Goal: Task Accomplishment & Management: Use online tool/utility

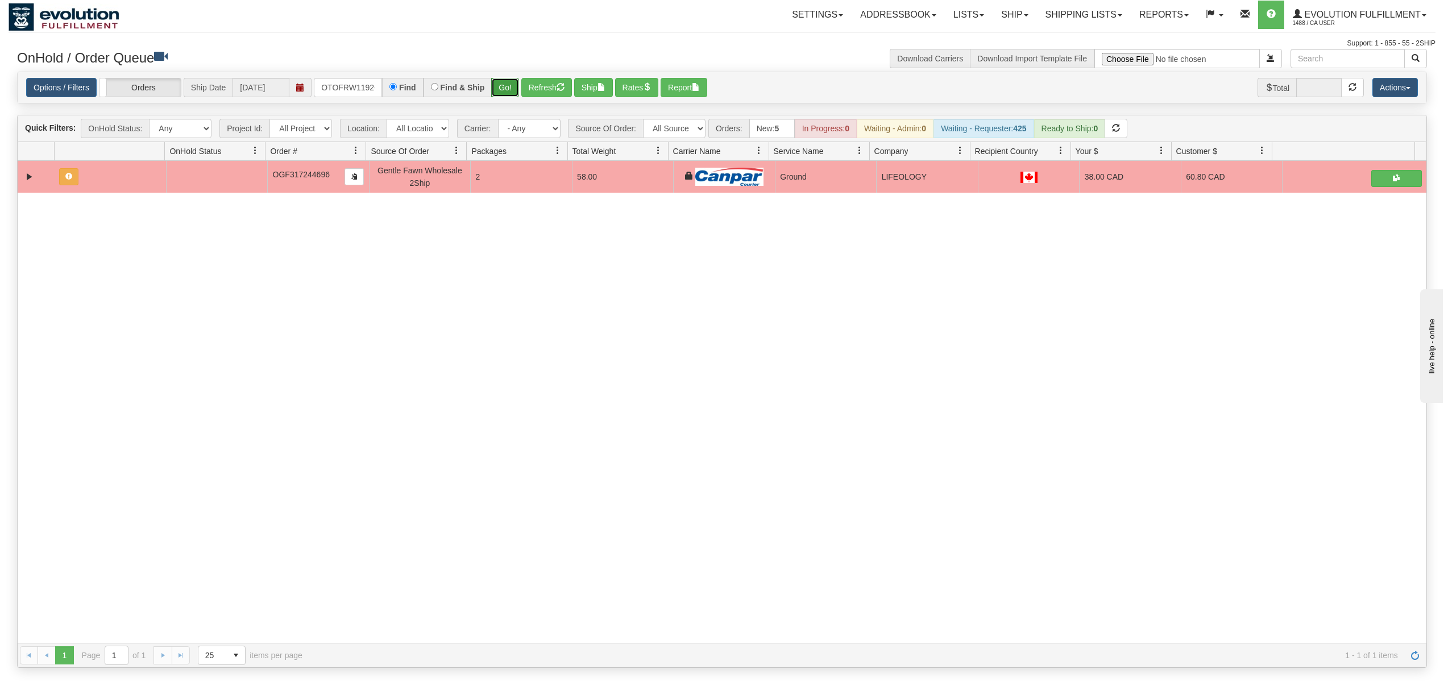
click at [506, 86] on button "Go!" at bounding box center [505, 87] width 28 height 19
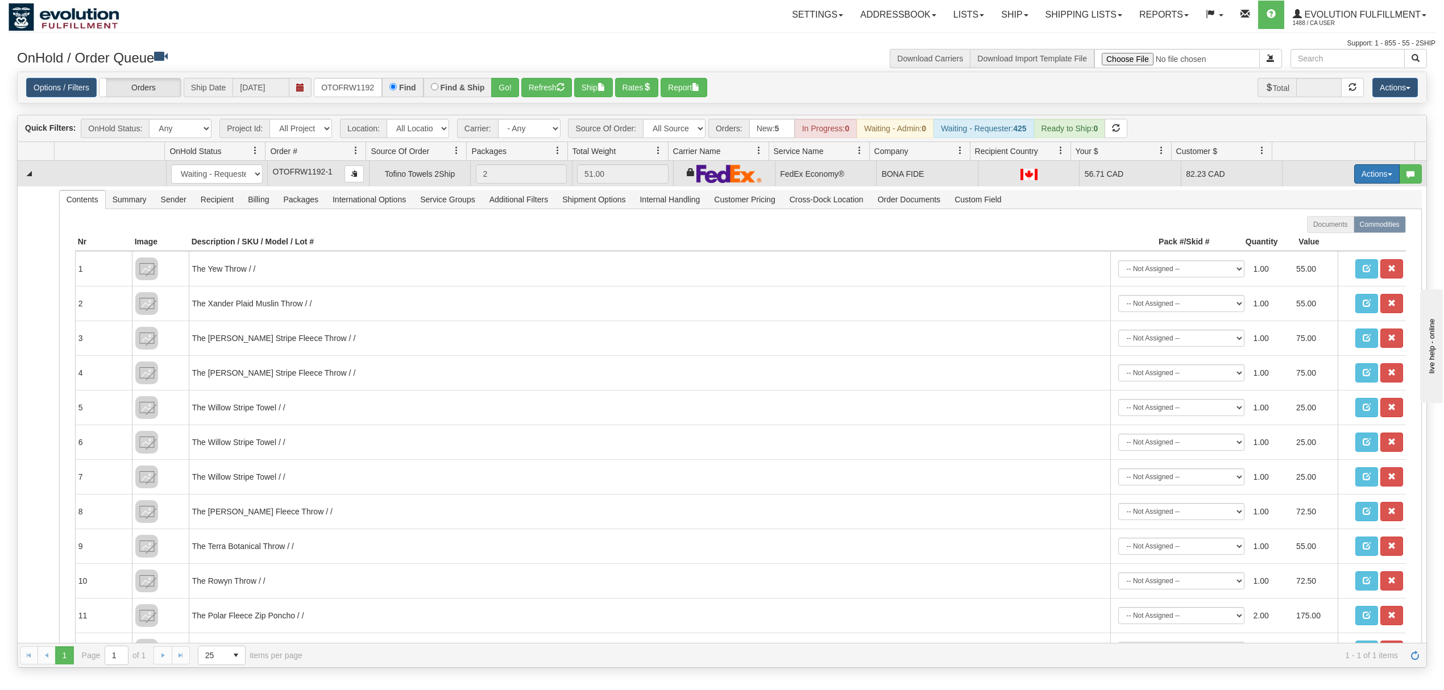
click at [1361, 180] on button "Actions" at bounding box center [1376, 173] width 45 height 19
click at [1319, 238] on span "Ship" at bounding box center [1331, 239] width 24 height 9
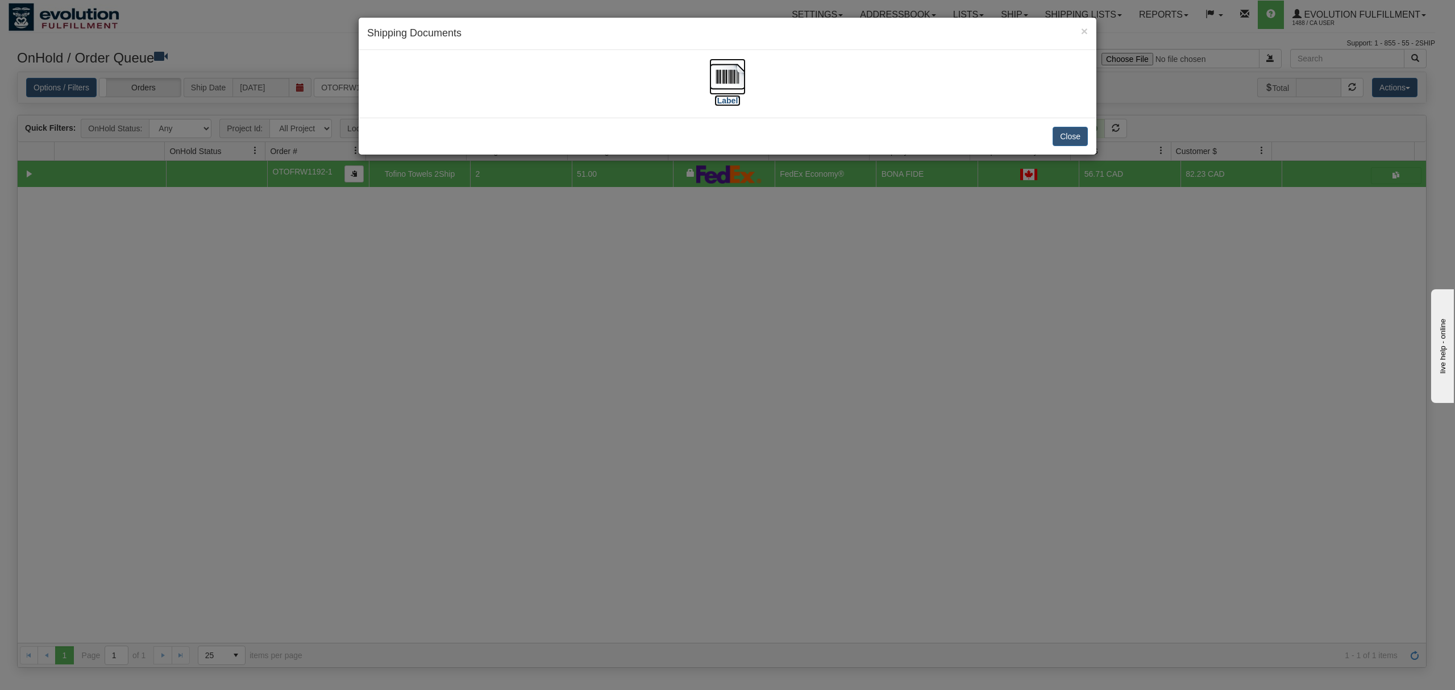
click at [733, 75] on img at bounding box center [727, 77] width 36 height 36
click at [1071, 136] on button "Close" at bounding box center [1070, 136] width 35 height 19
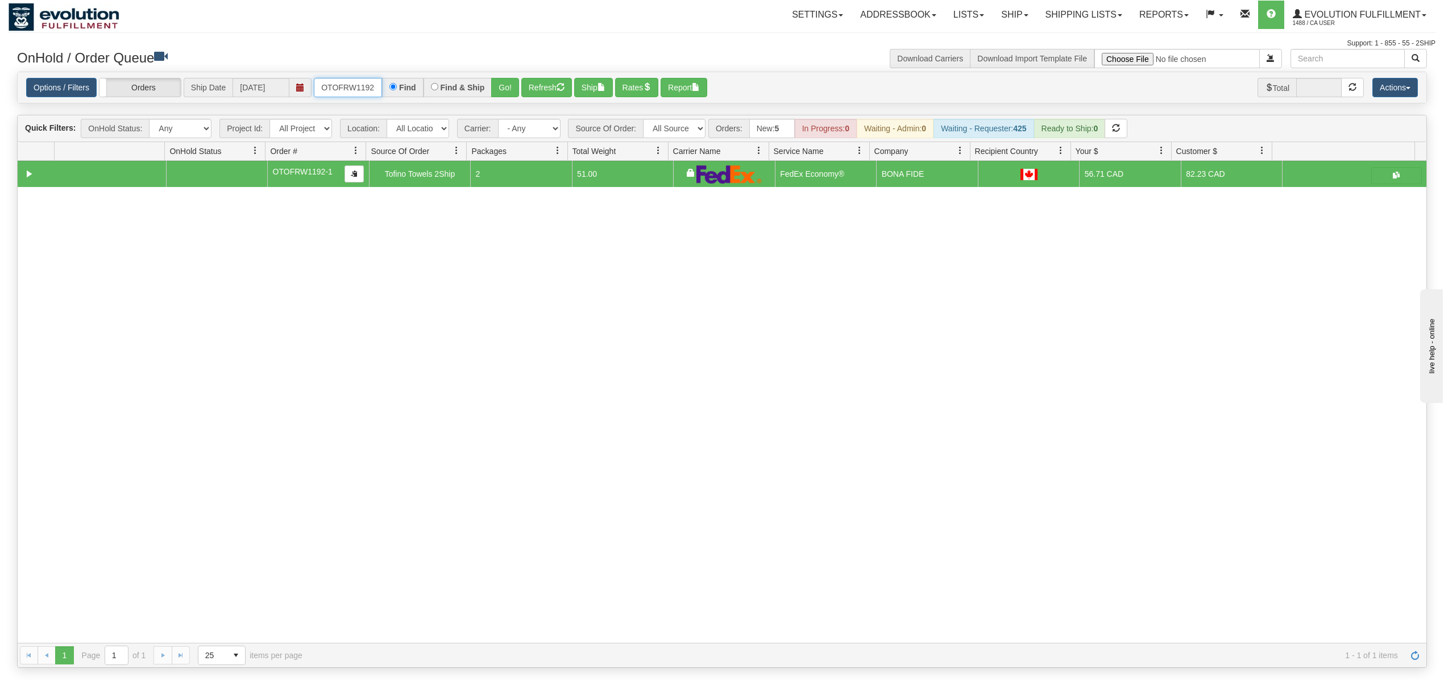
click at [324, 88] on input "OTOFRW1192-1" at bounding box center [348, 87] width 68 height 19
click at [499, 88] on button "Go!" at bounding box center [505, 87] width 28 height 19
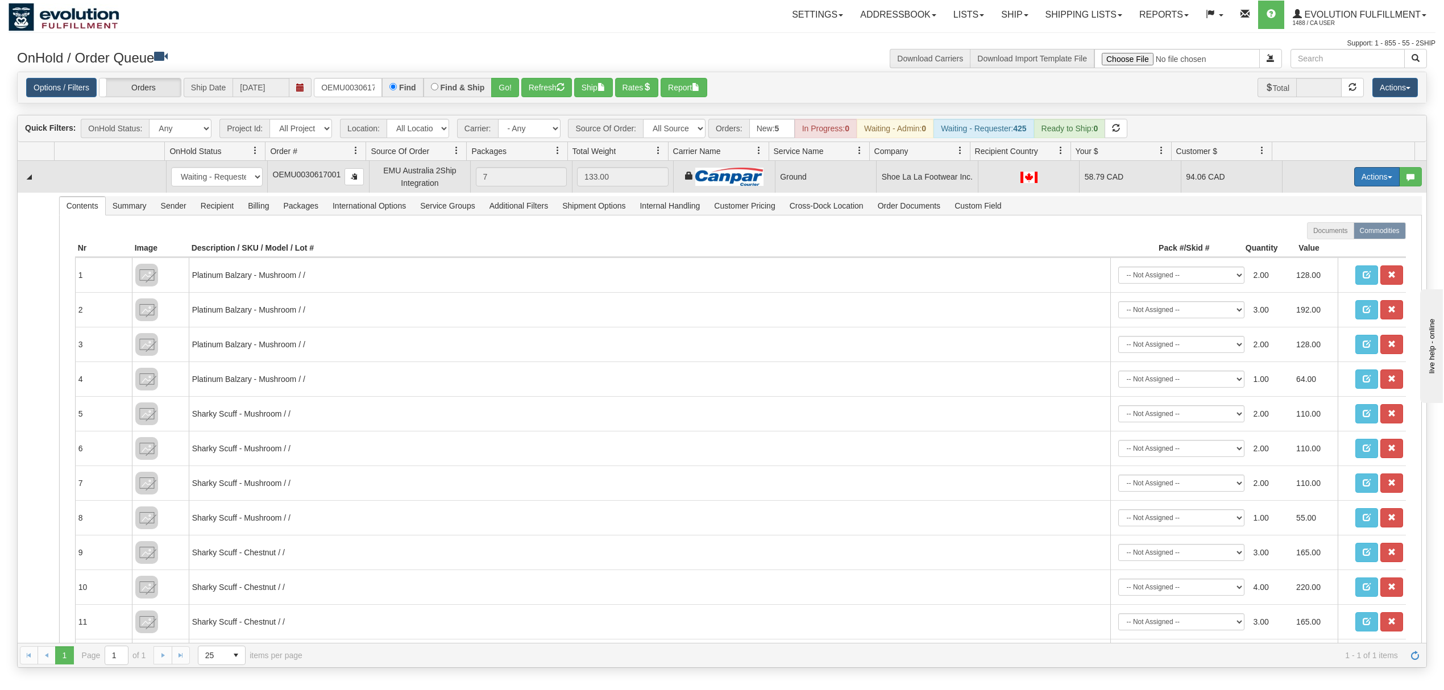
click at [1354, 173] on button "Actions" at bounding box center [1376, 176] width 45 height 19
click at [1319, 243] on span "Ship" at bounding box center [1331, 242] width 24 height 9
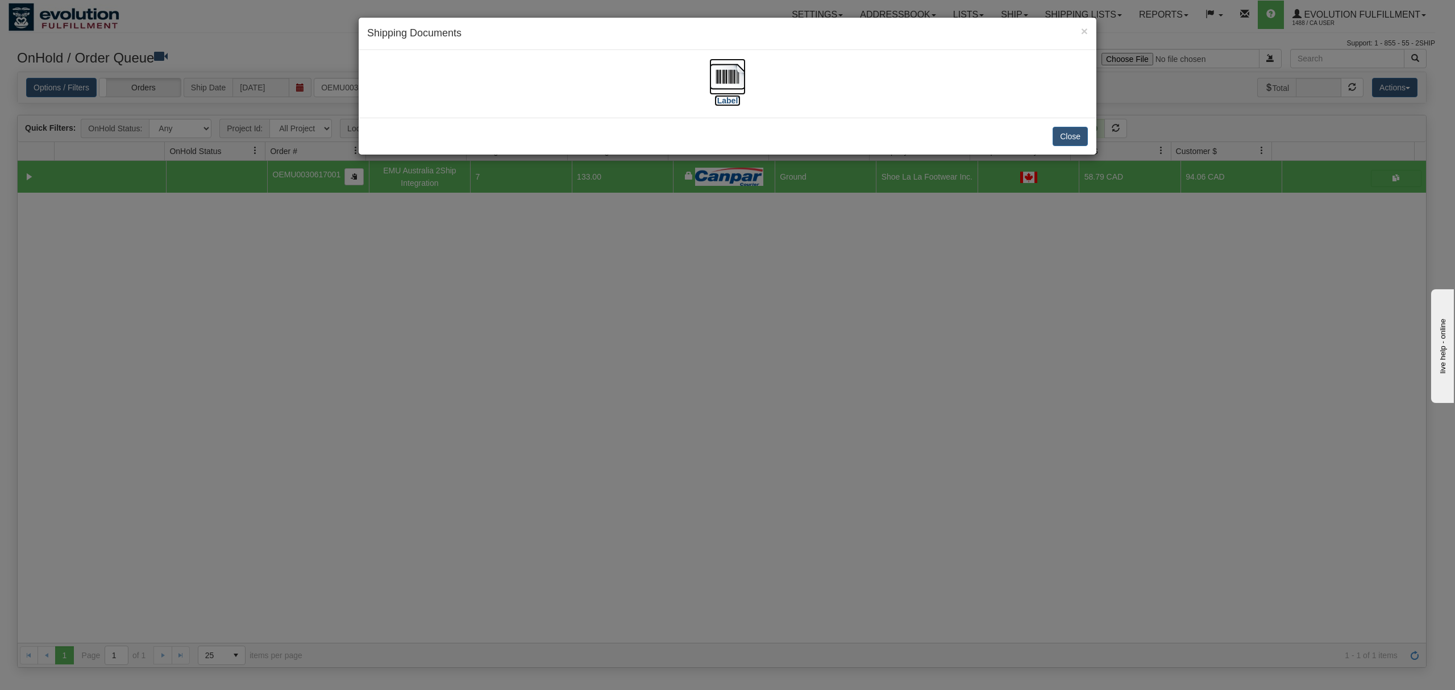
click at [724, 73] on img at bounding box center [727, 77] width 36 height 36
click at [1074, 132] on button "Close" at bounding box center [1070, 136] width 35 height 19
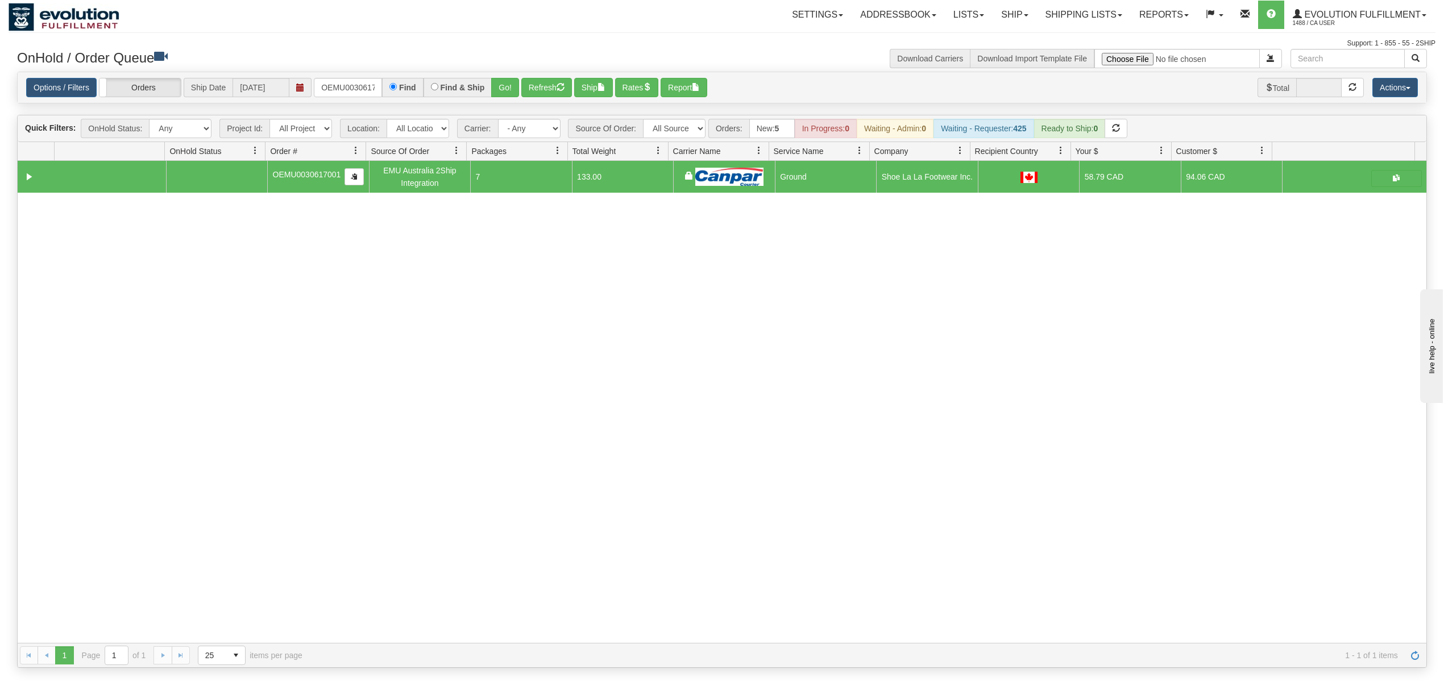
click at [330, 100] on div "Options / Filters Group Shipments Orders Ship Date 10/07/2025 OEMU0030617001 Fi…" at bounding box center [722, 87] width 1408 height 31
click at [340, 91] on input "OEMU0030617001" at bounding box center [348, 87] width 68 height 19
click at [508, 88] on button "Go!" at bounding box center [505, 87] width 28 height 19
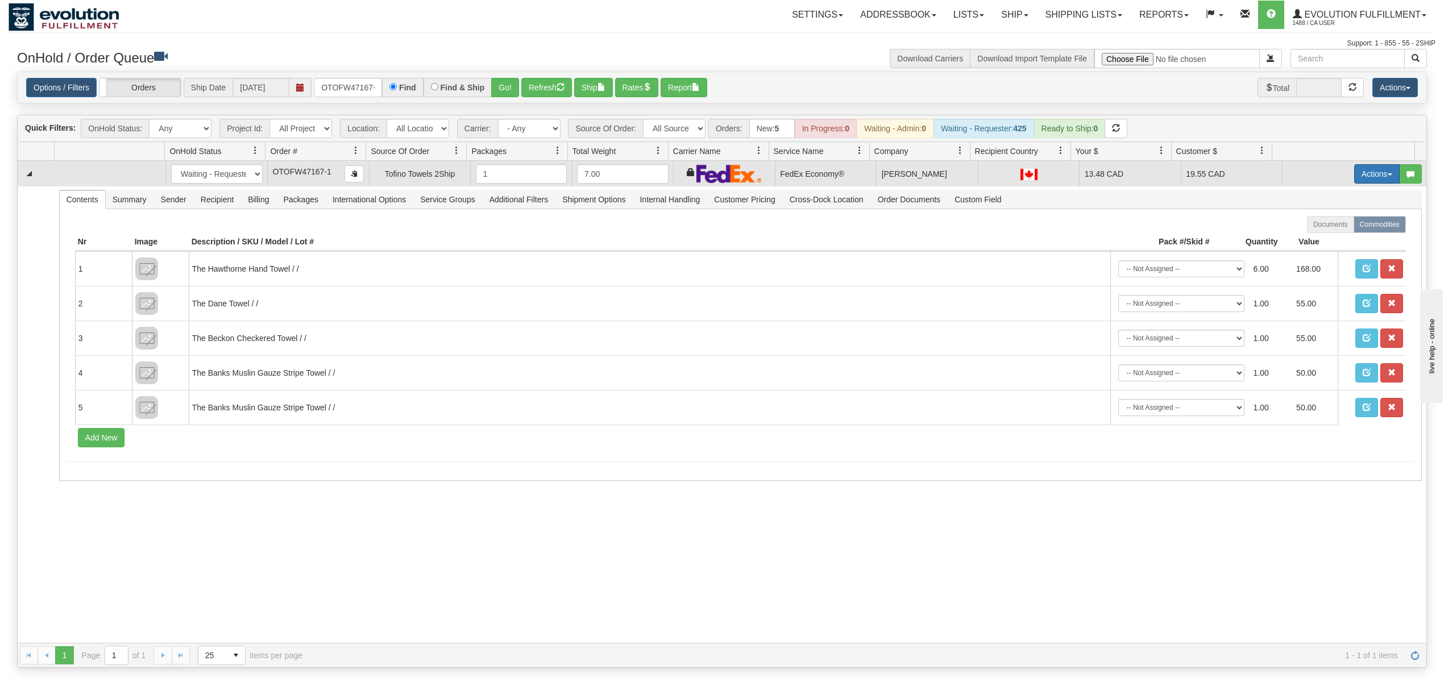
click at [1369, 181] on button "Actions" at bounding box center [1376, 173] width 45 height 19
click at [1319, 243] on span "Ship" at bounding box center [1331, 239] width 24 height 9
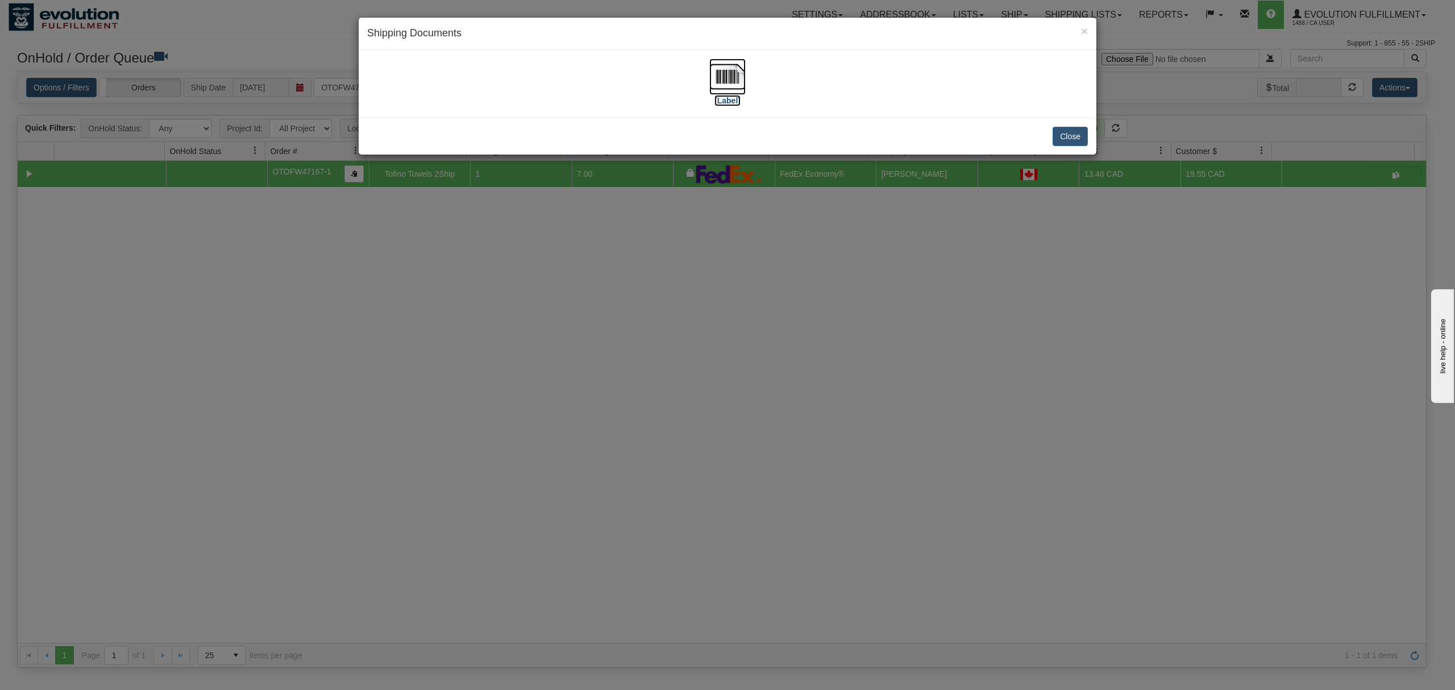
click at [730, 73] on img at bounding box center [727, 77] width 36 height 36
click at [1074, 138] on button "Close" at bounding box center [1070, 136] width 35 height 19
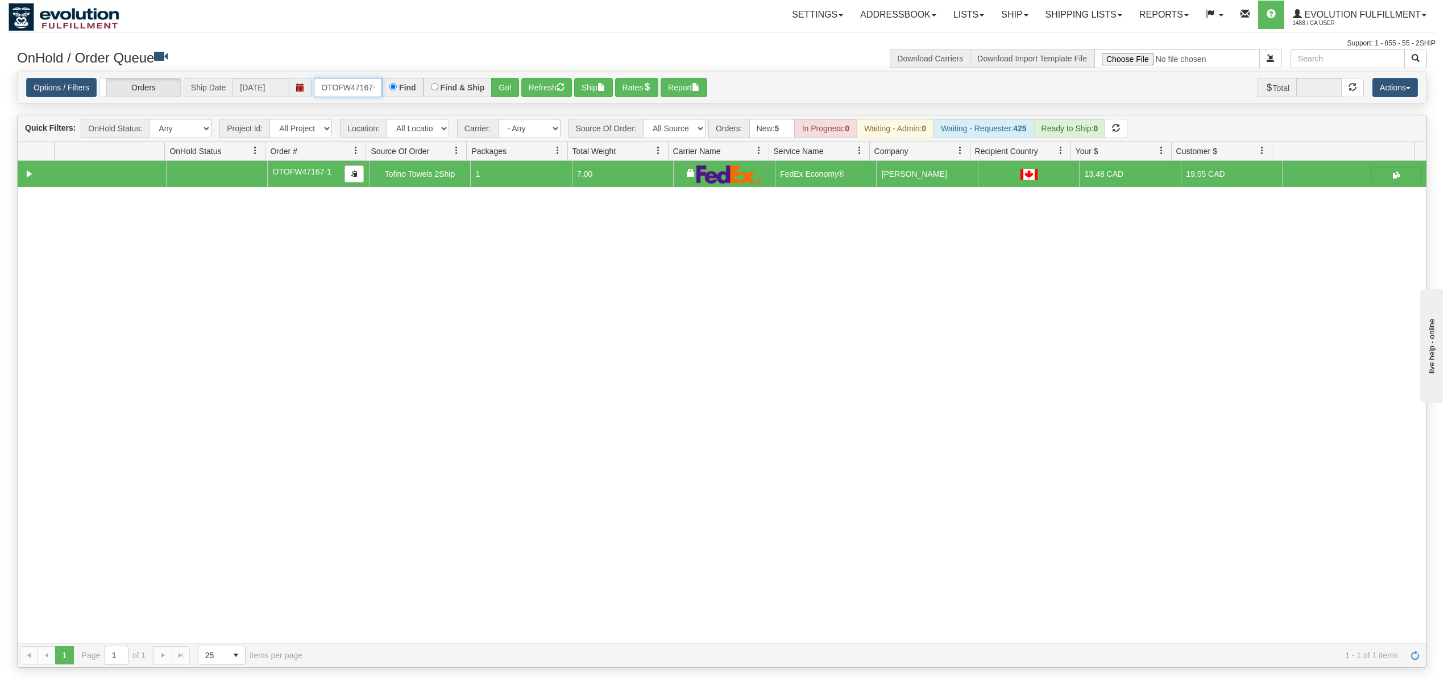
click at [348, 91] on input "OTOFW47167-1" at bounding box center [348, 87] width 68 height 19
click at [516, 82] on button "Go!" at bounding box center [505, 87] width 28 height 19
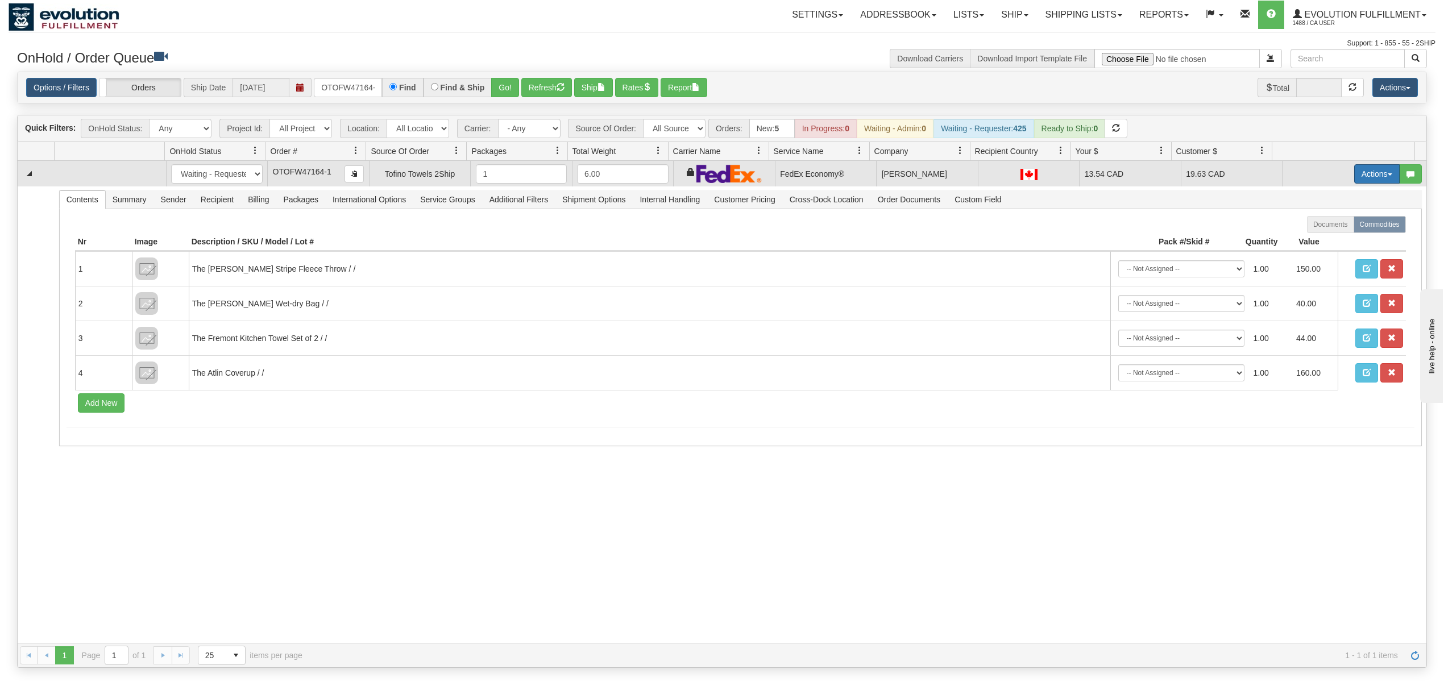
click at [1375, 178] on button "Actions" at bounding box center [1376, 173] width 45 height 19
click at [1319, 242] on span "Ship" at bounding box center [1331, 239] width 24 height 9
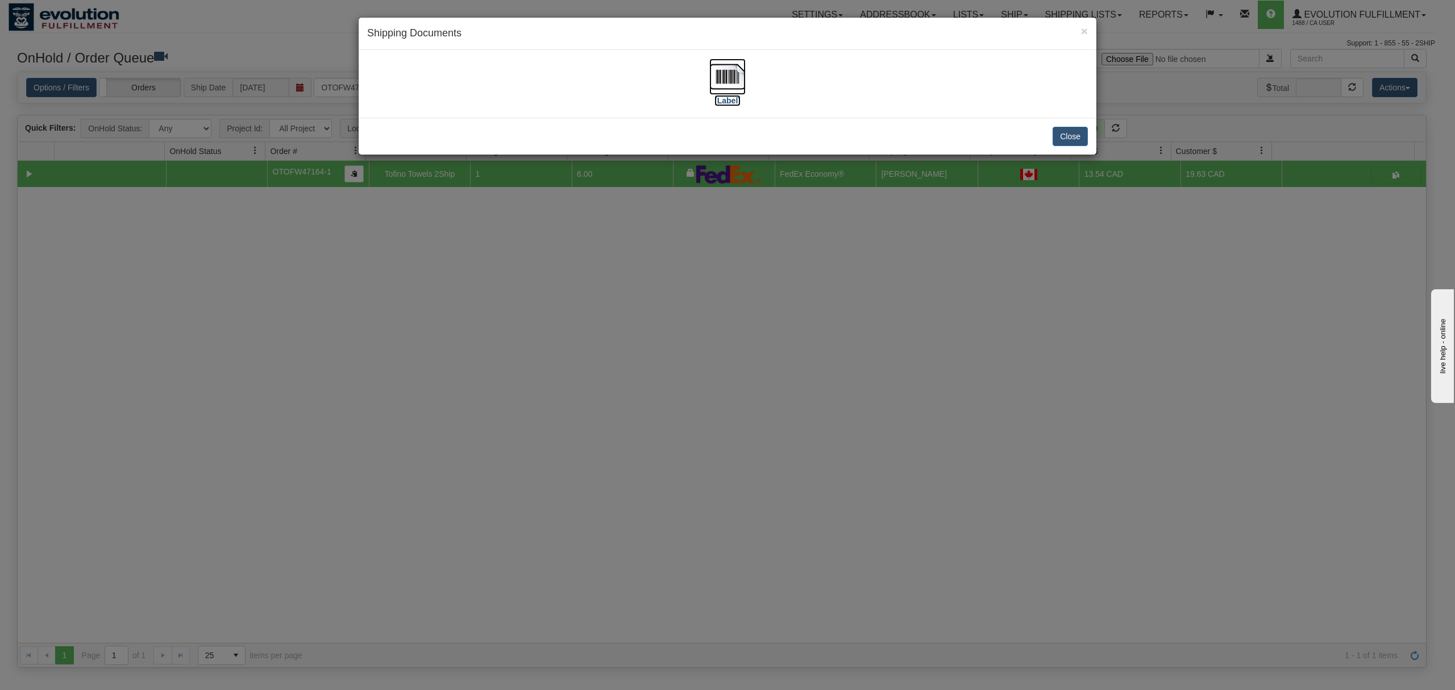
click at [722, 69] on img at bounding box center [727, 77] width 36 height 36
click at [1067, 136] on button "Close" at bounding box center [1070, 136] width 35 height 19
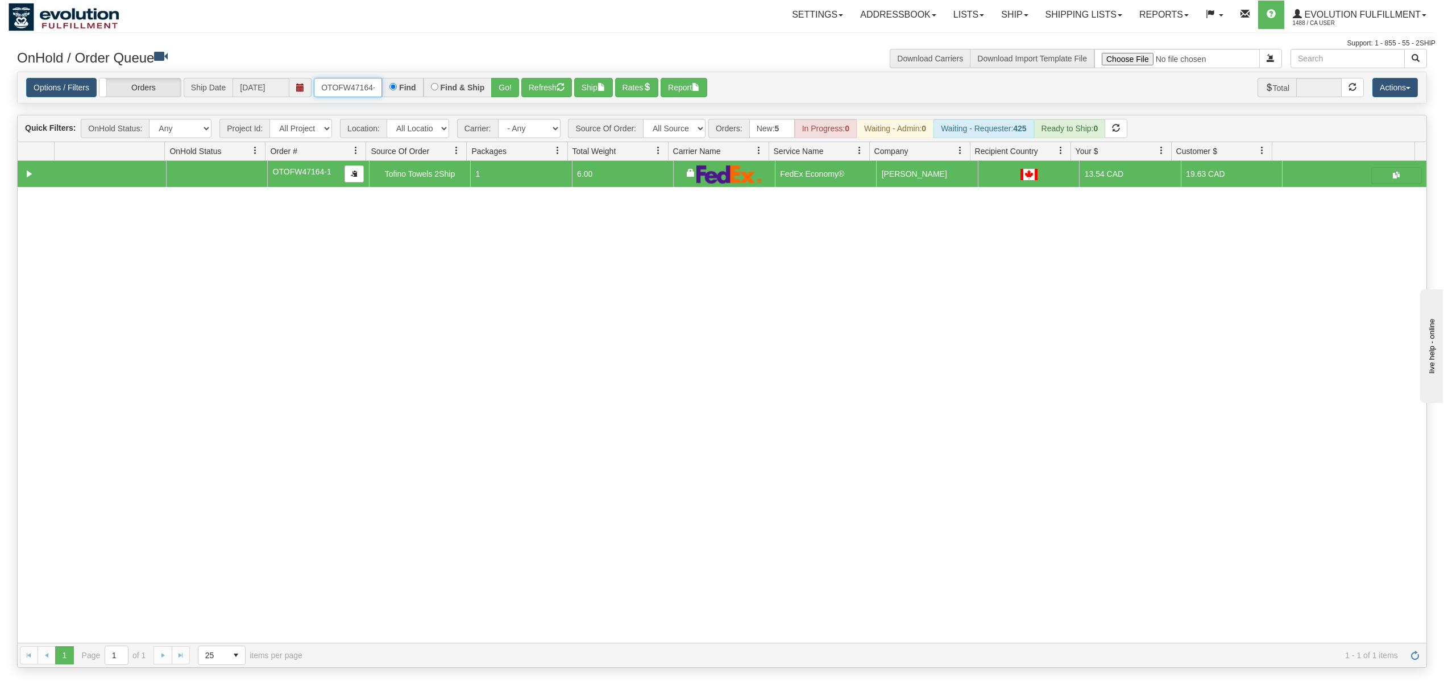
click at [348, 95] on input "OTOFW47164-1" at bounding box center [348, 87] width 68 height 19
click at [498, 85] on button "Go!" at bounding box center [505, 87] width 28 height 19
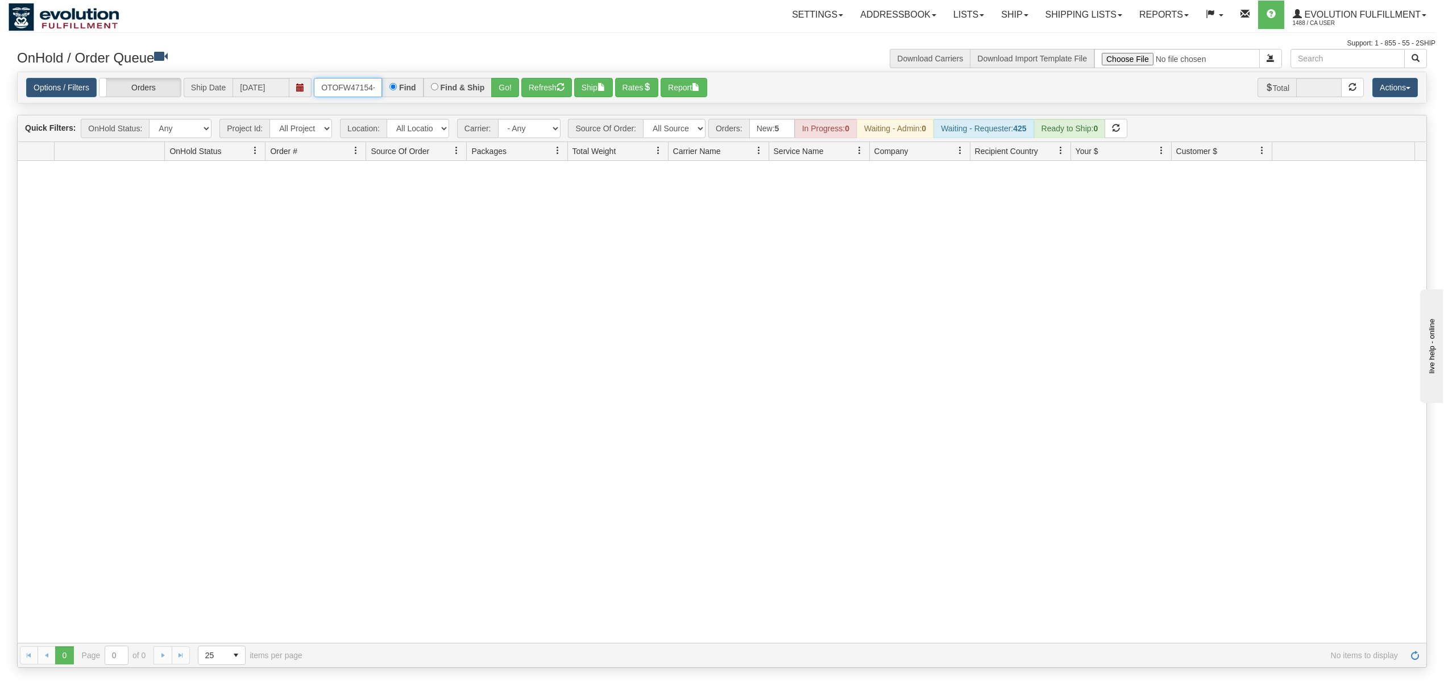
scroll to position [0, 13]
drag, startPoint x: 319, startPoint y: 84, endPoint x: 483, endPoint y: 85, distance: 164.3
click at [483, 85] on div "OTOFW47154-1-1 Find Find & Ship Go!" at bounding box center [416, 87] width 205 height 19
click at [503, 83] on button "Go!" at bounding box center [505, 87] width 28 height 19
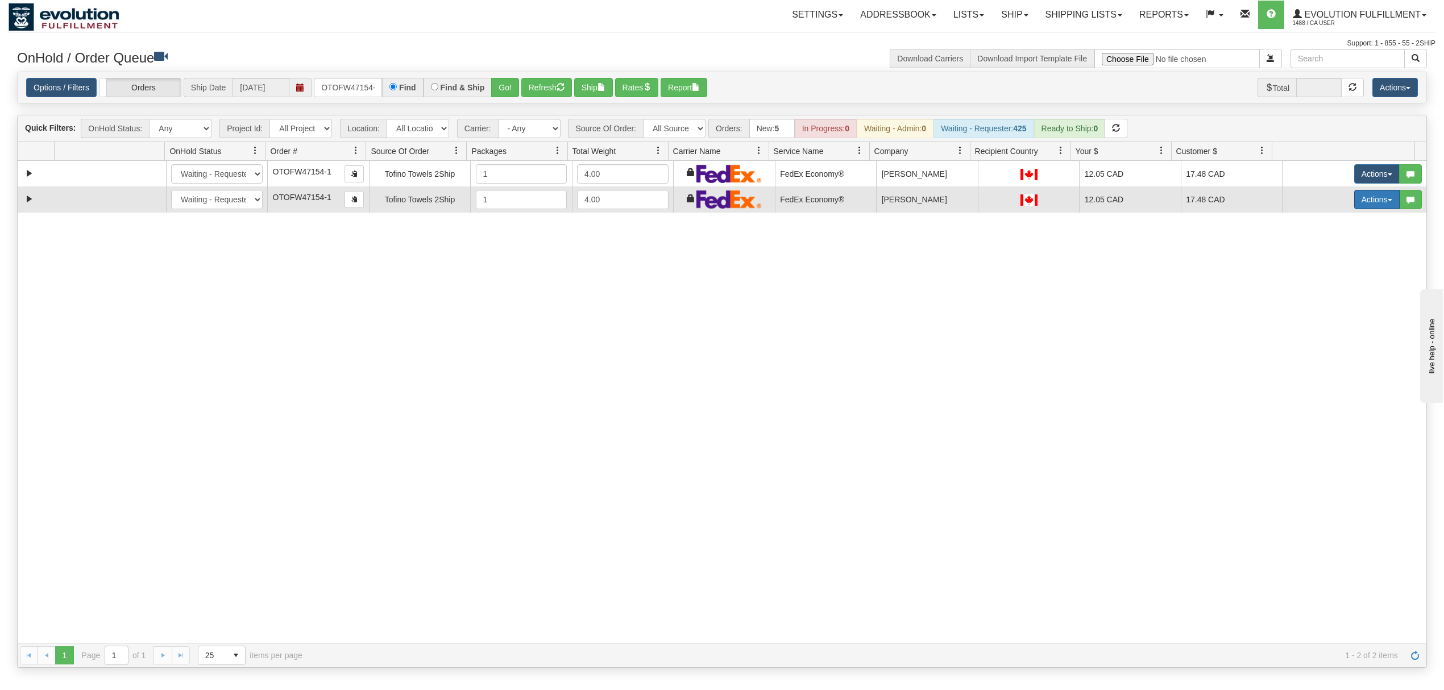
click at [1354, 203] on button "Actions" at bounding box center [1376, 199] width 45 height 19
click at [1319, 282] on span at bounding box center [1323, 280] width 8 height 8
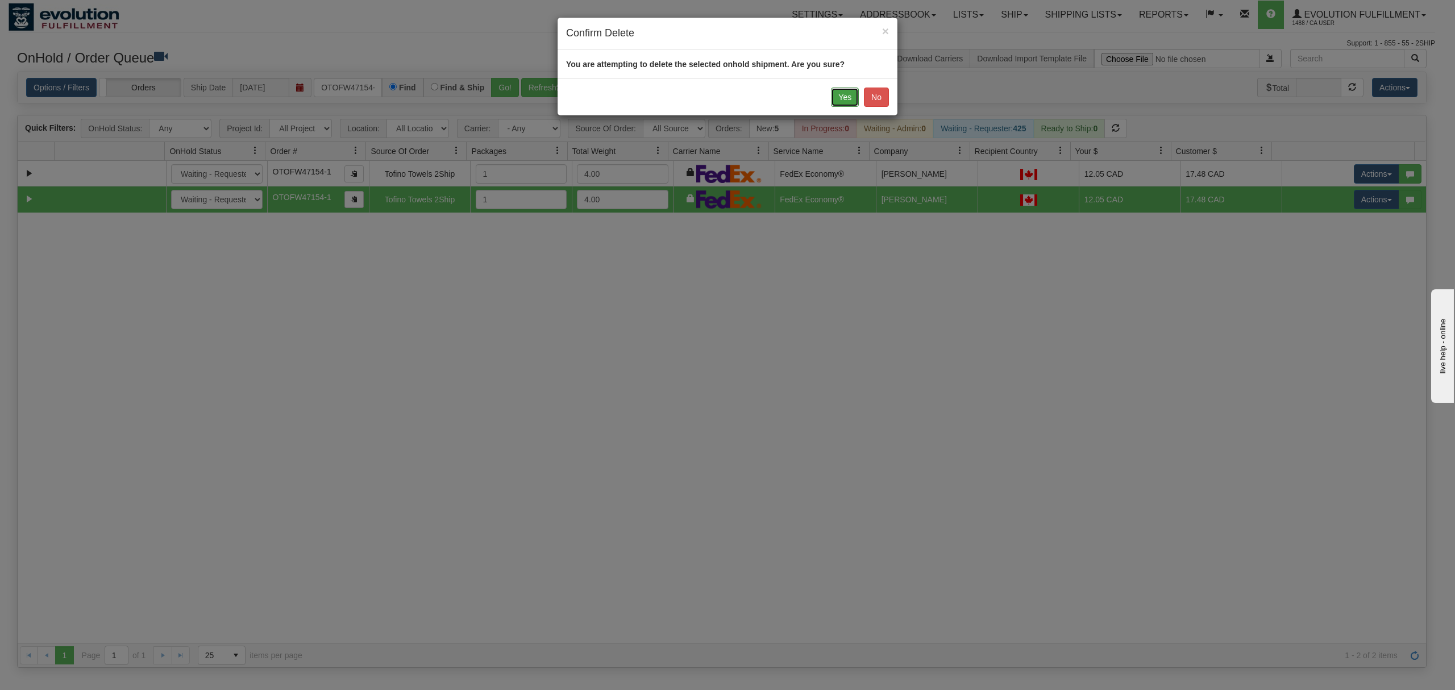
click at [848, 103] on button "Yes" at bounding box center [845, 97] width 28 height 19
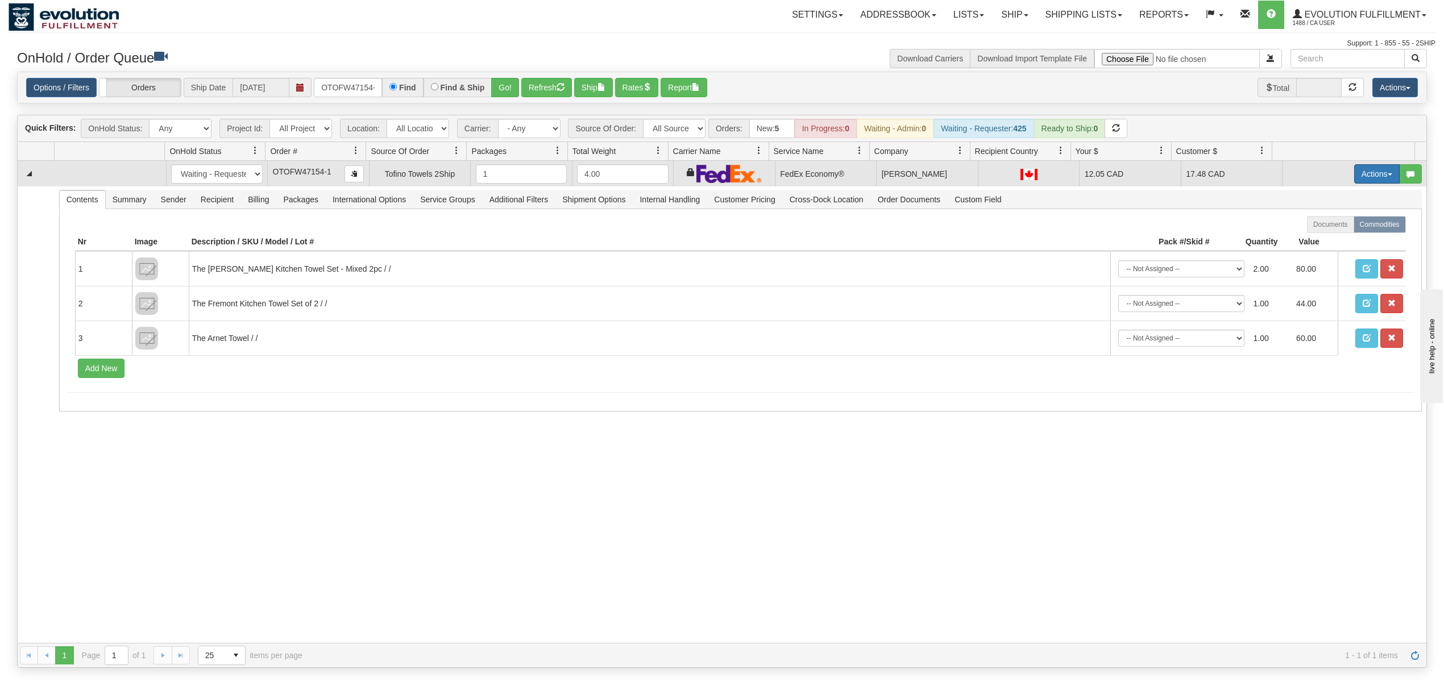
click at [1366, 169] on button "Actions" at bounding box center [1376, 173] width 45 height 19
click at [1328, 240] on span "Ship" at bounding box center [1331, 239] width 24 height 9
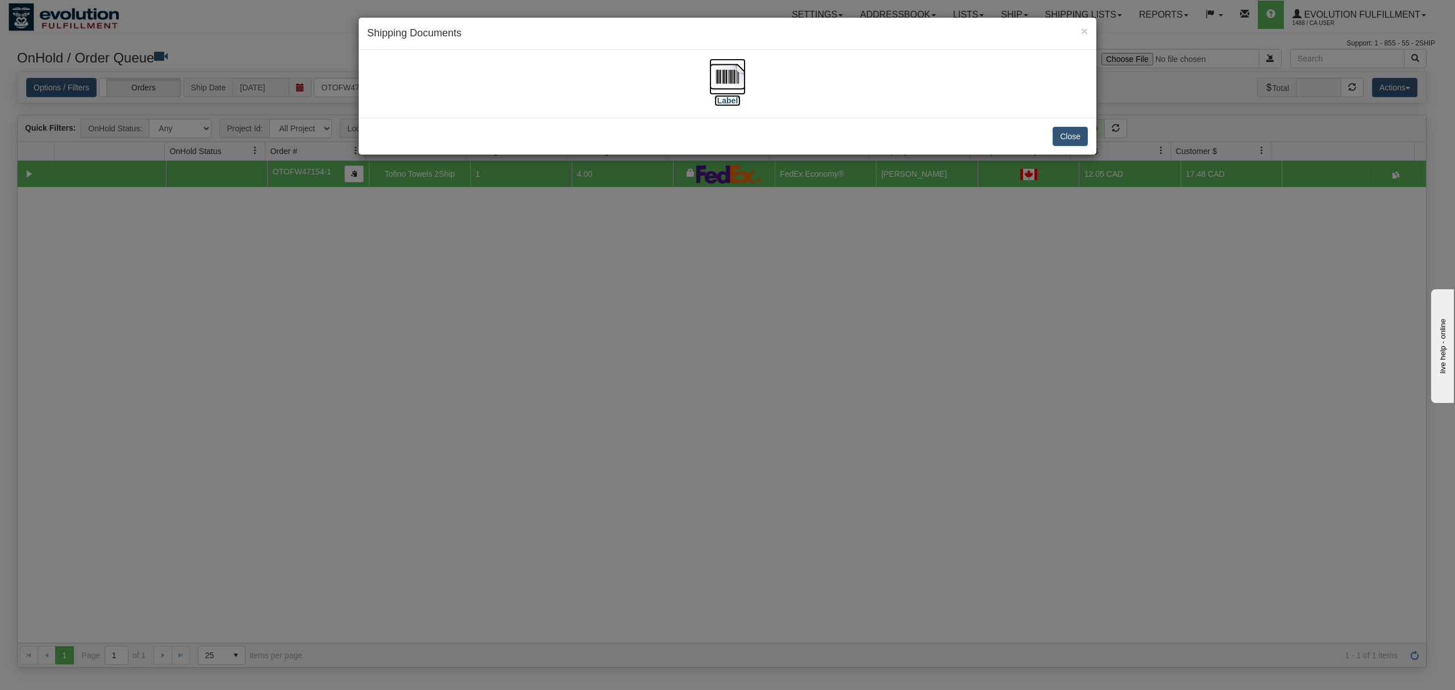
click at [726, 82] on img at bounding box center [727, 77] width 36 height 36
click at [1069, 136] on button "Close" at bounding box center [1070, 136] width 35 height 19
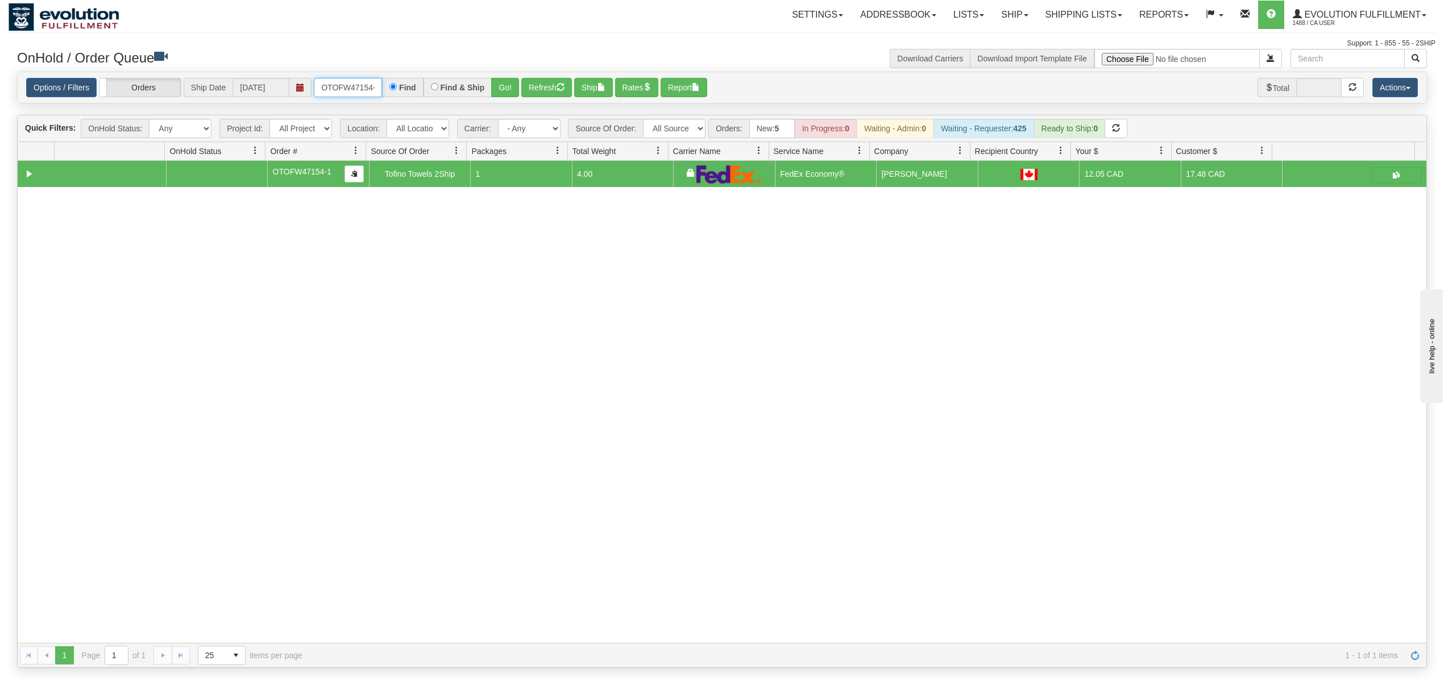
click at [335, 90] on input "OTOFW47154-1" at bounding box center [348, 87] width 68 height 19
click at [492, 89] on button "Go!" at bounding box center [505, 87] width 28 height 19
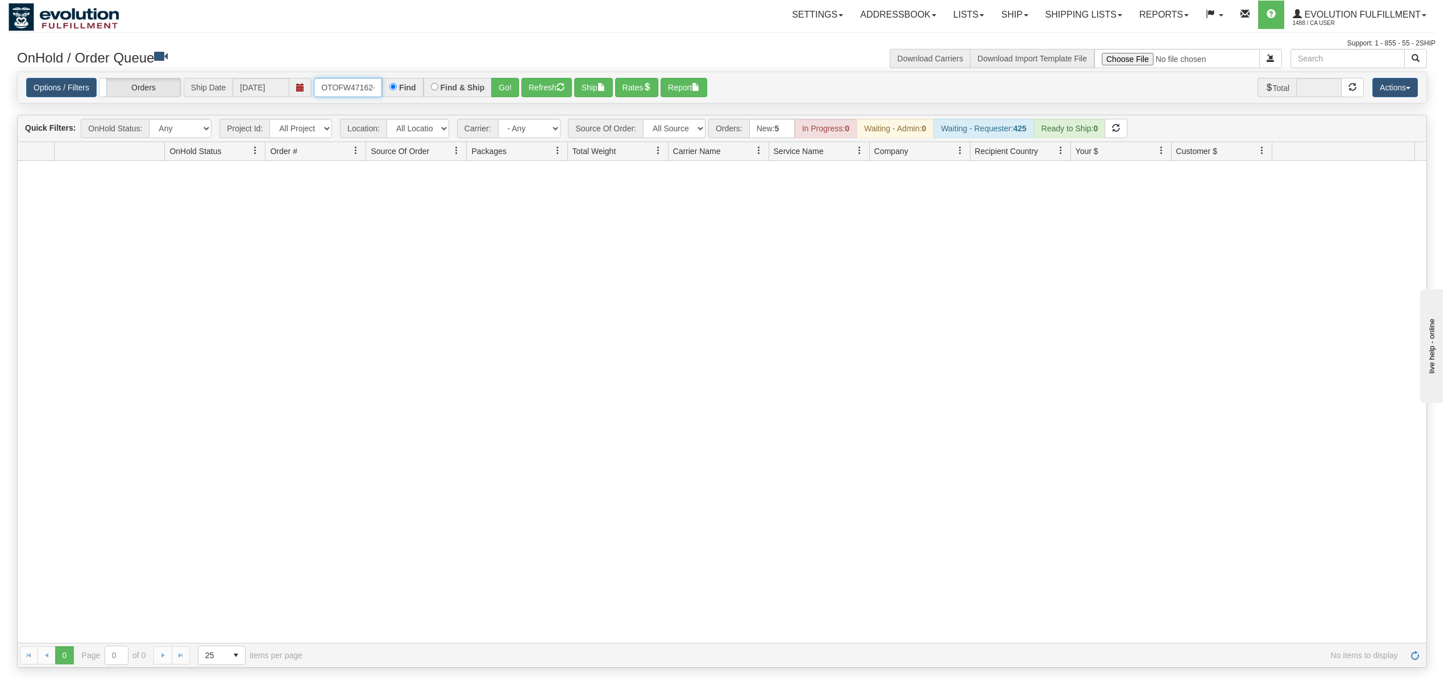
scroll to position [0, 13]
drag, startPoint x: 319, startPoint y: 85, endPoint x: 435, endPoint y: 92, distance: 115.6
click at [435, 92] on div "OTOFW47162-1-1 Find Find & Ship Go!" at bounding box center [416, 87] width 205 height 19
click at [497, 85] on button "Go!" at bounding box center [505, 87] width 28 height 19
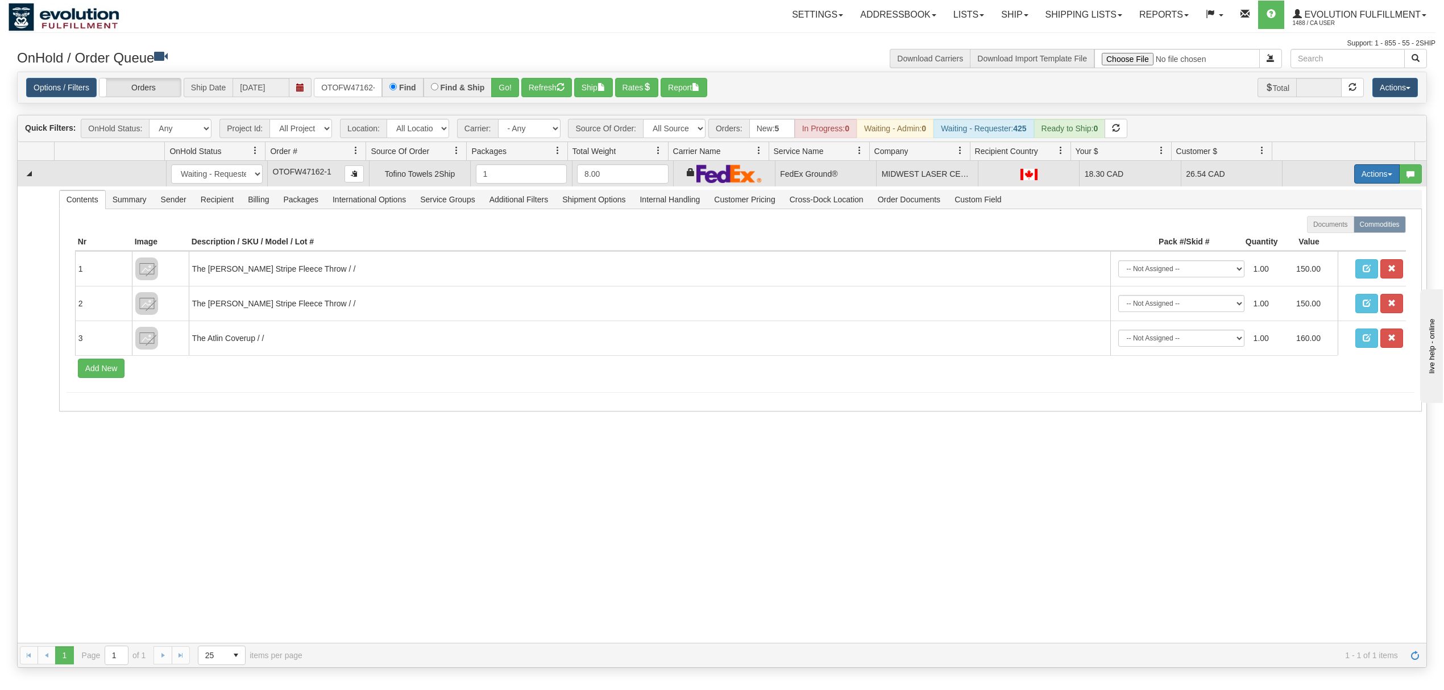
click at [1365, 180] on button "Actions" at bounding box center [1376, 173] width 45 height 19
click at [1319, 238] on span "Ship" at bounding box center [1331, 239] width 24 height 9
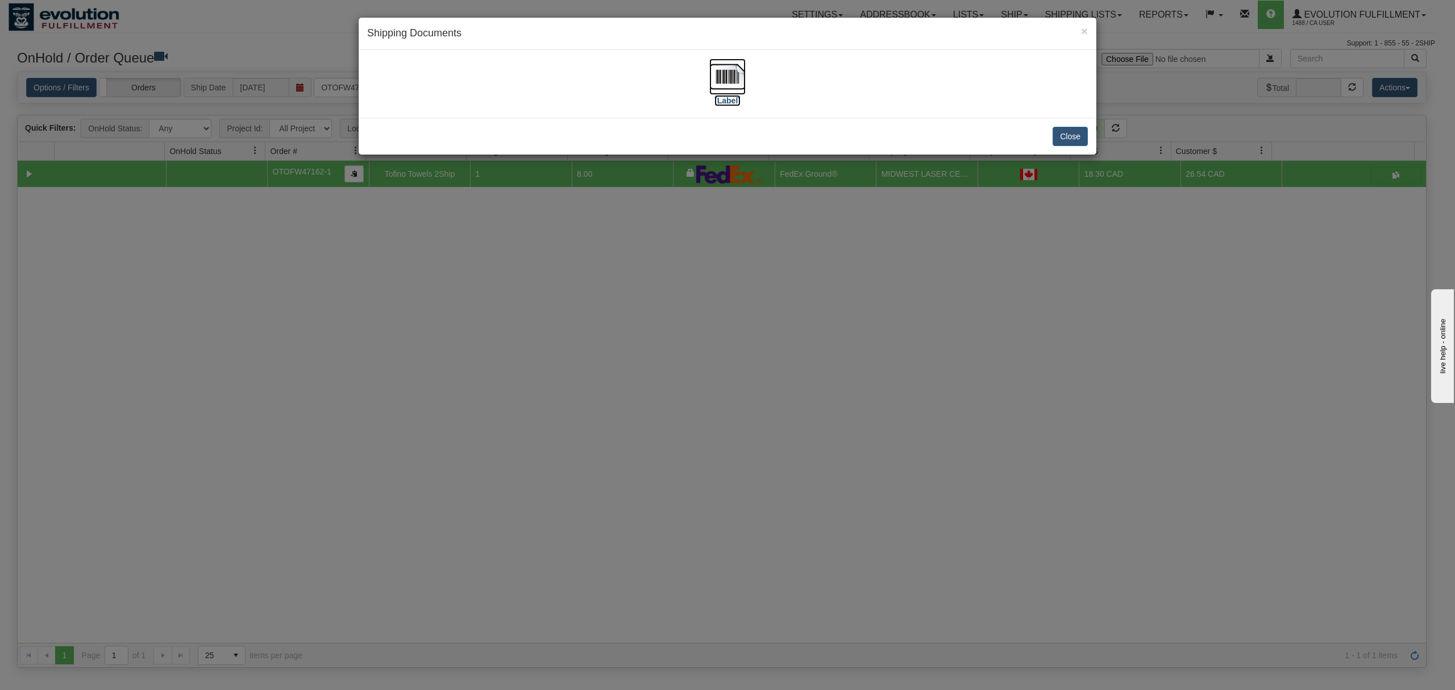
click at [739, 84] on img at bounding box center [727, 77] width 36 height 36
click at [1065, 130] on button "Close" at bounding box center [1070, 136] width 35 height 19
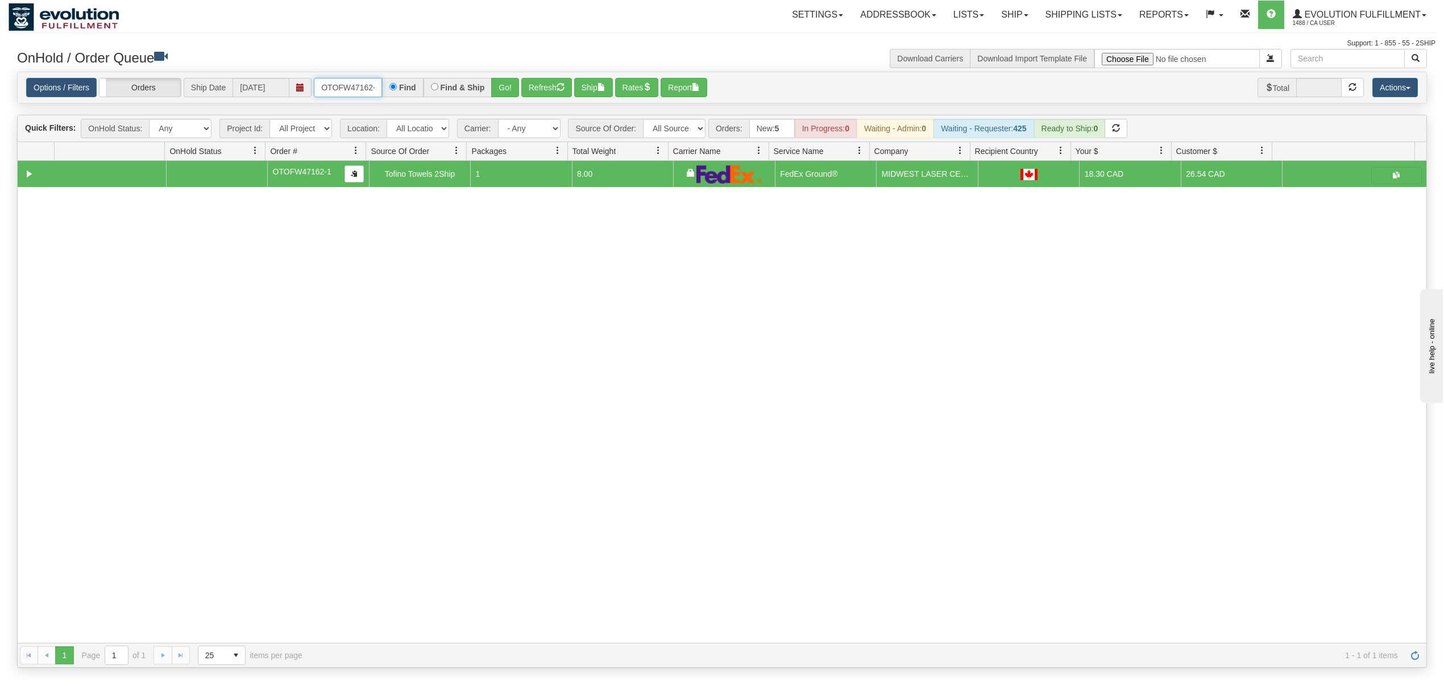
click at [343, 93] on input "OTOFW47162-1" at bounding box center [348, 87] width 68 height 19
type input "OEMU0031923001"
click at [505, 86] on button "Go!" at bounding box center [505, 87] width 28 height 19
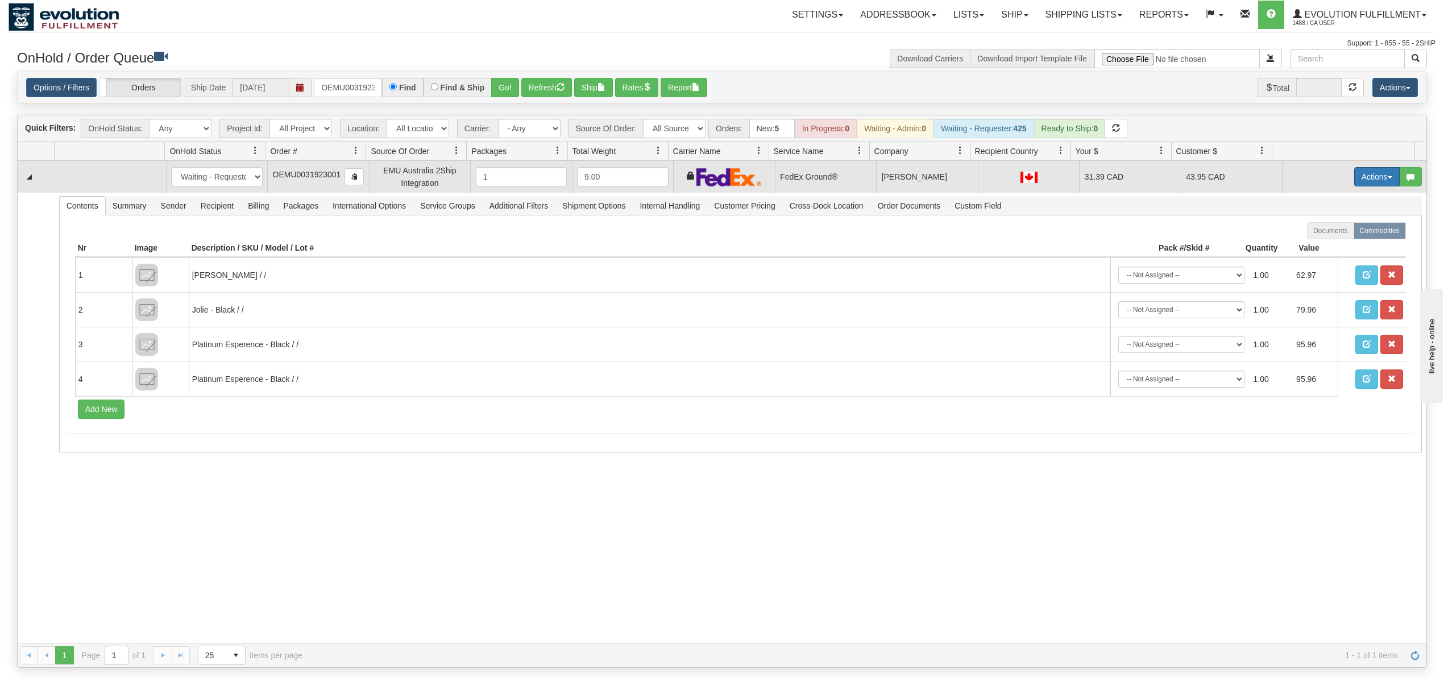
drag, startPoint x: 1353, startPoint y: 182, endPoint x: 1361, endPoint y: 181, distance: 8.0
click at [1355, 182] on button "Actions" at bounding box center [1376, 176] width 45 height 19
click at [1319, 243] on span "Ship" at bounding box center [1331, 242] width 24 height 9
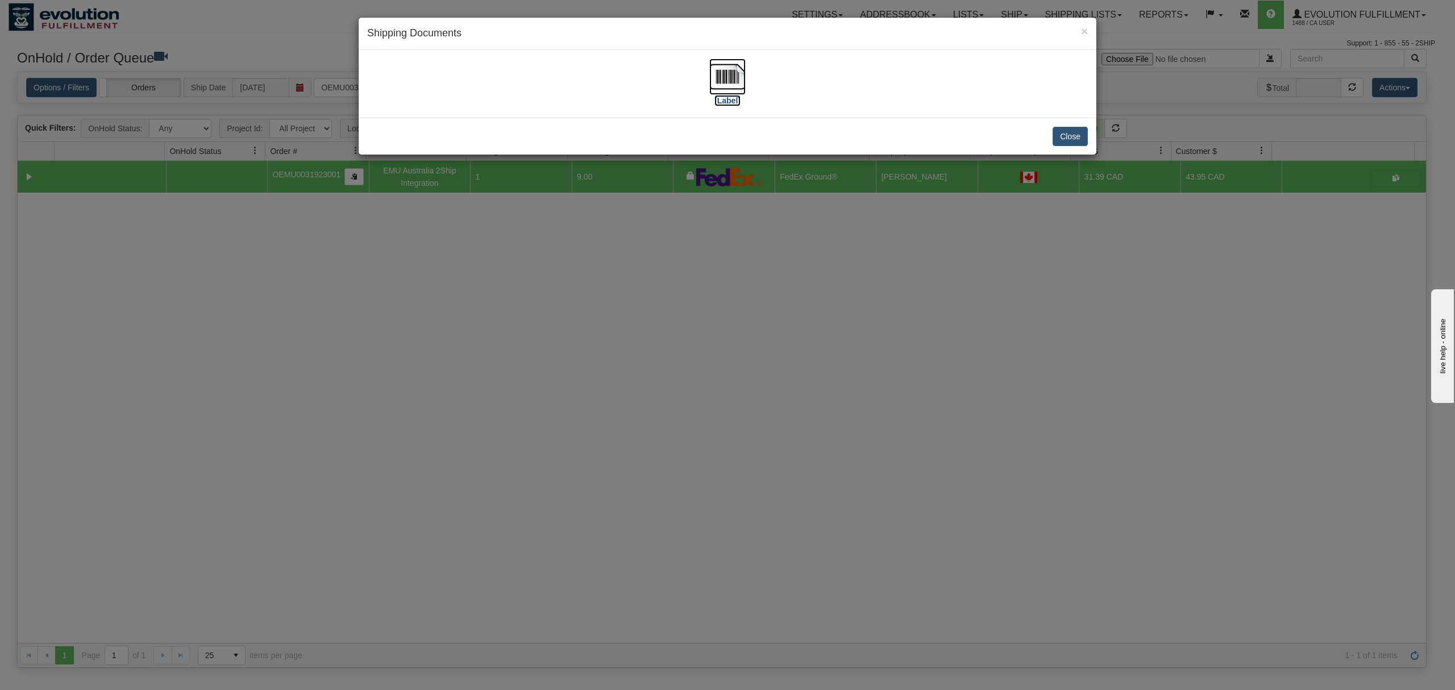
click at [732, 80] on img at bounding box center [727, 77] width 36 height 36
click at [1069, 141] on button "Close" at bounding box center [1070, 136] width 35 height 19
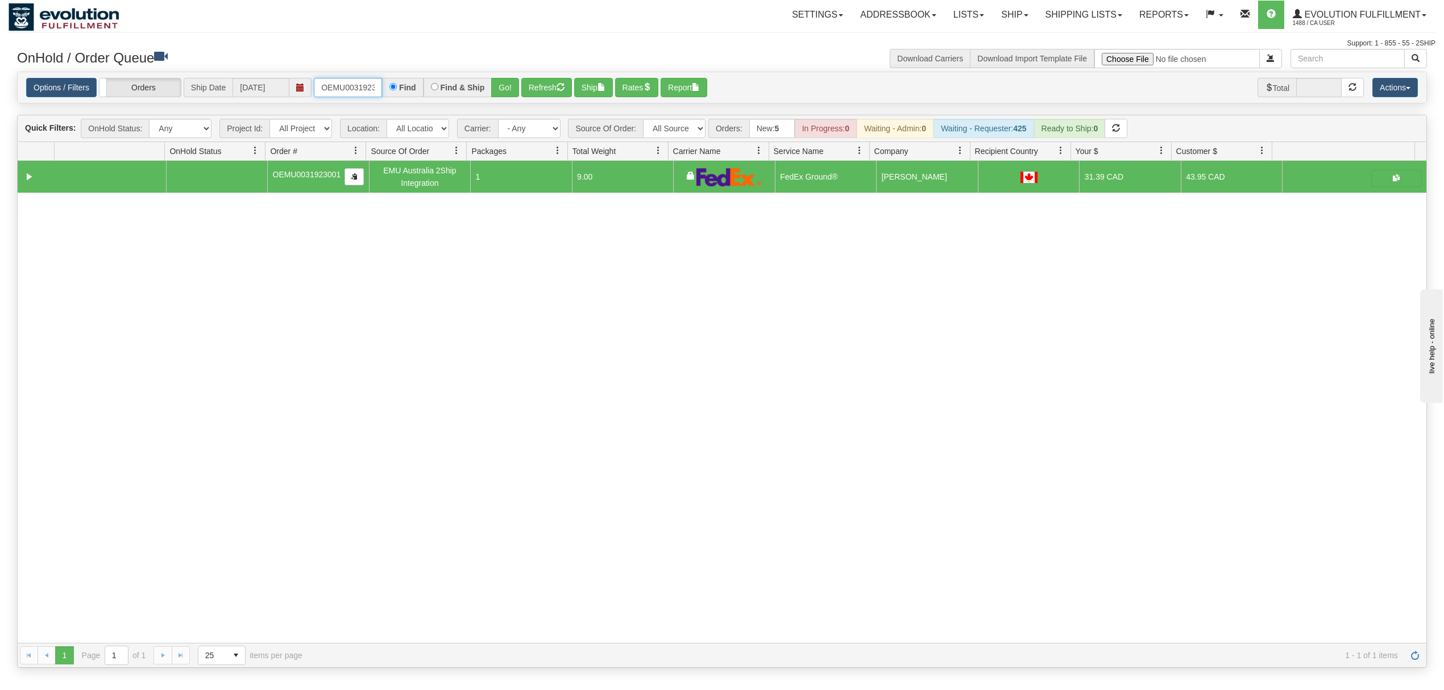
click at [351, 89] on input "OEMU0031923001" at bounding box center [348, 87] width 68 height 19
click at [517, 86] on button "Go!" at bounding box center [505, 87] width 28 height 19
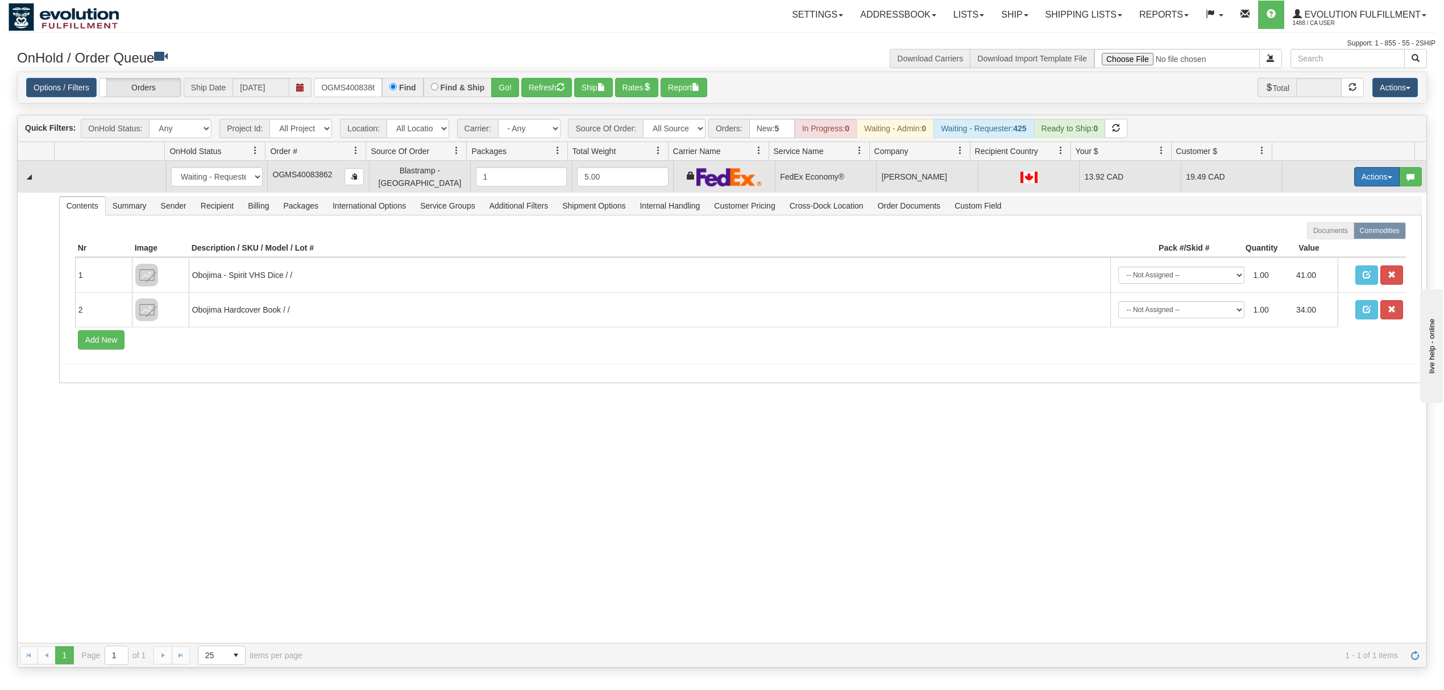
click at [1355, 172] on button "Actions" at bounding box center [1376, 176] width 45 height 19
click at [1319, 243] on span "Ship" at bounding box center [1331, 242] width 24 height 9
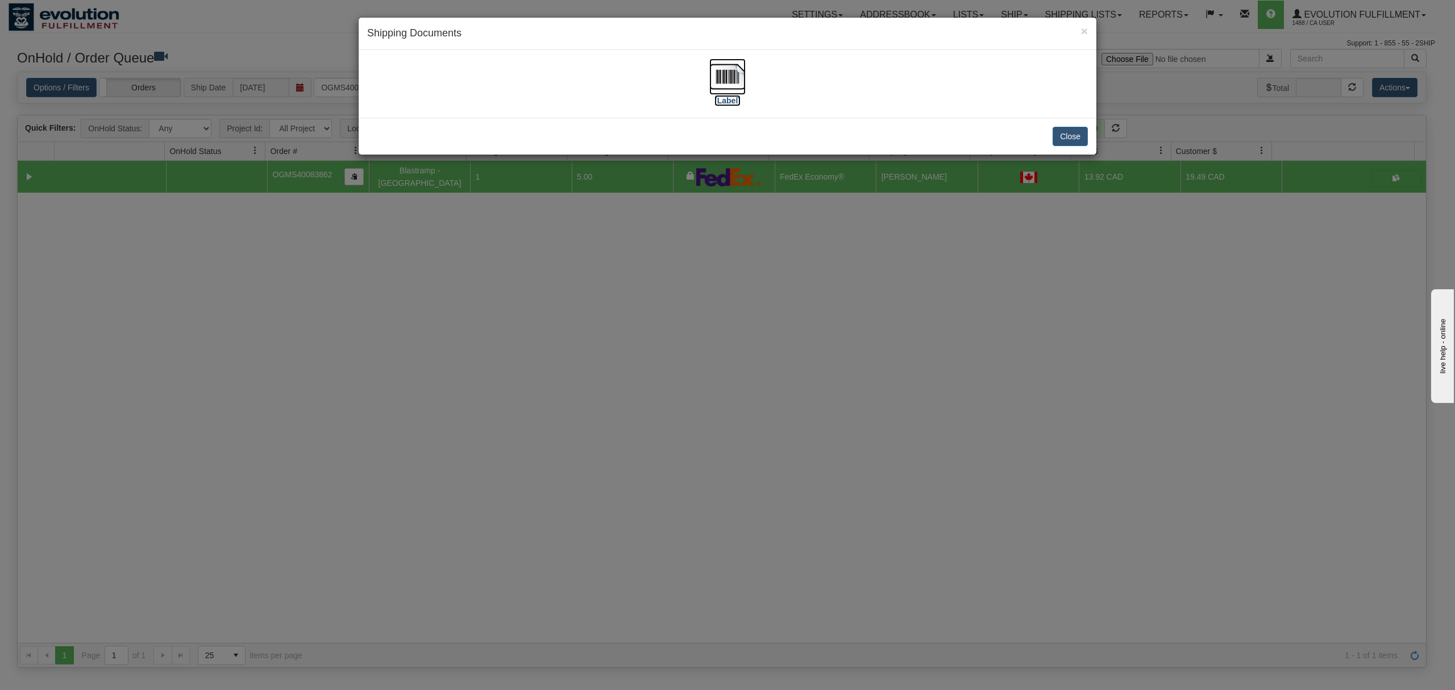
click at [723, 73] on img at bounding box center [727, 77] width 36 height 36
click at [1071, 130] on button "Close" at bounding box center [1070, 136] width 35 height 19
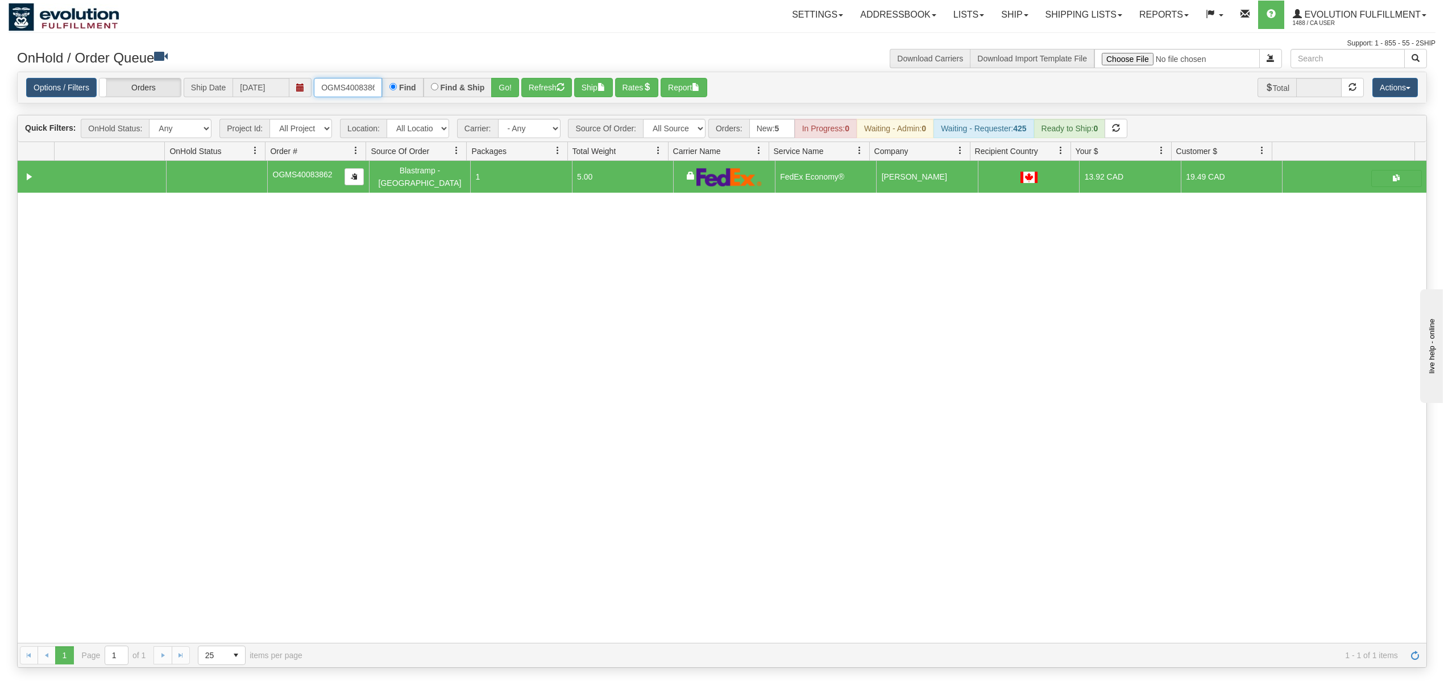
click at [371, 78] on input "OGMS40083862" at bounding box center [348, 87] width 68 height 19
click at [504, 94] on button "Go!" at bounding box center [505, 87] width 28 height 19
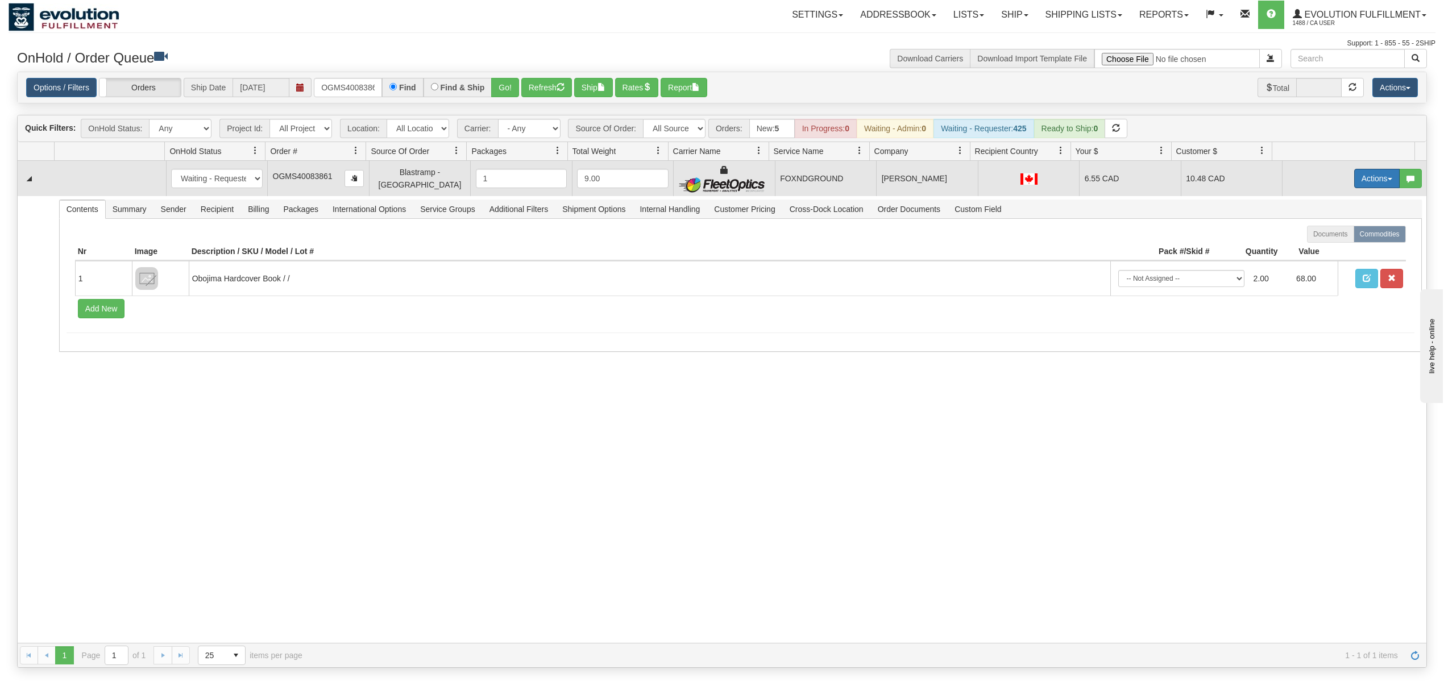
click at [1356, 173] on button "Actions" at bounding box center [1376, 178] width 45 height 19
click at [1326, 243] on span "Ship" at bounding box center [1331, 244] width 24 height 9
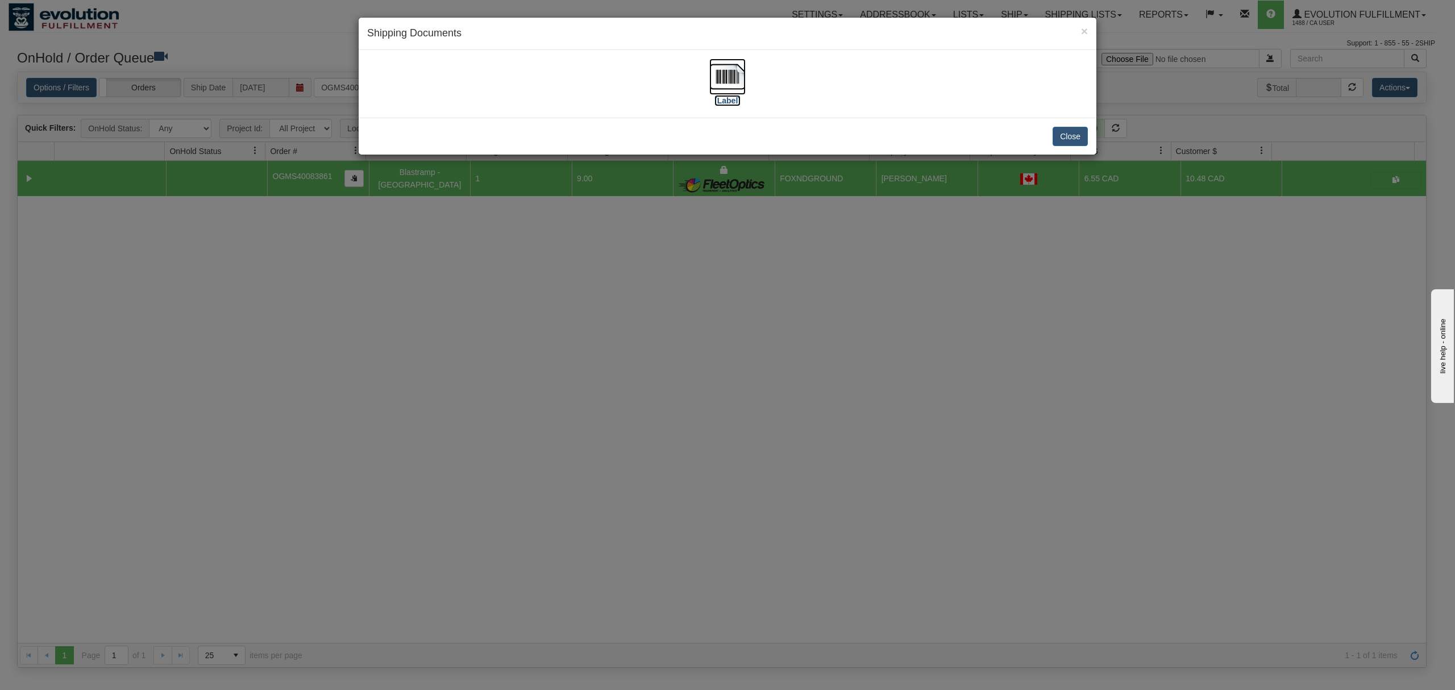
click at [724, 82] on img at bounding box center [727, 77] width 36 height 36
click at [1077, 133] on button "Close" at bounding box center [1070, 136] width 35 height 19
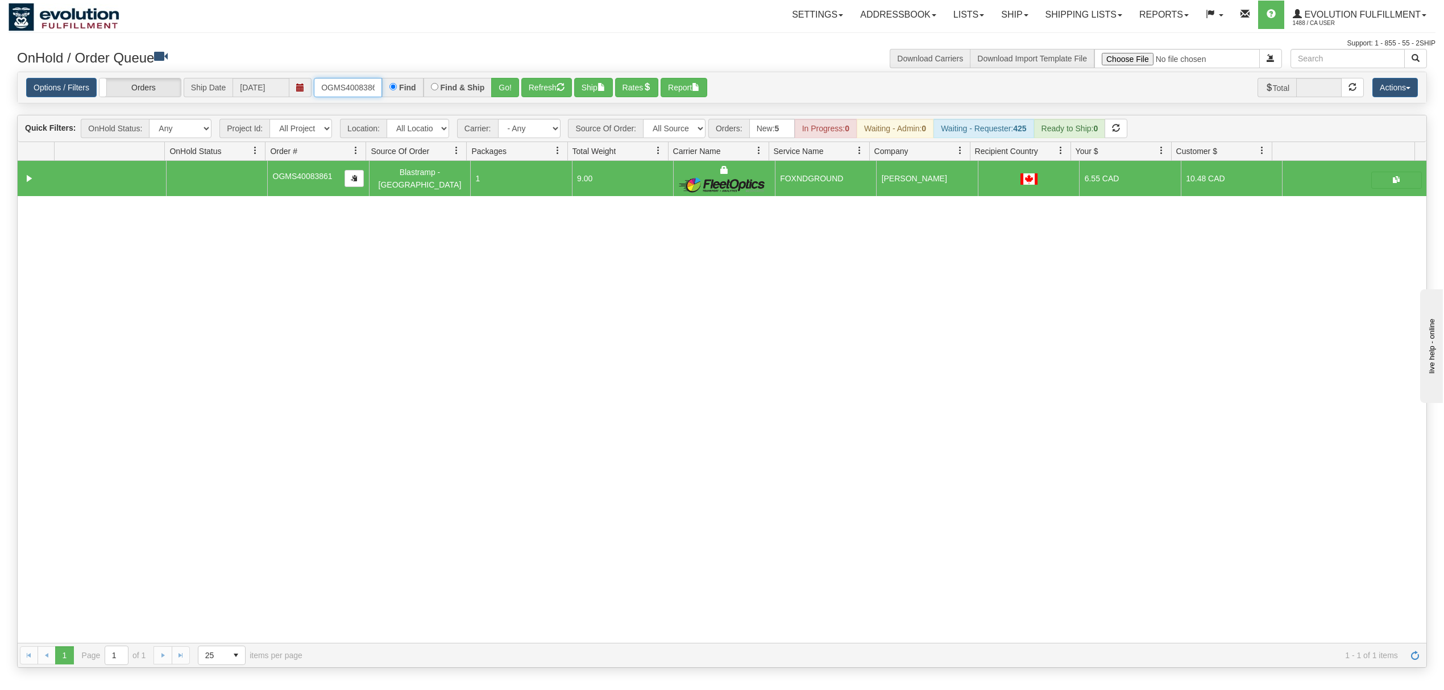
click at [341, 82] on input "OGMS40083861" at bounding box center [348, 87] width 68 height 19
type input "OGMS40083860"
click at [505, 84] on button "Go!" at bounding box center [505, 87] width 28 height 19
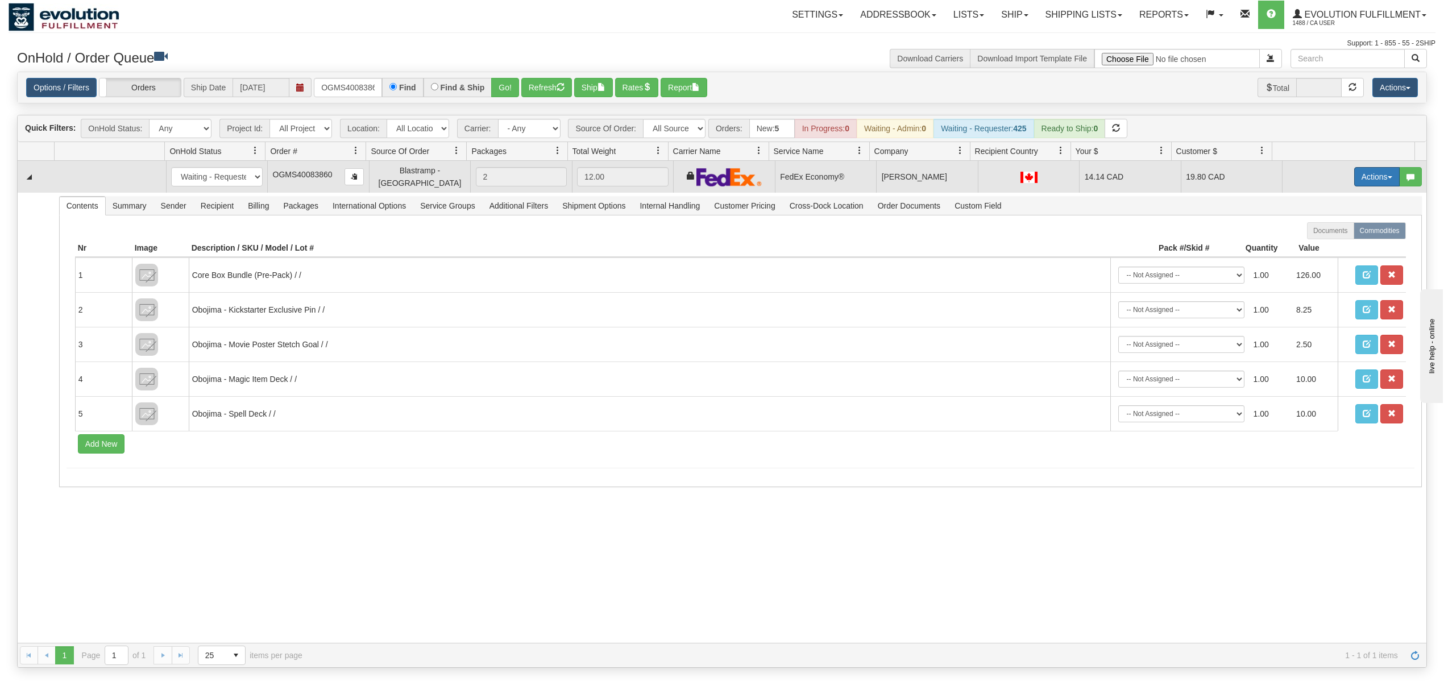
click at [1368, 178] on button "Actions" at bounding box center [1376, 176] width 45 height 19
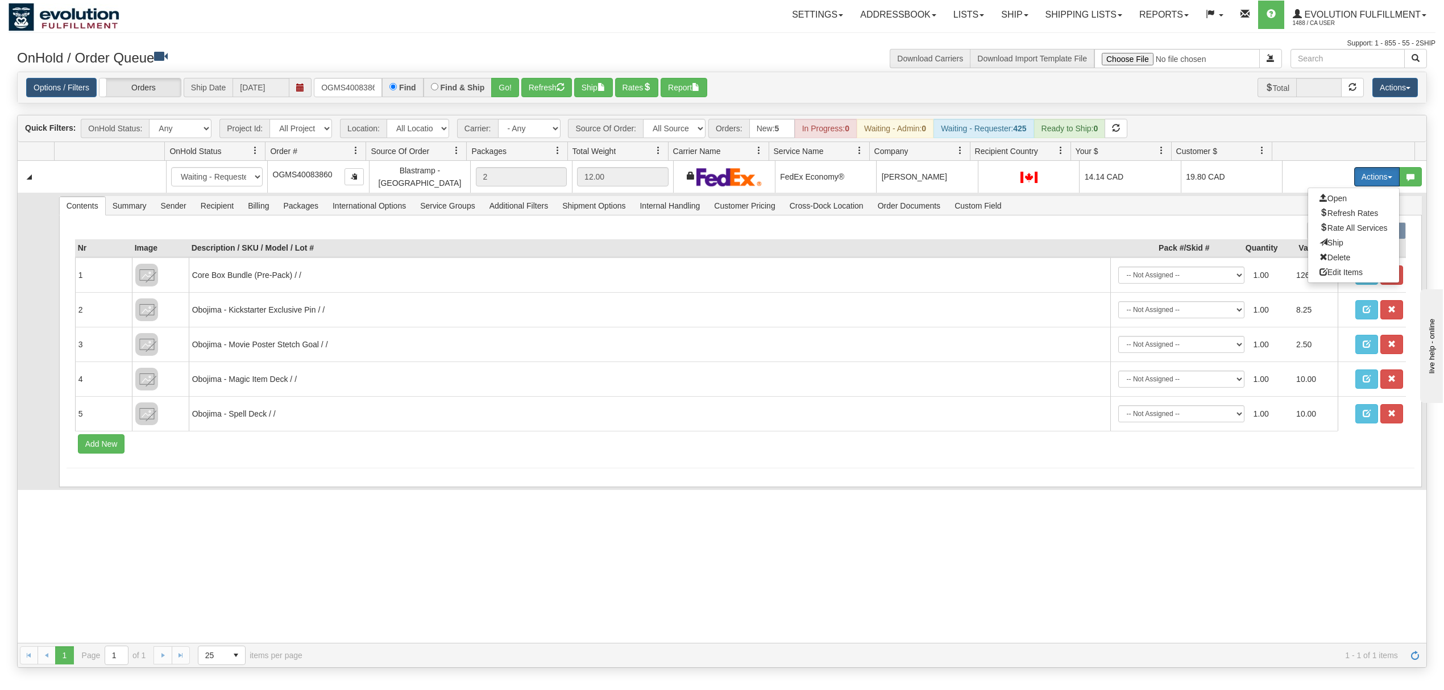
click at [1325, 241] on span "Ship" at bounding box center [1331, 242] width 24 height 9
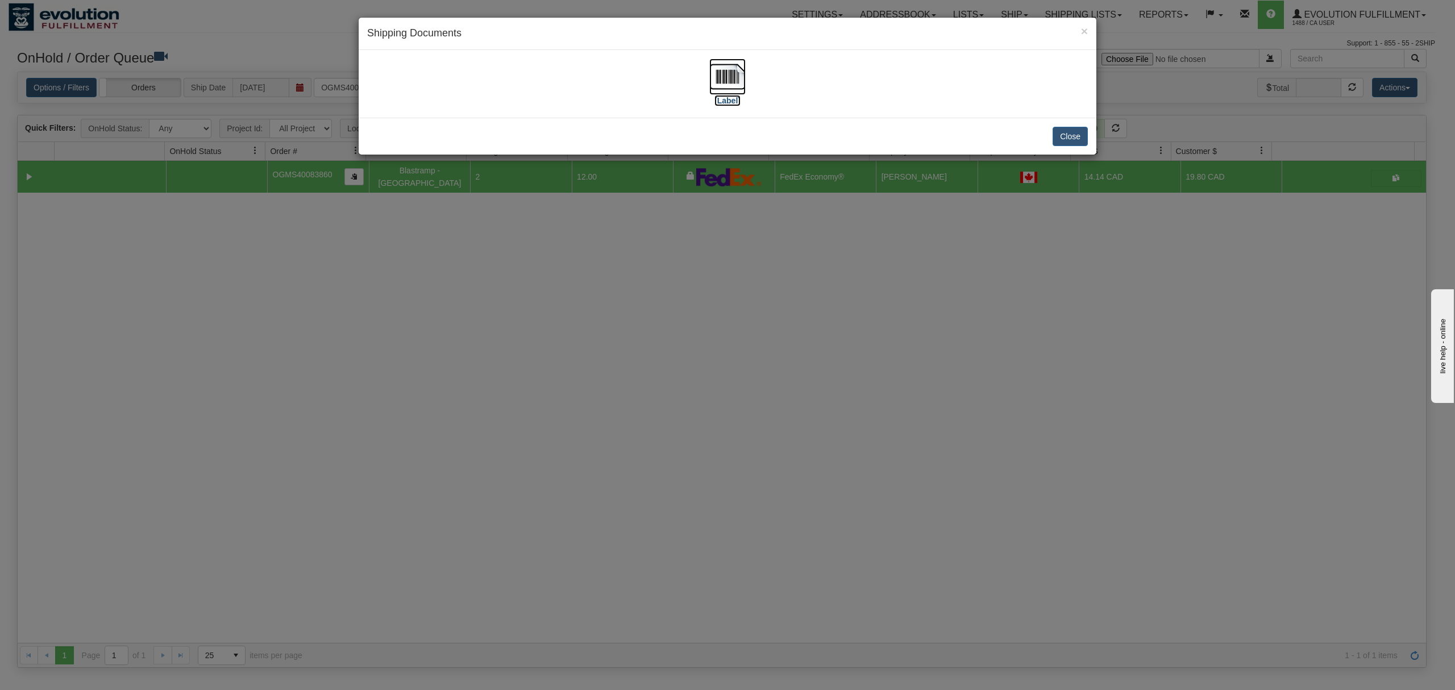
click at [731, 85] on img at bounding box center [727, 77] width 36 height 36
click at [1070, 135] on button "Close" at bounding box center [1070, 136] width 35 height 19
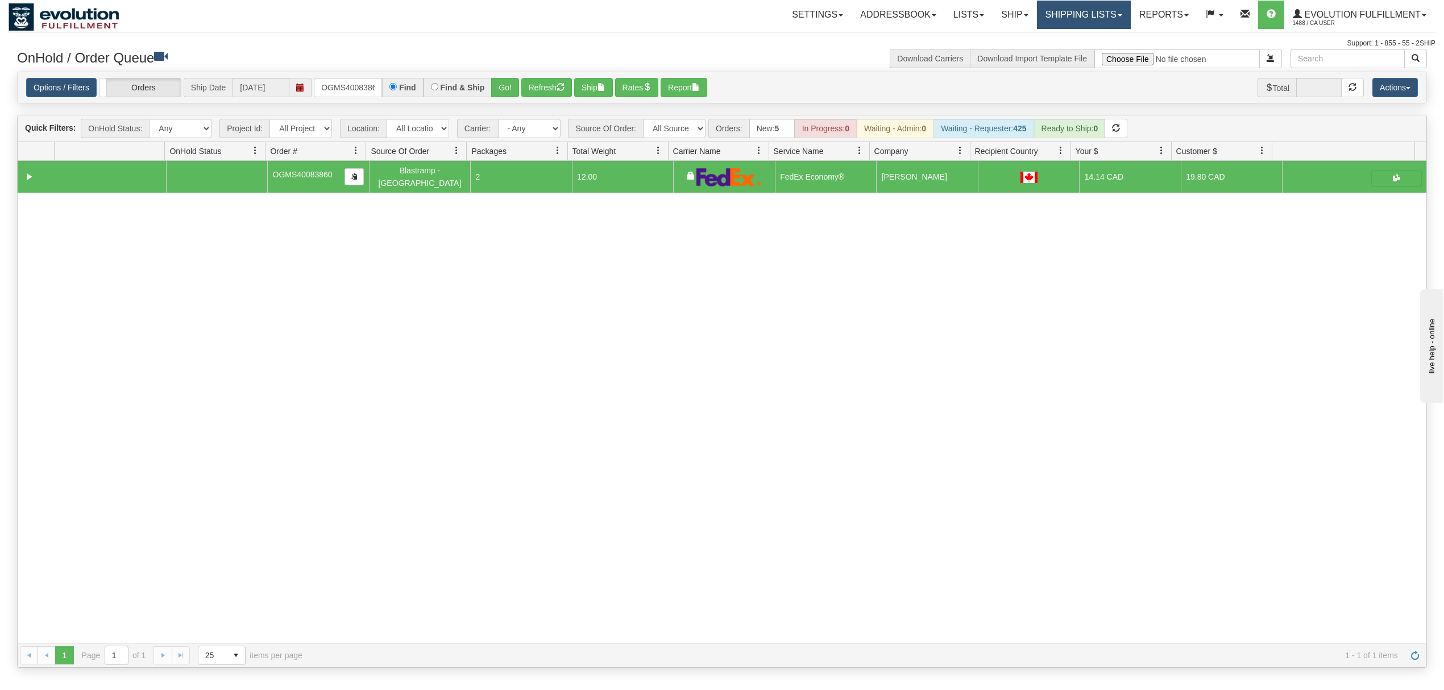
click at [1075, 13] on link "Shipping lists" at bounding box center [1084, 15] width 94 height 28
click at [1062, 35] on span "Current Shipments" at bounding box center [1063, 39] width 67 height 9
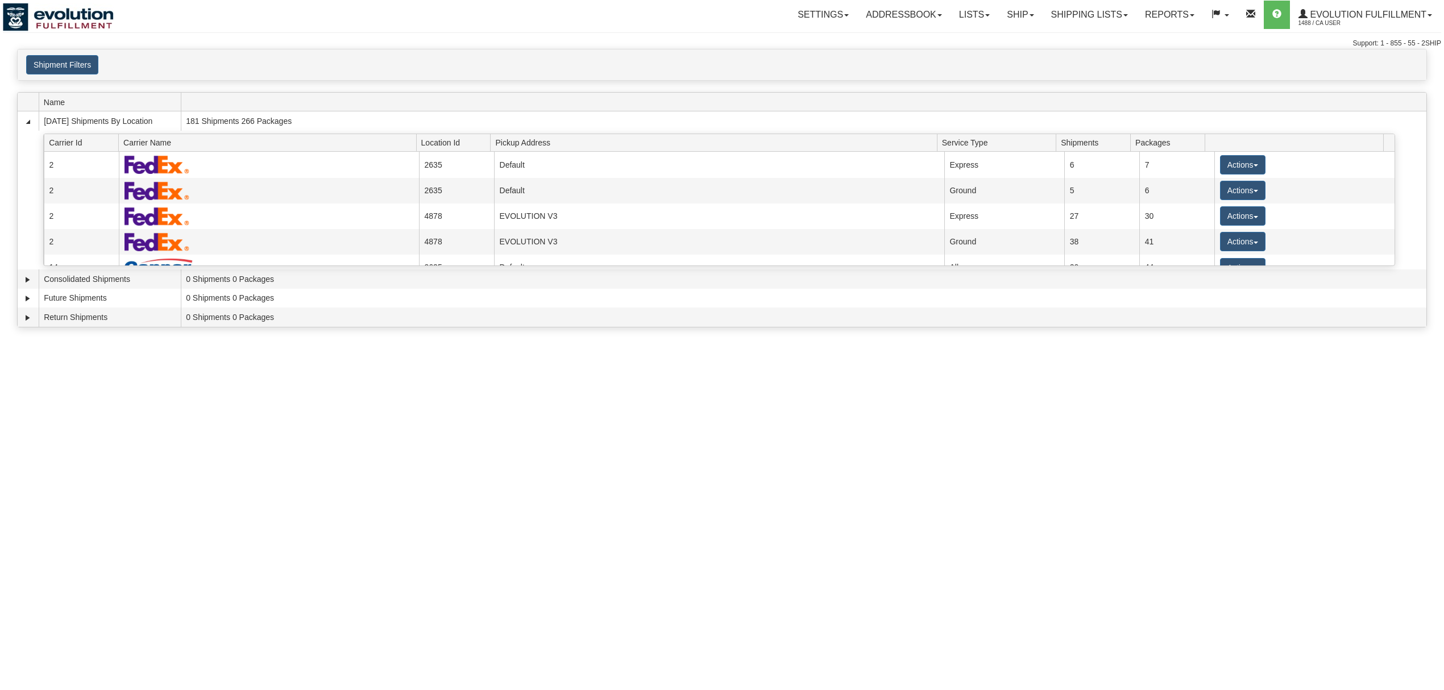
click at [69, 69] on button "Shipment Filters" at bounding box center [62, 64] width 72 height 19
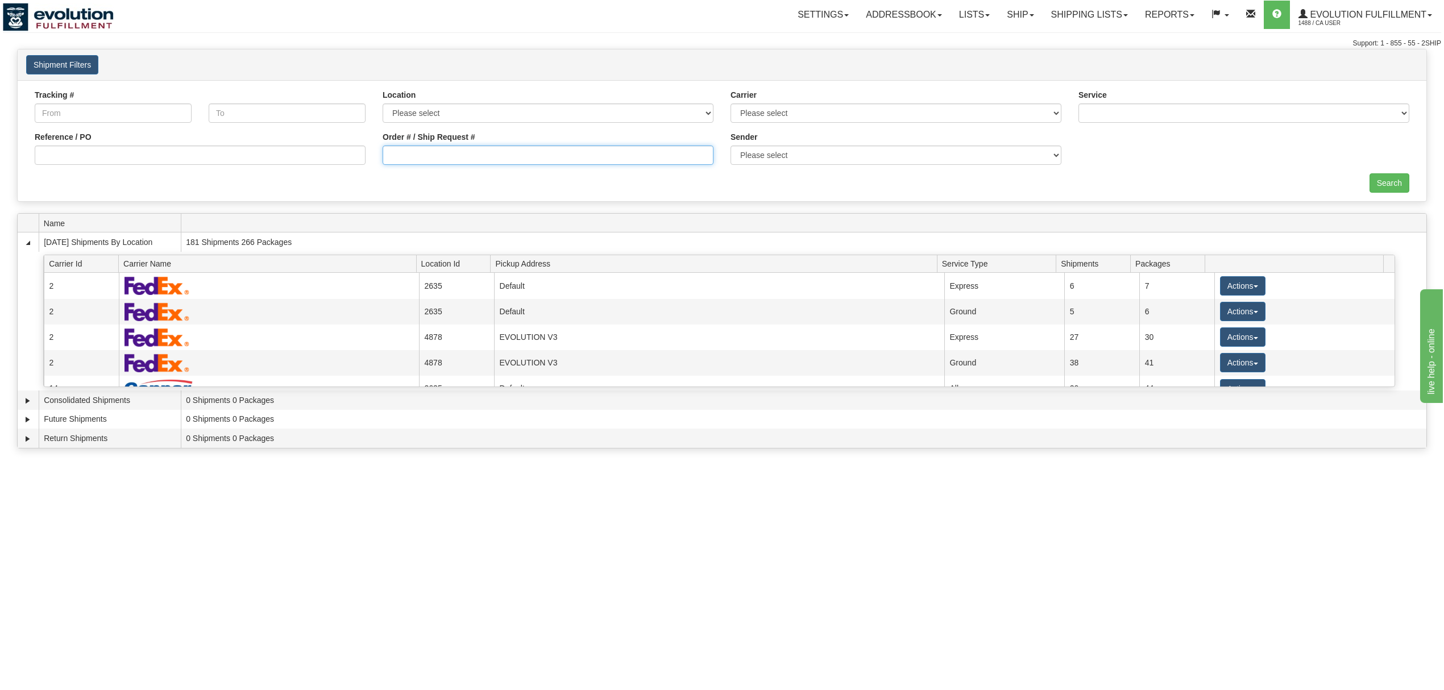
click at [430, 157] on input "Order # / Ship Request #" at bounding box center [548, 155] width 331 height 19
type input "40083860"
click at [1397, 177] on input "Search" at bounding box center [1389, 182] width 40 height 19
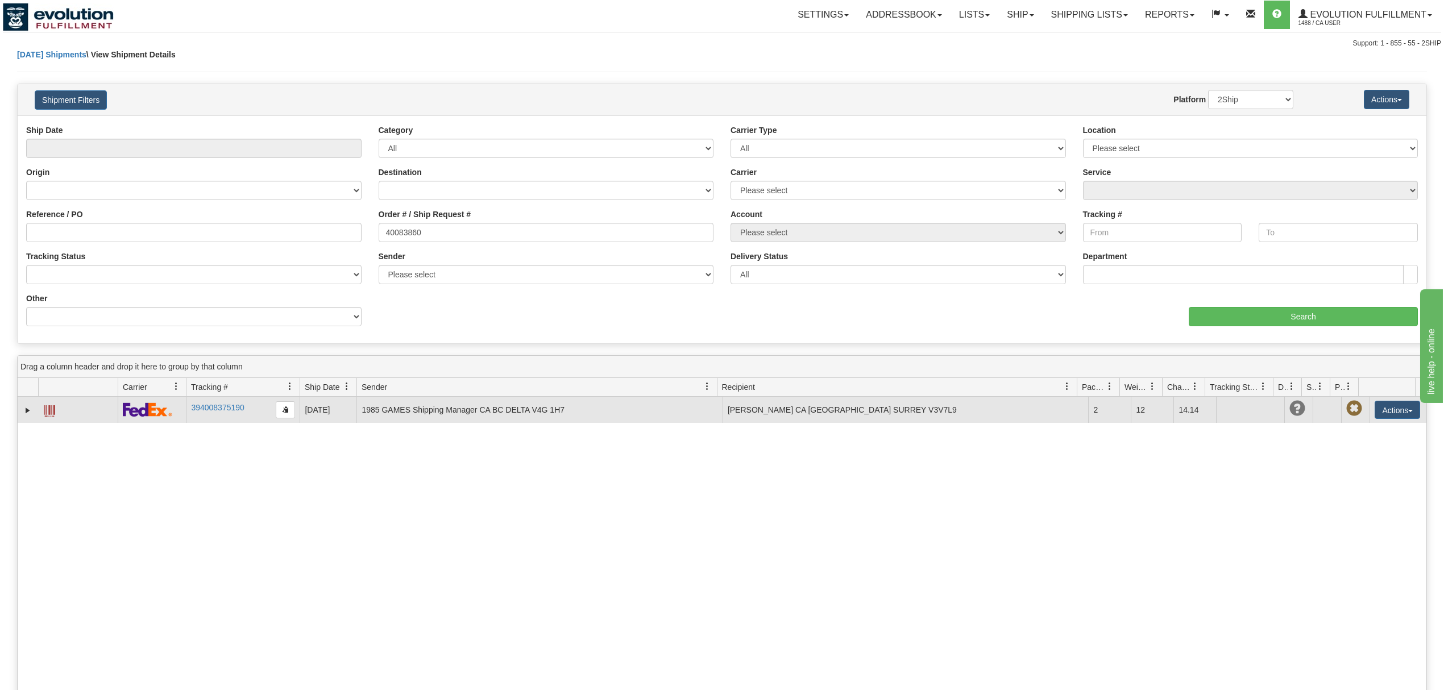
click at [57, 409] on td at bounding box center [78, 410] width 80 height 26
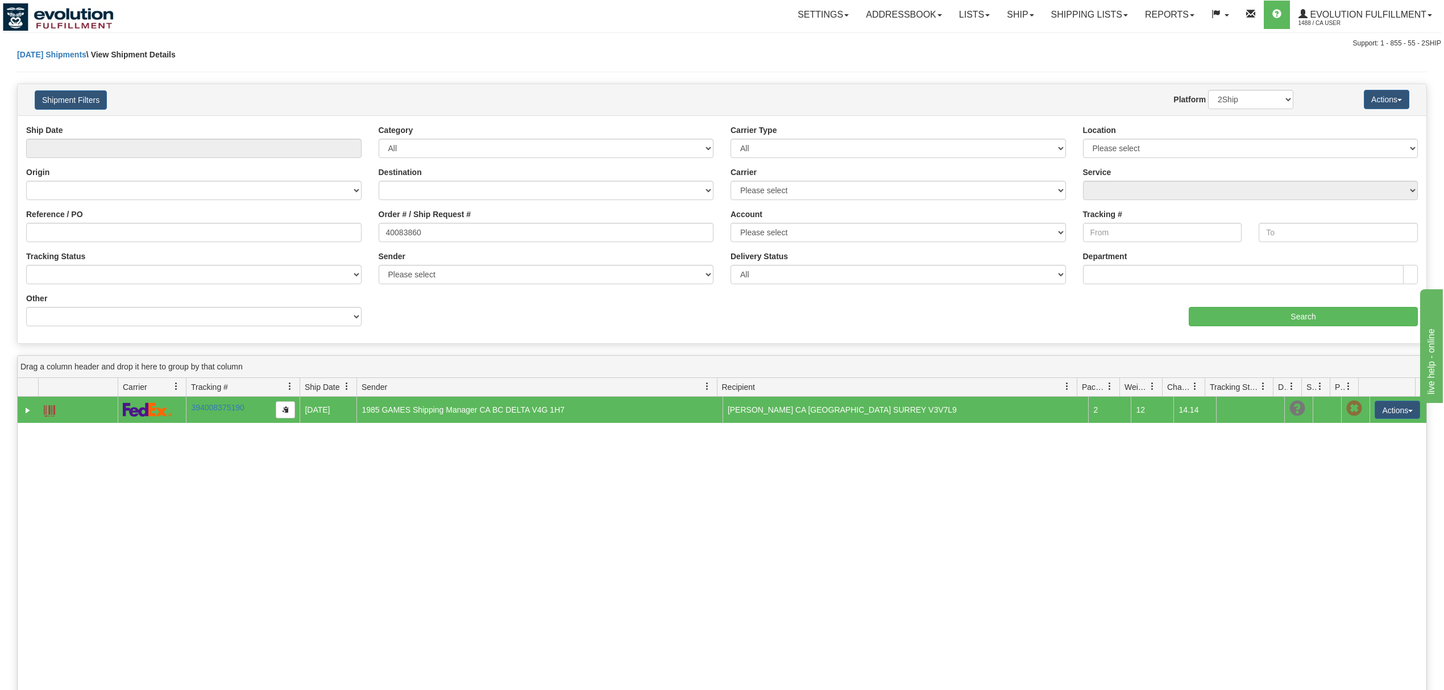
click at [56, 409] on td at bounding box center [78, 410] width 80 height 26
click at [48, 410] on span at bounding box center [49, 410] width 11 height 11
drag, startPoint x: 1000, startPoint y: 23, endPoint x: 998, endPoint y: 42, distance: 18.9
click at [1001, 23] on link "Ship" at bounding box center [1020, 15] width 44 height 28
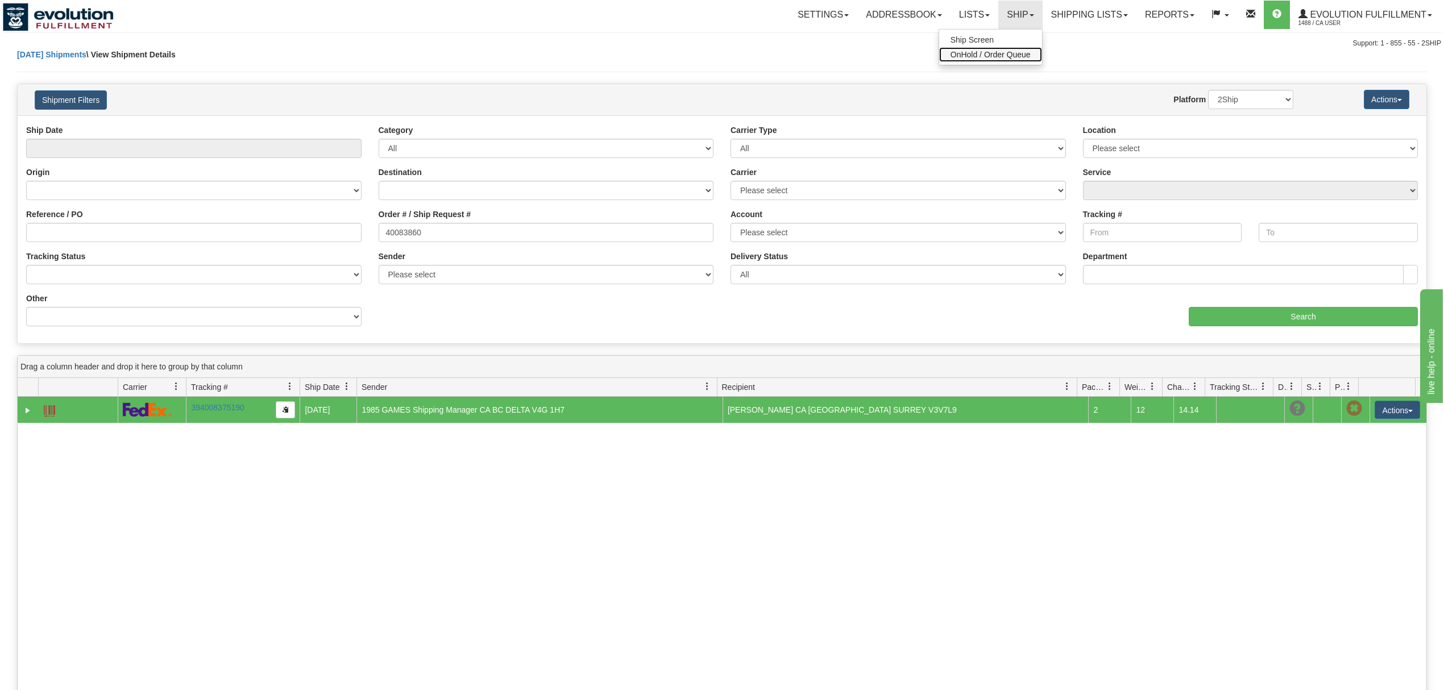
click at [987, 56] on span "OnHold / Order Queue" at bounding box center [990, 54] width 80 height 9
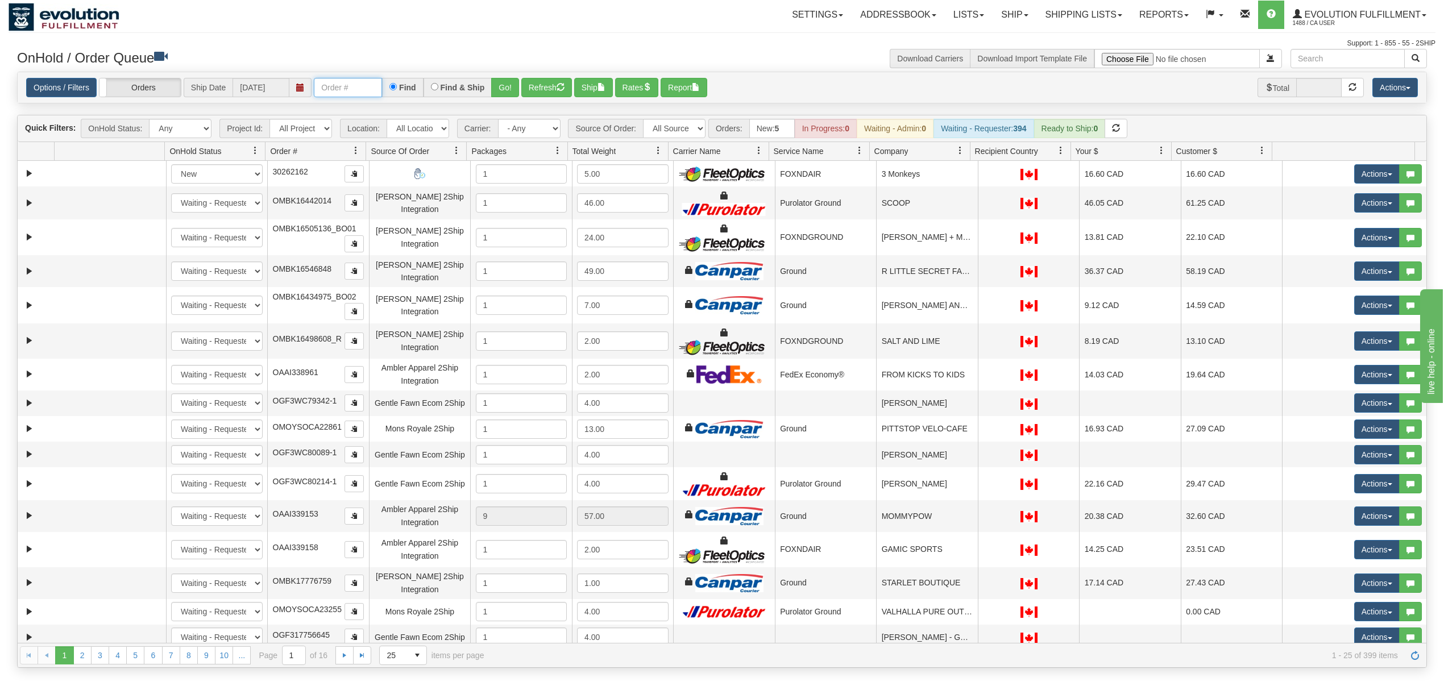
click at [359, 94] on input "text" at bounding box center [348, 87] width 68 height 19
type input "OAAI339089"
drag, startPoint x: 380, startPoint y: 93, endPoint x: 262, endPoint y: 98, distance: 118.3
click at [261, 98] on div "Options / Filters Group Shipments Orders Ship Date 10/07/2025 OAAI339089 Find F…" at bounding box center [721, 88] width 1391 height 20
click at [512, 97] on button "Go!" at bounding box center [505, 87] width 28 height 19
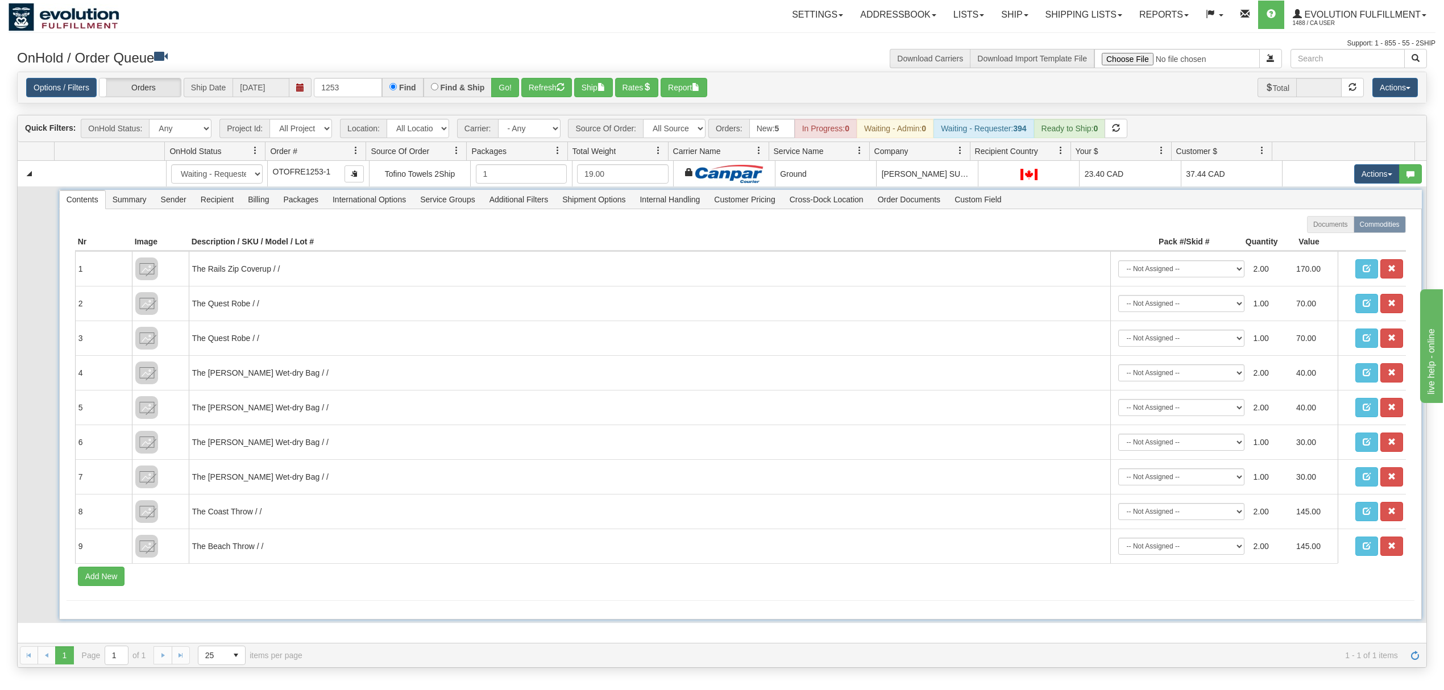
click at [219, 205] on span "Recipient" at bounding box center [217, 199] width 47 height 18
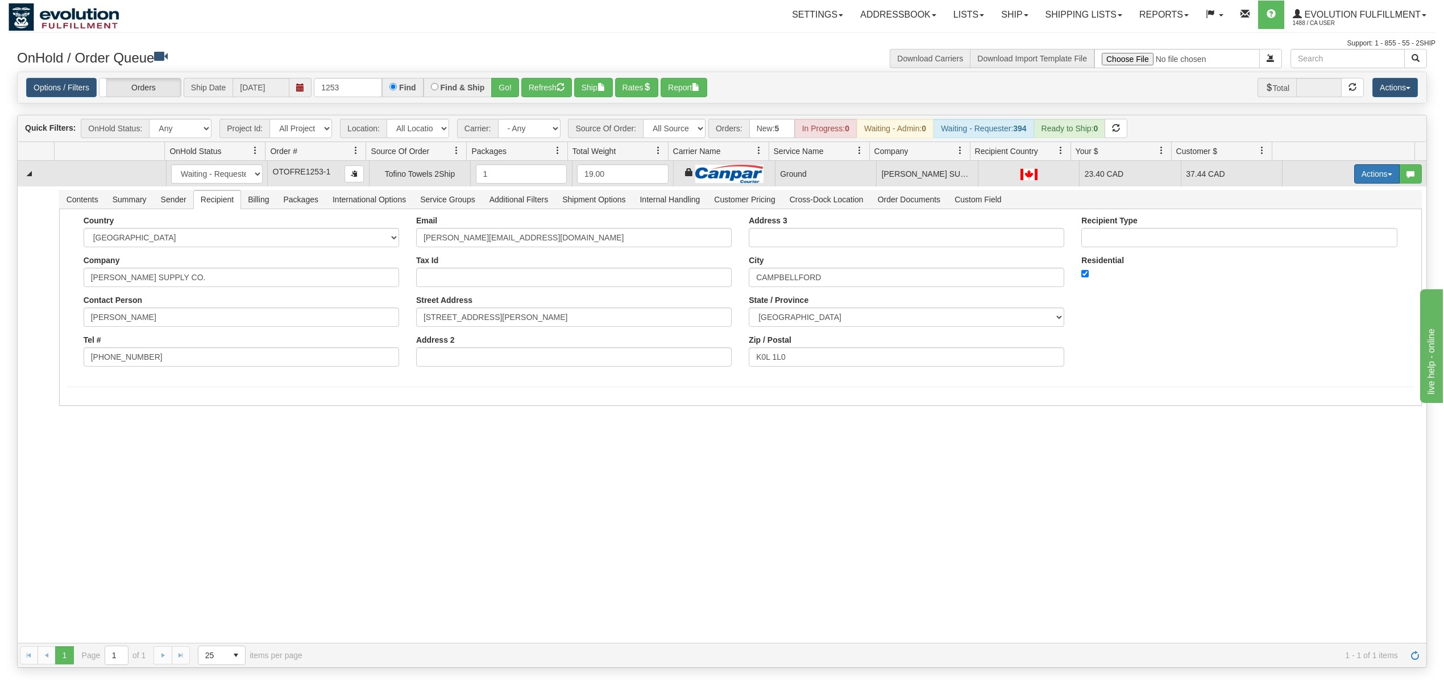
click at [1354, 171] on button "Actions" at bounding box center [1376, 173] width 45 height 19
click at [1341, 239] on link "Ship" at bounding box center [1353, 239] width 91 height 15
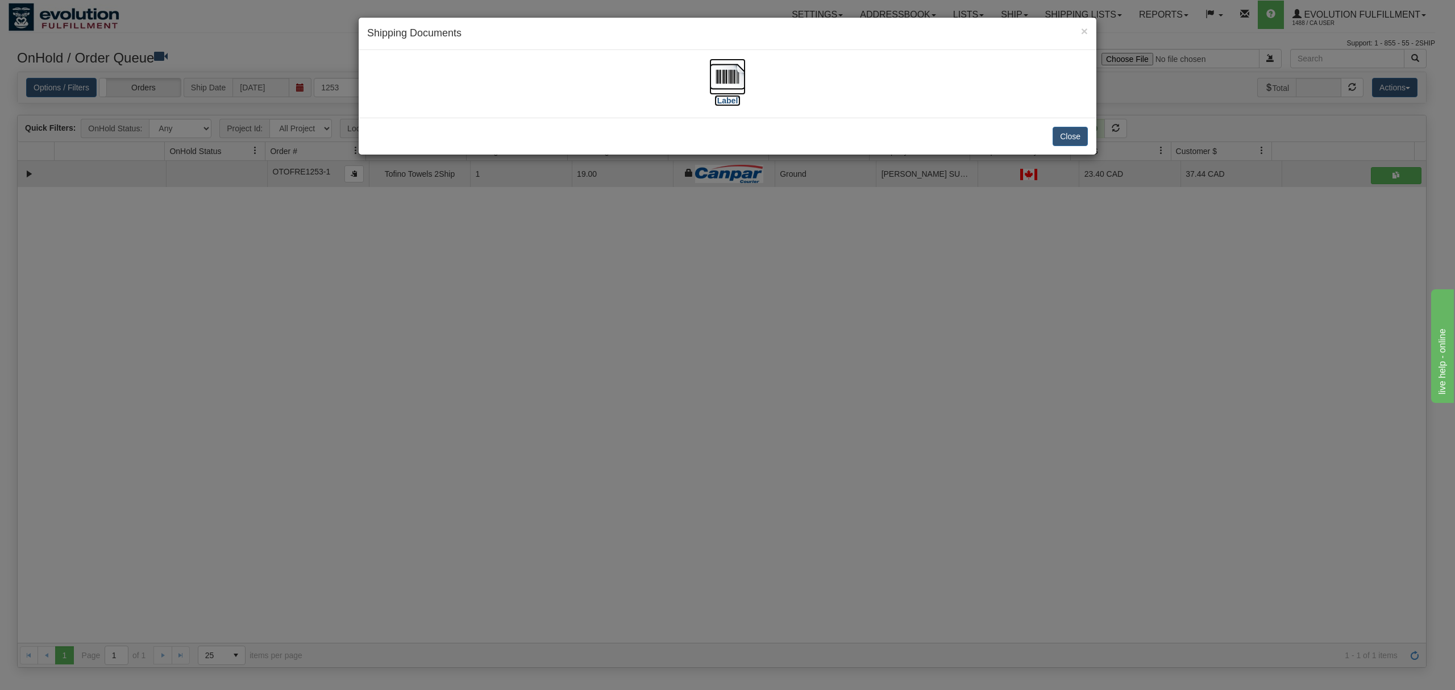
click at [726, 74] on img at bounding box center [727, 77] width 36 height 36
click at [1082, 130] on button "Close" at bounding box center [1070, 136] width 35 height 19
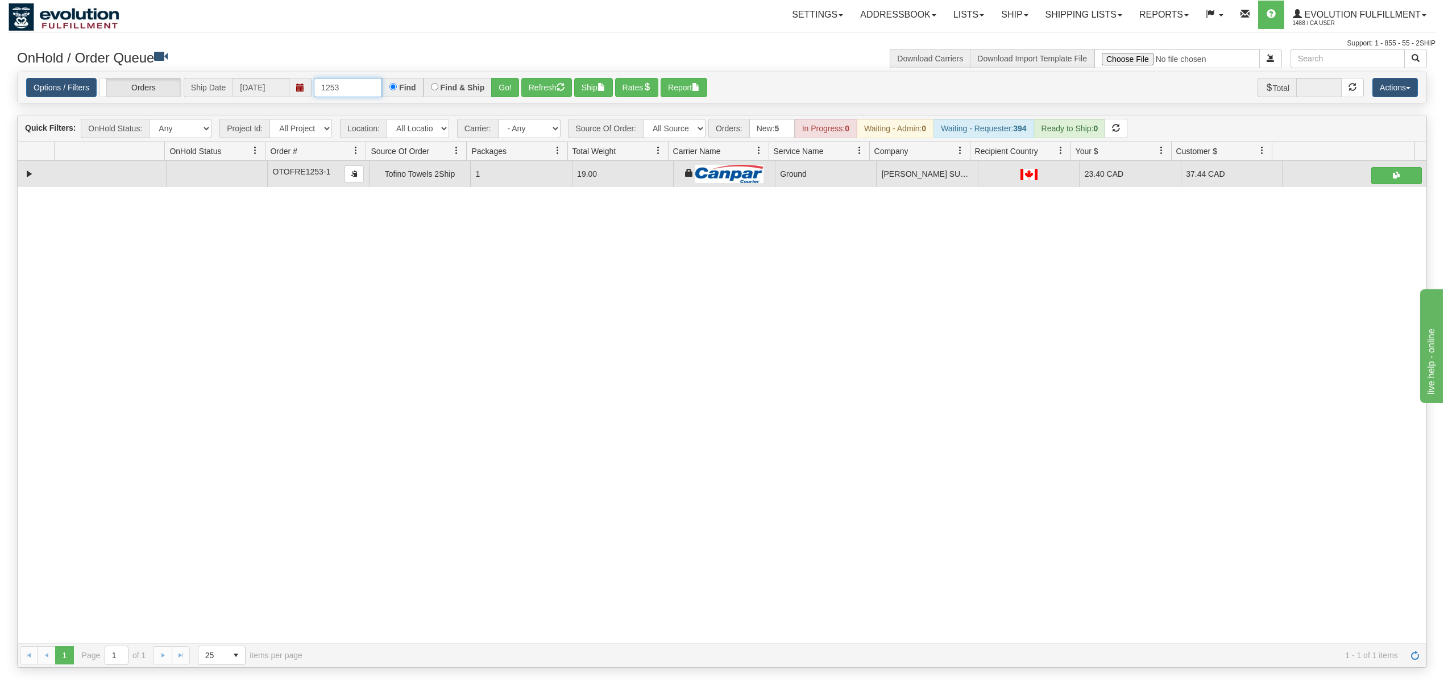
click at [369, 88] on input "1253" at bounding box center [348, 87] width 68 height 19
click at [498, 87] on button "Go!" at bounding box center [505, 87] width 28 height 19
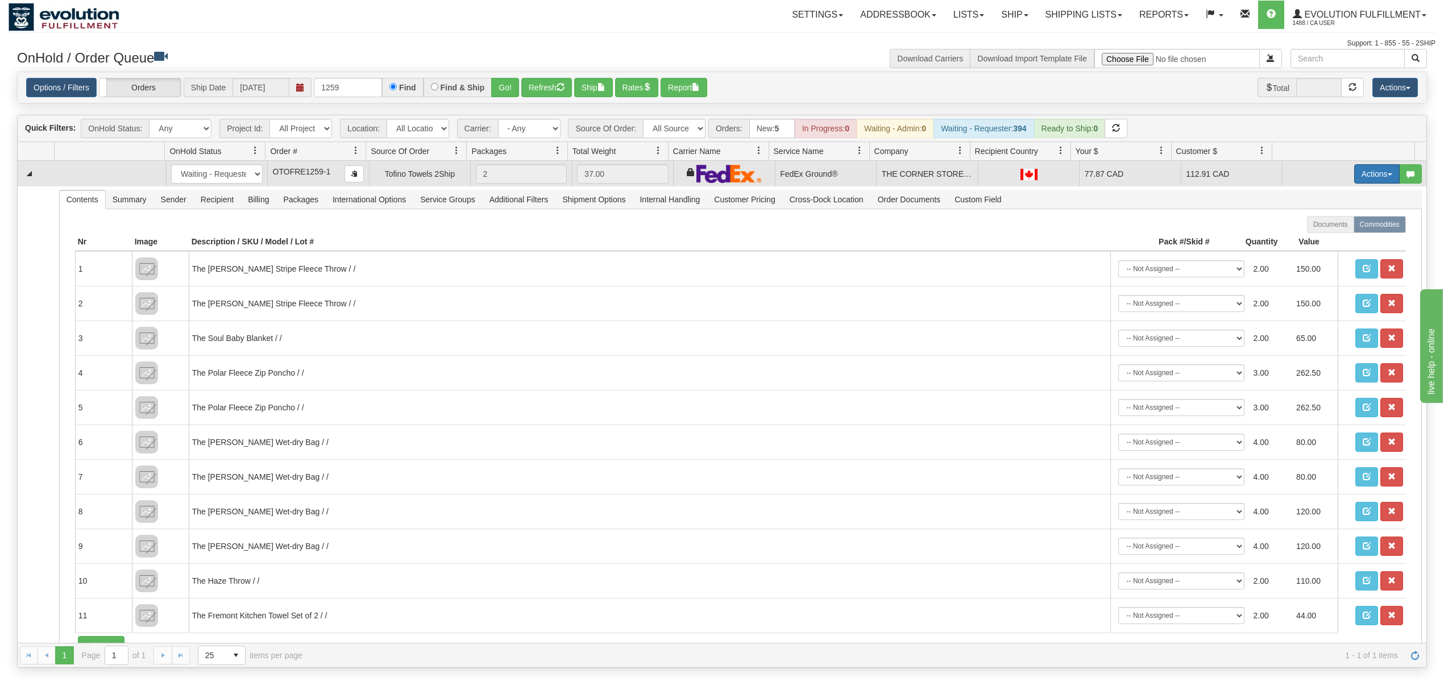
click at [1371, 176] on button "Actions" at bounding box center [1376, 173] width 45 height 19
click at [1333, 239] on link "Ship" at bounding box center [1353, 239] width 91 height 15
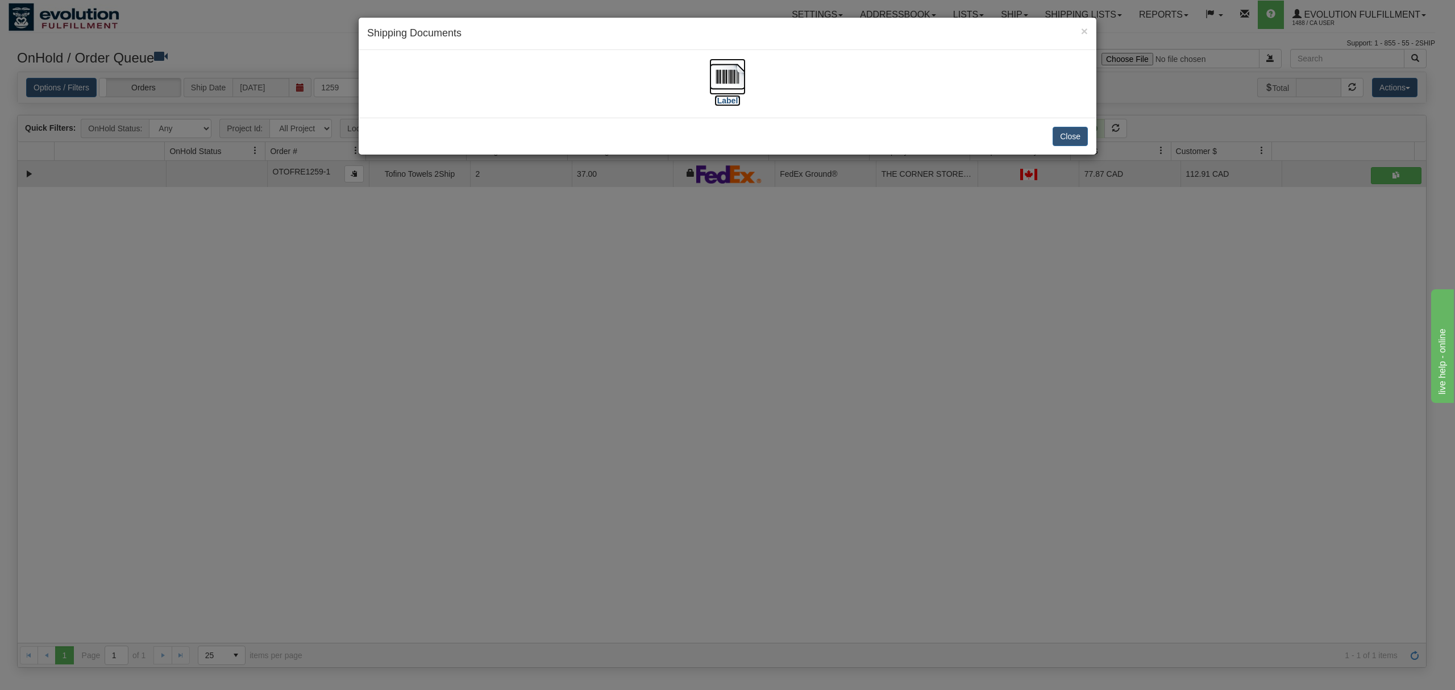
click at [723, 77] on img at bounding box center [727, 77] width 36 height 36
click at [1073, 135] on button "Close" at bounding box center [1070, 136] width 35 height 19
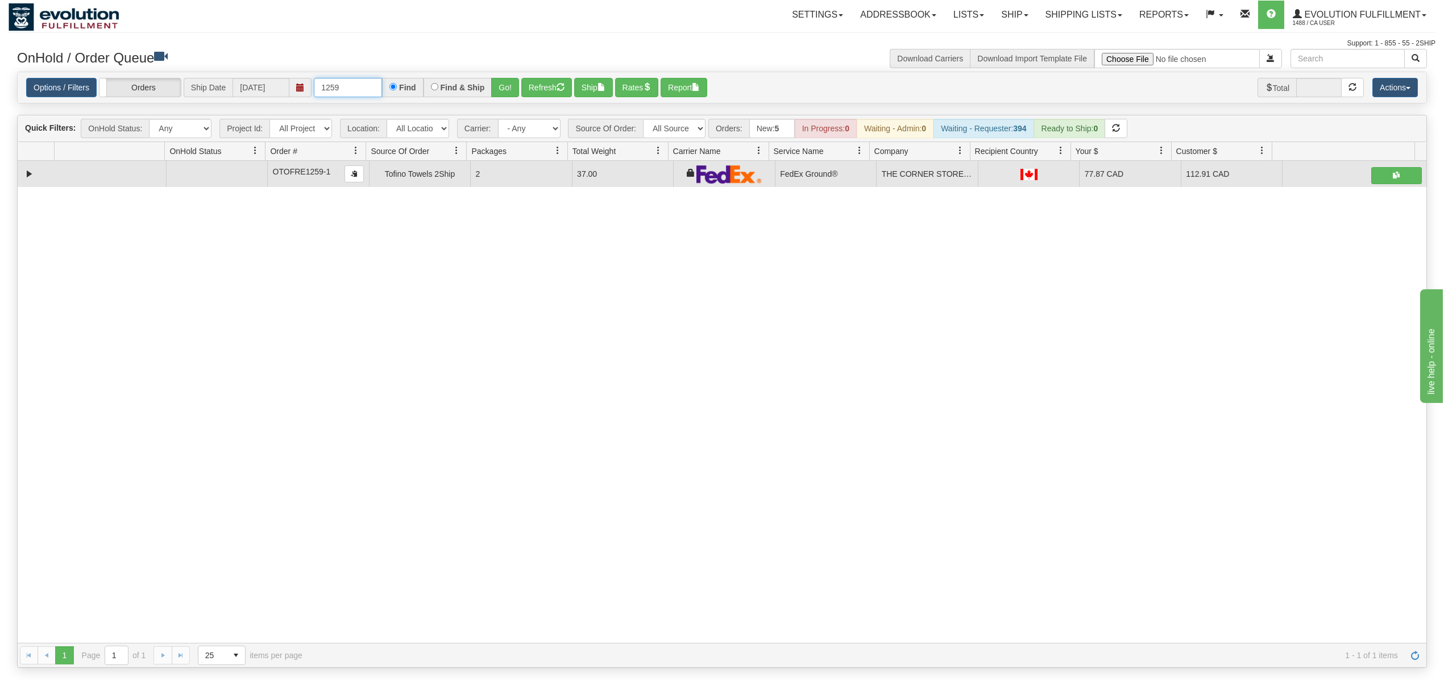
click at [374, 92] on input "1259" at bounding box center [348, 87] width 68 height 19
click at [518, 91] on button "Go!" at bounding box center [505, 87] width 28 height 19
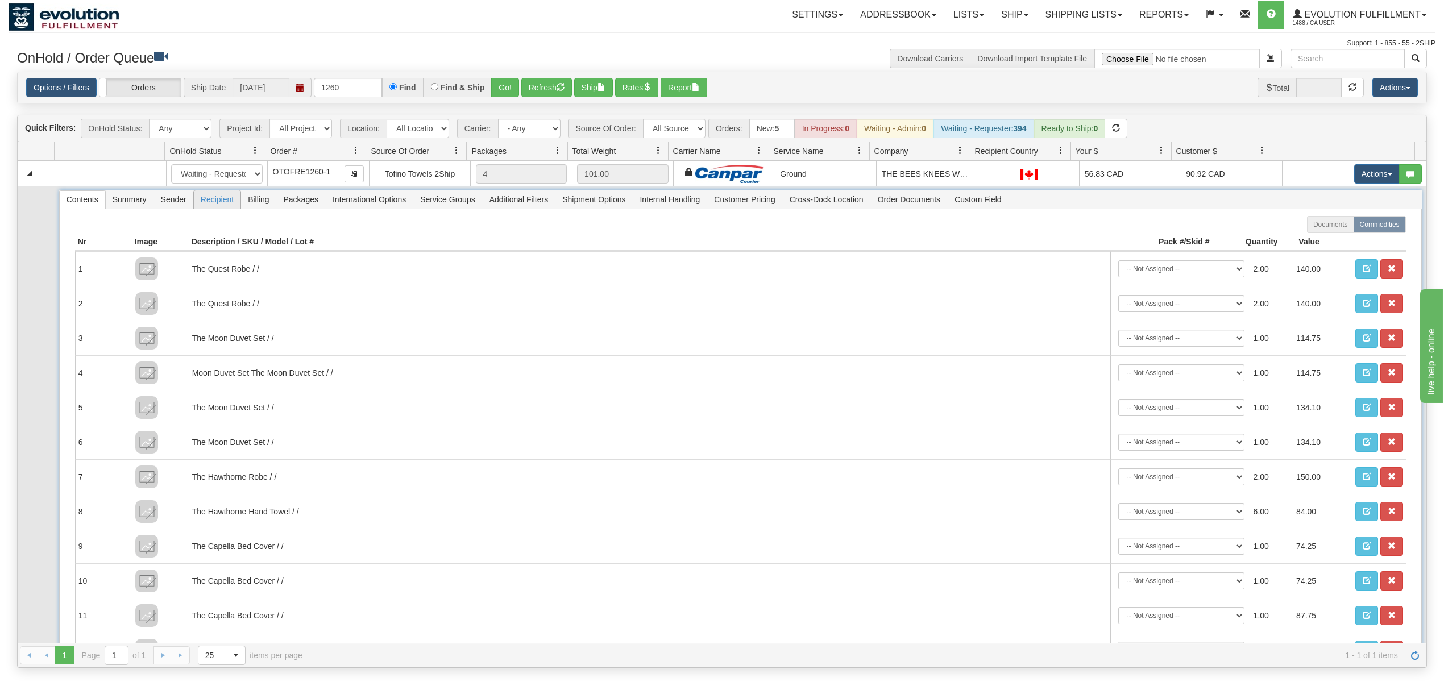
click at [207, 209] on span "Recipient" at bounding box center [217, 199] width 47 height 18
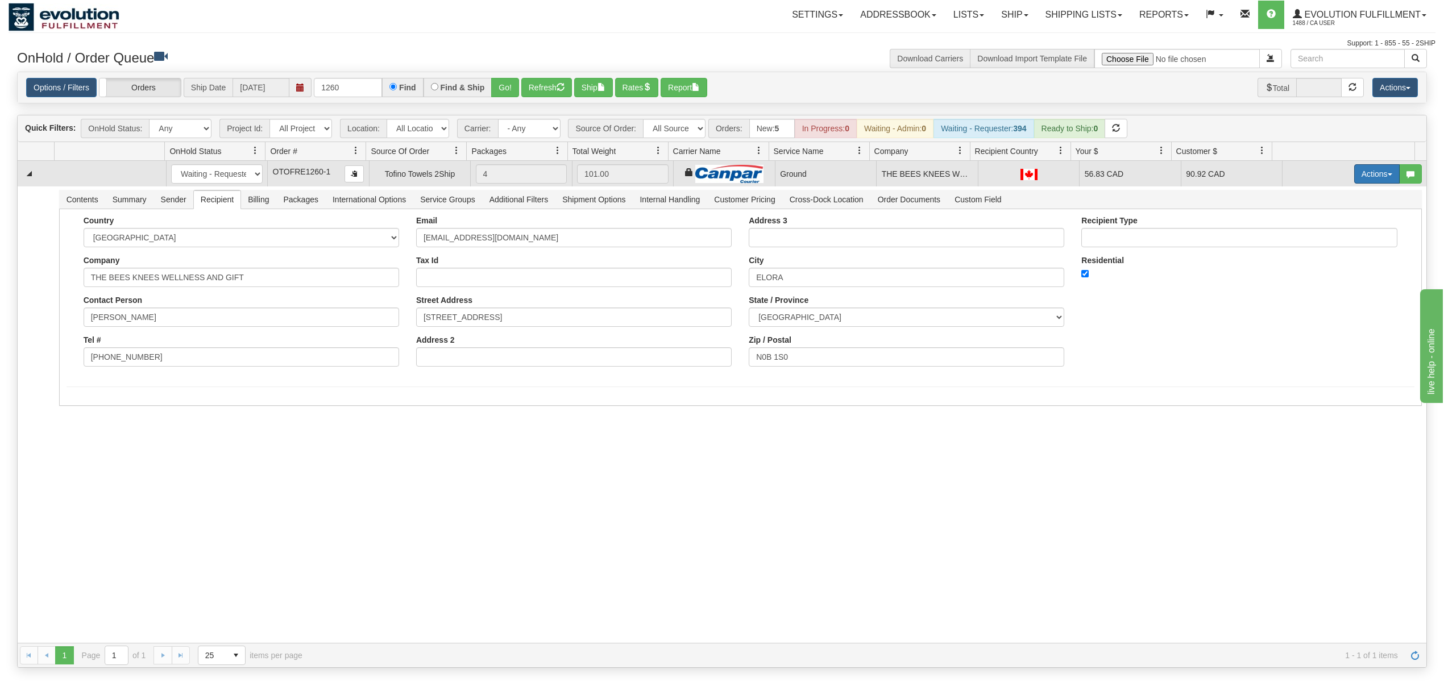
click at [1362, 178] on button "Actions" at bounding box center [1376, 173] width 45 height 19
click at [1319, 238] on span "Ship" at bounding box center [1331, 239] width 24 height 9
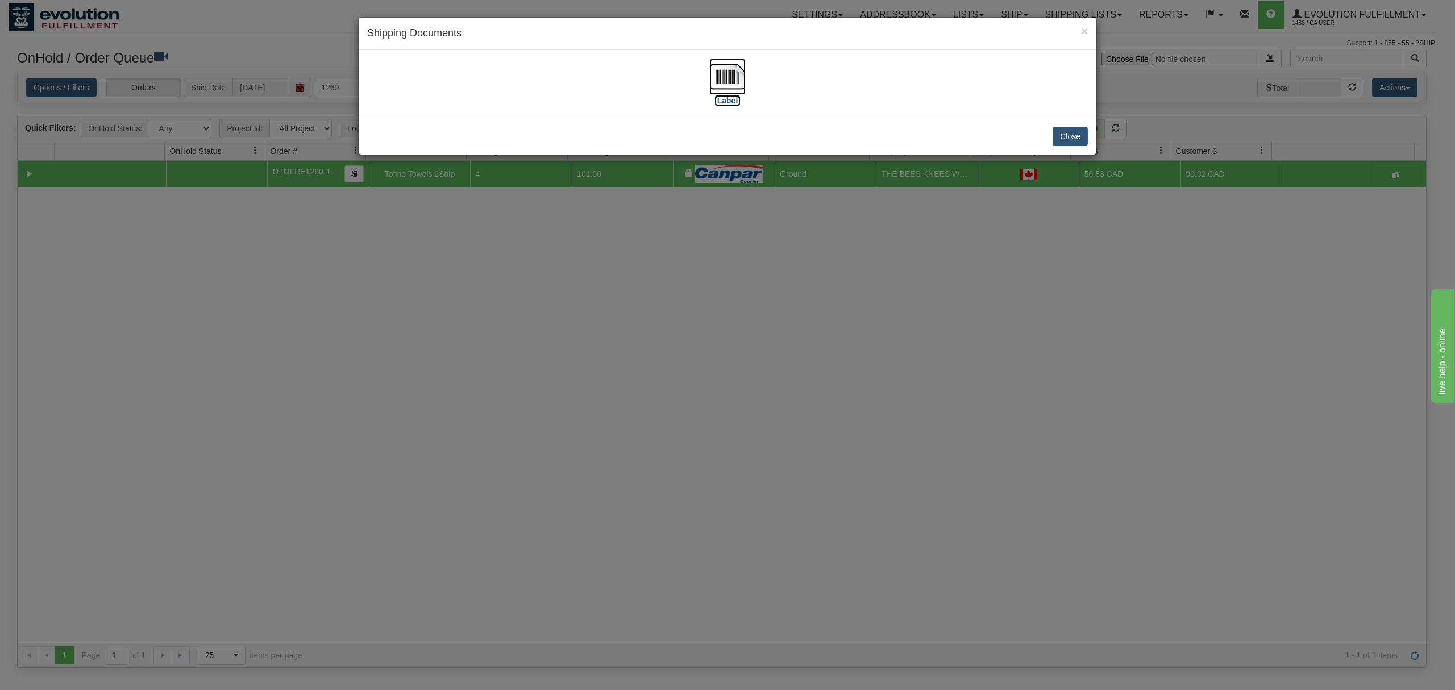
click at [720, 76] on img at bounding box center [727, 77] width 36 height 36
click at [1070, 132] on button "Close" at bounding box center [1070, 136] width 35 height 19
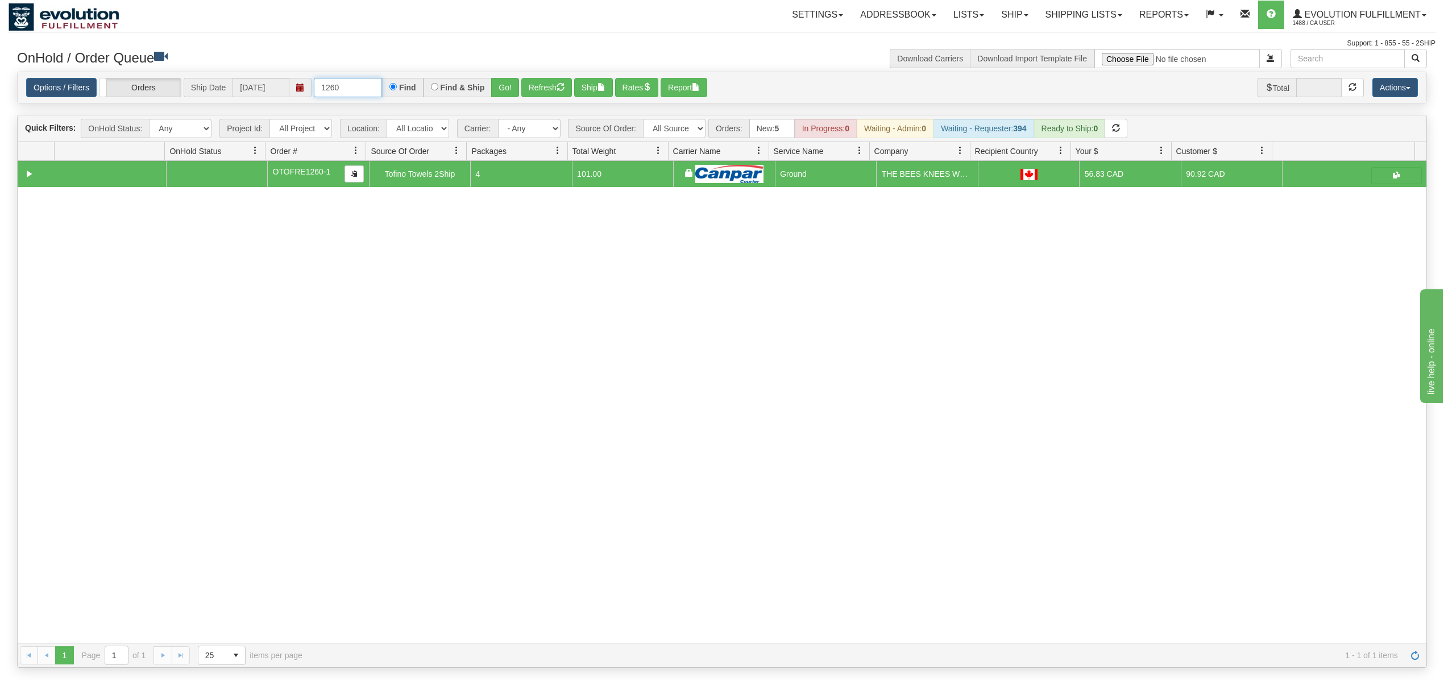
drag, startPoint x: 364, startPoint y: 88, endPoint x: 258, endPoint y: 105, distance: 107.1
click at [258, 104] on div "Options / Filters Group Shipments Orders Ship Date 10/07/2025 1260 Find Find & …" at bounding box center [722, 88] width 1410 height 32
type input "1197"
click at [507, 82] on button "Go!" at bounding box center [505, 87] width 28 height 19
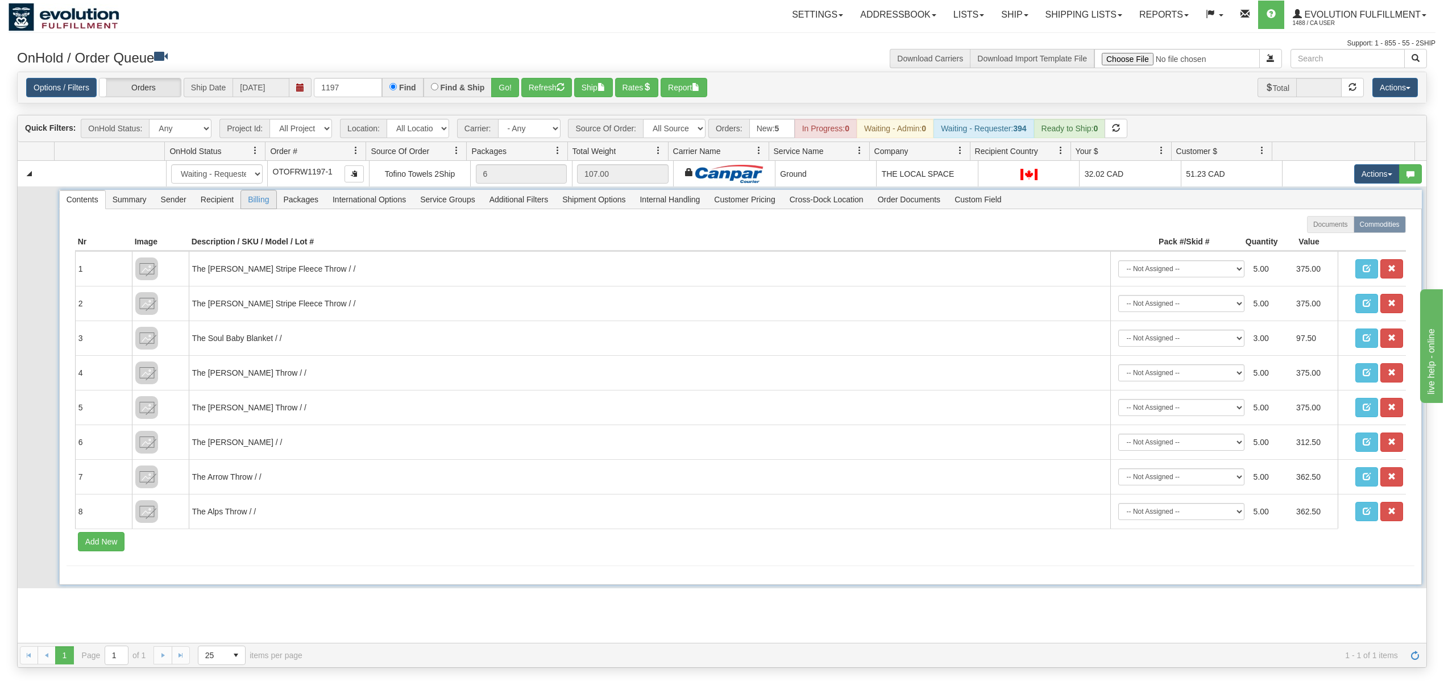
click at [243, 205] on span "Billing" at bounding box center [258, 199] width 35 height 18
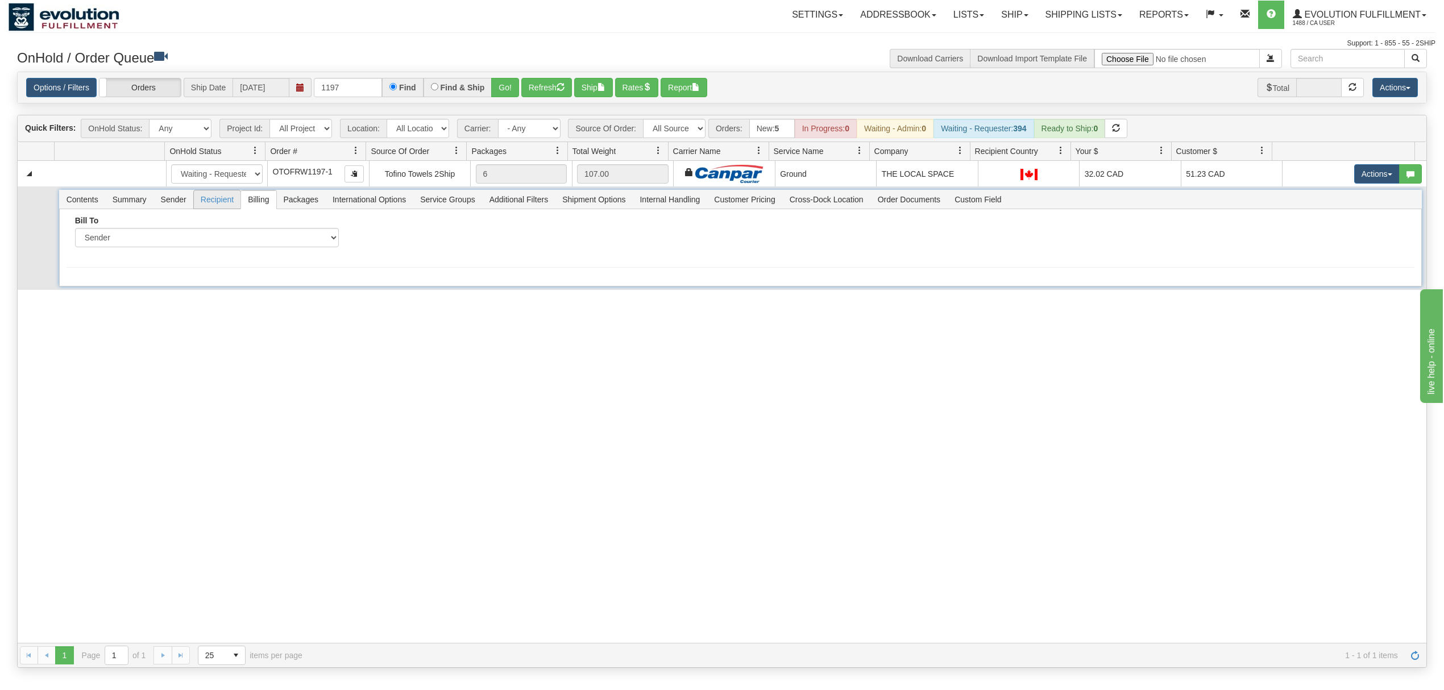
click at [218, 205] on span "Recipient" at bounding box center [217, 199] width 47 height 18
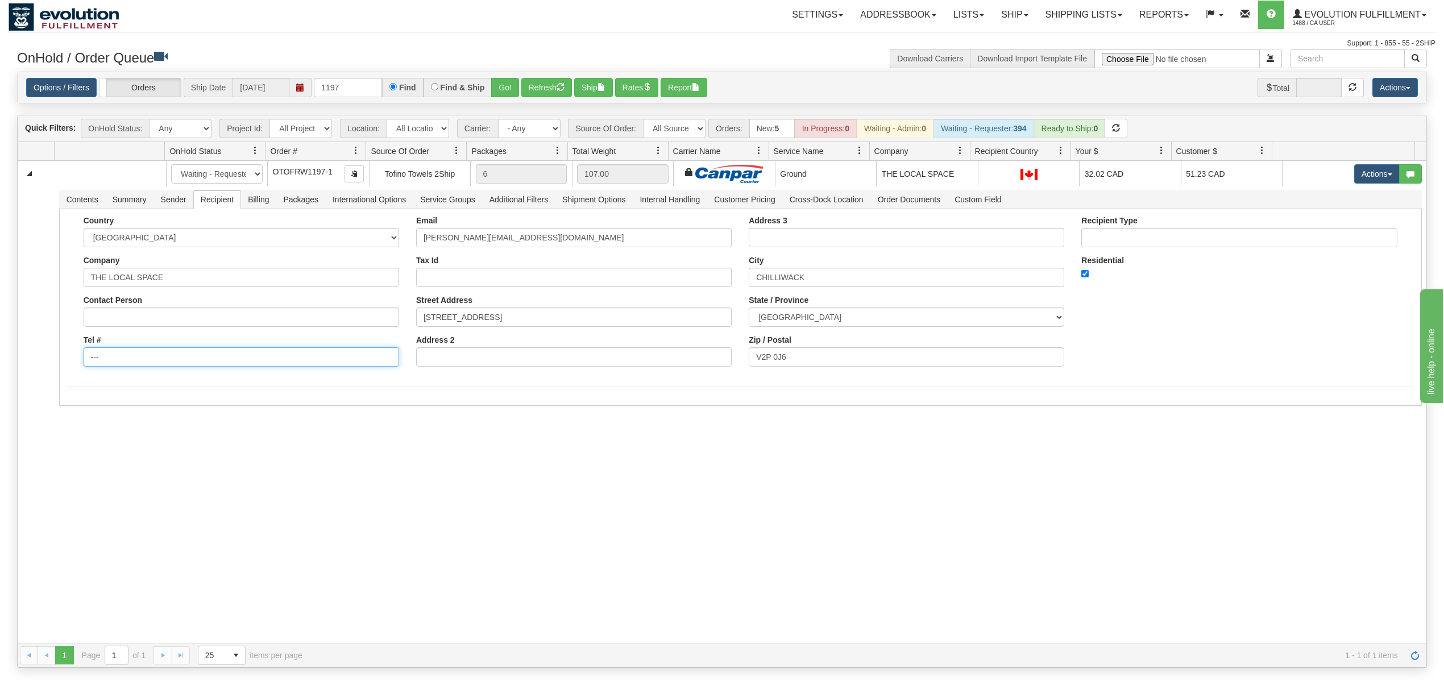
drag, startPoint x: 163, startPoint y: 364, endPoint x: 0, endPoint y: 368, distance: 162.6
click at [0, 368] on div "Toggle navigation Settings Shipping Preferences Fields Preferences New" at bounding box center [722, 345] width 1444 height 690
drag, startPoint x: 131, startPoint y: 355, endPoint x: 141, endPoint y: 357, distance: 10.5
click at [132, 355] on input "Tel #" at bounding box center [241, 356] width 315 height 19
type input "18886562228"
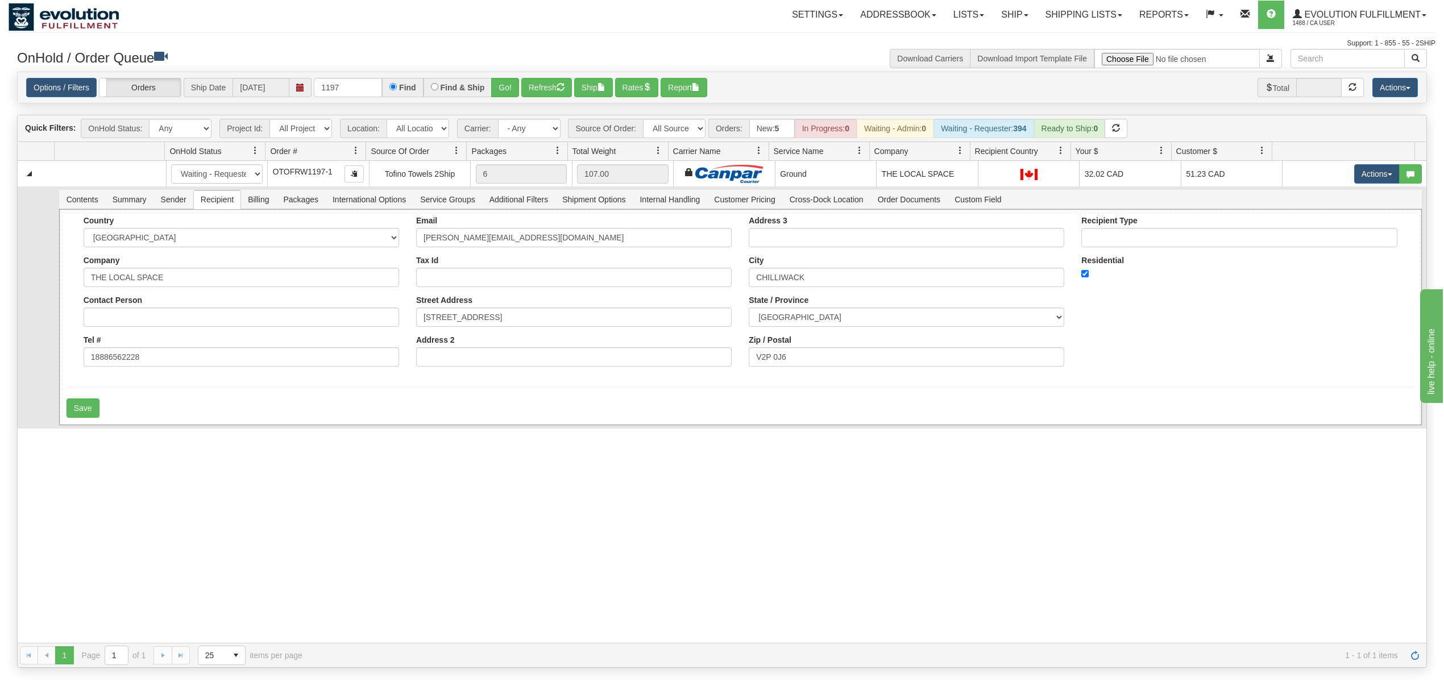
click at [75, 423] on div "Country AFGHANISTAN ALAND ISLANDS ALBANIA ALGERIA AMERICAN SAMOA ANDORRA ANGOLA…" at bounding box center [740, 317] width 1362 height 216
click at [78, 418] on button "Save" at bounding box center [83, 407] width 33 height 19
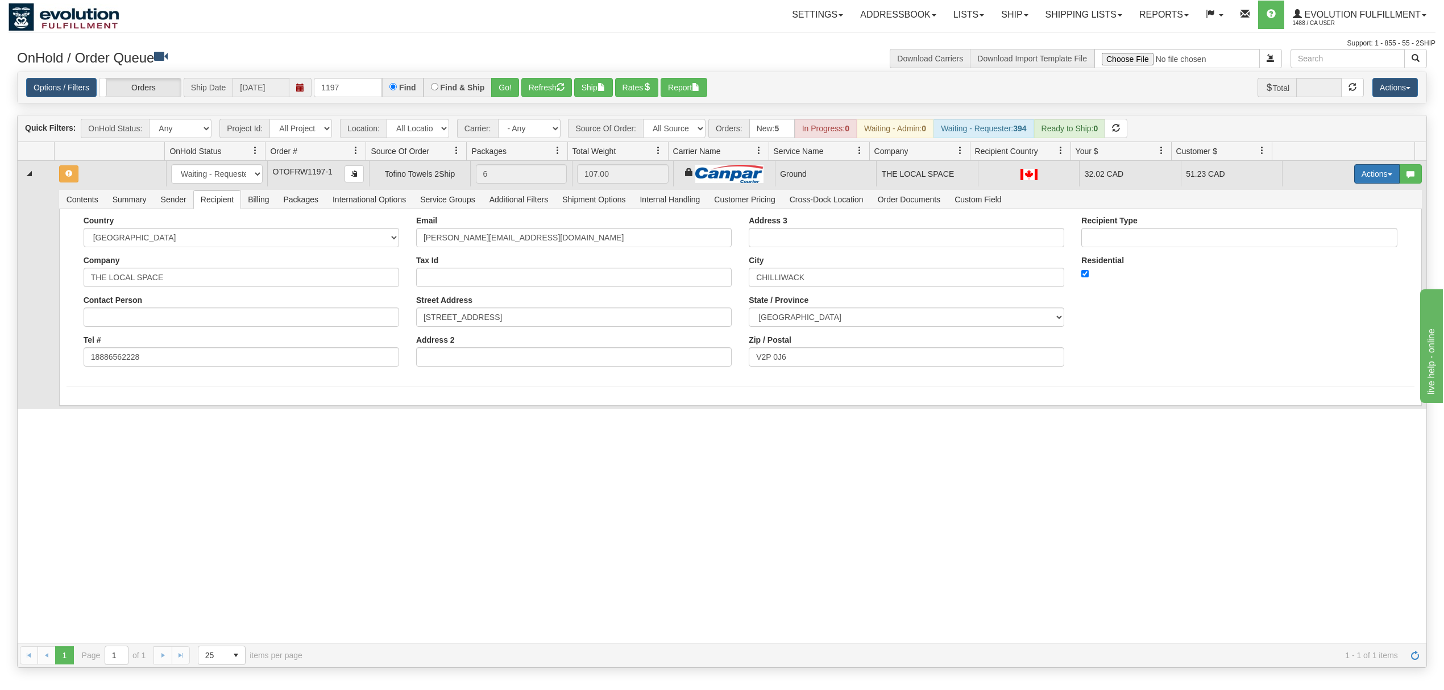
click at [1354, 171] on button "Actions" at bounding box center [1376, 173] width 45 height 19
click at [1319, 244] on span "Ship" at bounding box center [1331, 239] width 24 height 9
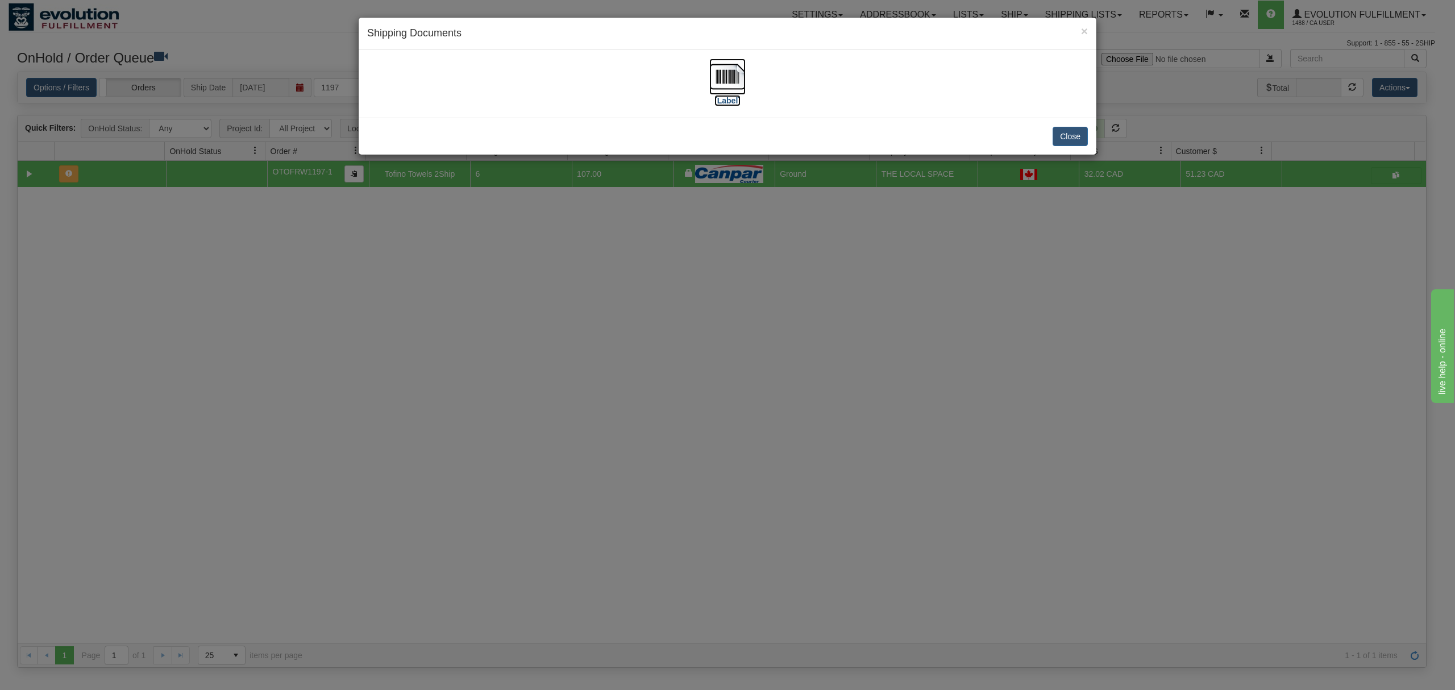
click at [730, 81] on img at bounding box center [727, 77] width 36 height 36
click at [1074, 132] on button "Close" at bounding box center [1070, 136] width 35 height 19
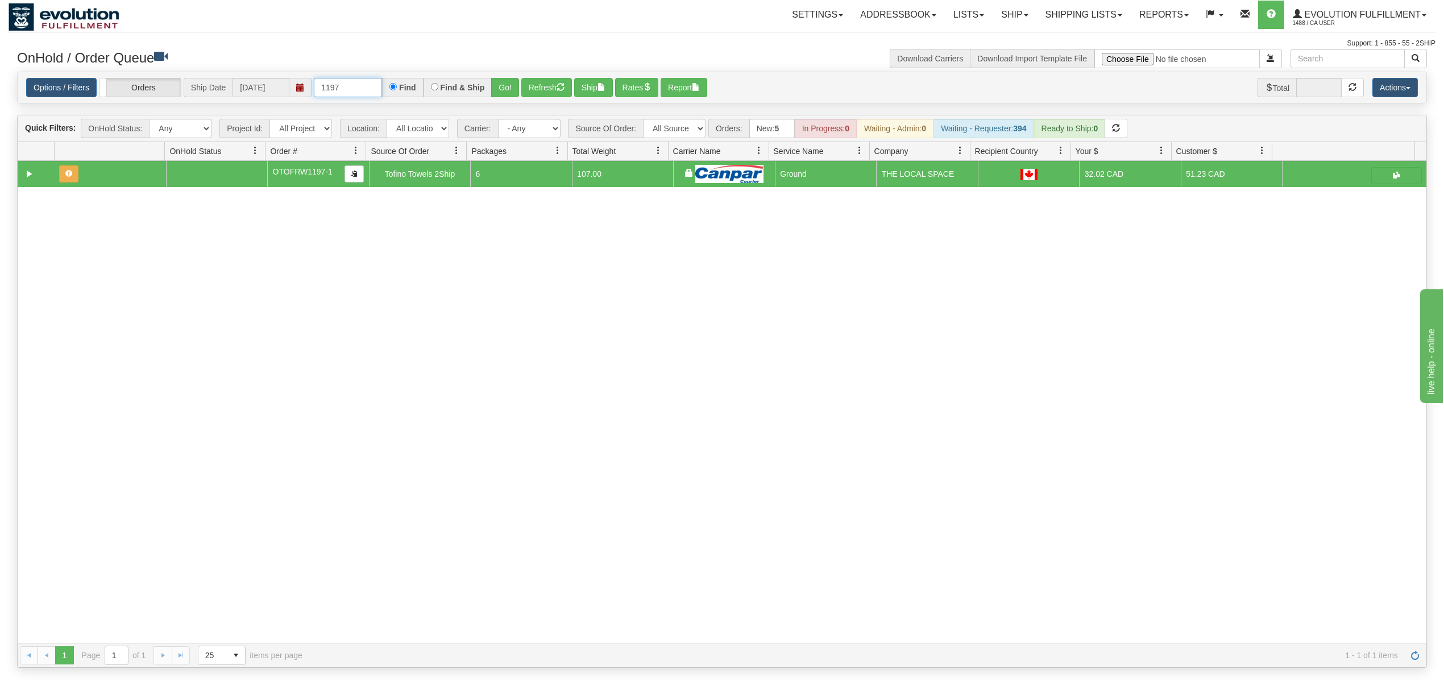
drag, startPoint x: 348, startPoint y: 90, endPoint x: 261, endPoint y: 90, distance: 87.0
click at [262, 91] on div "Options / Filters Group Shipments Orders Ship Date 10/07/2025 1197 Find Find & …" at bounding box center [721, 88] width 1391 height 20
type input "1202"
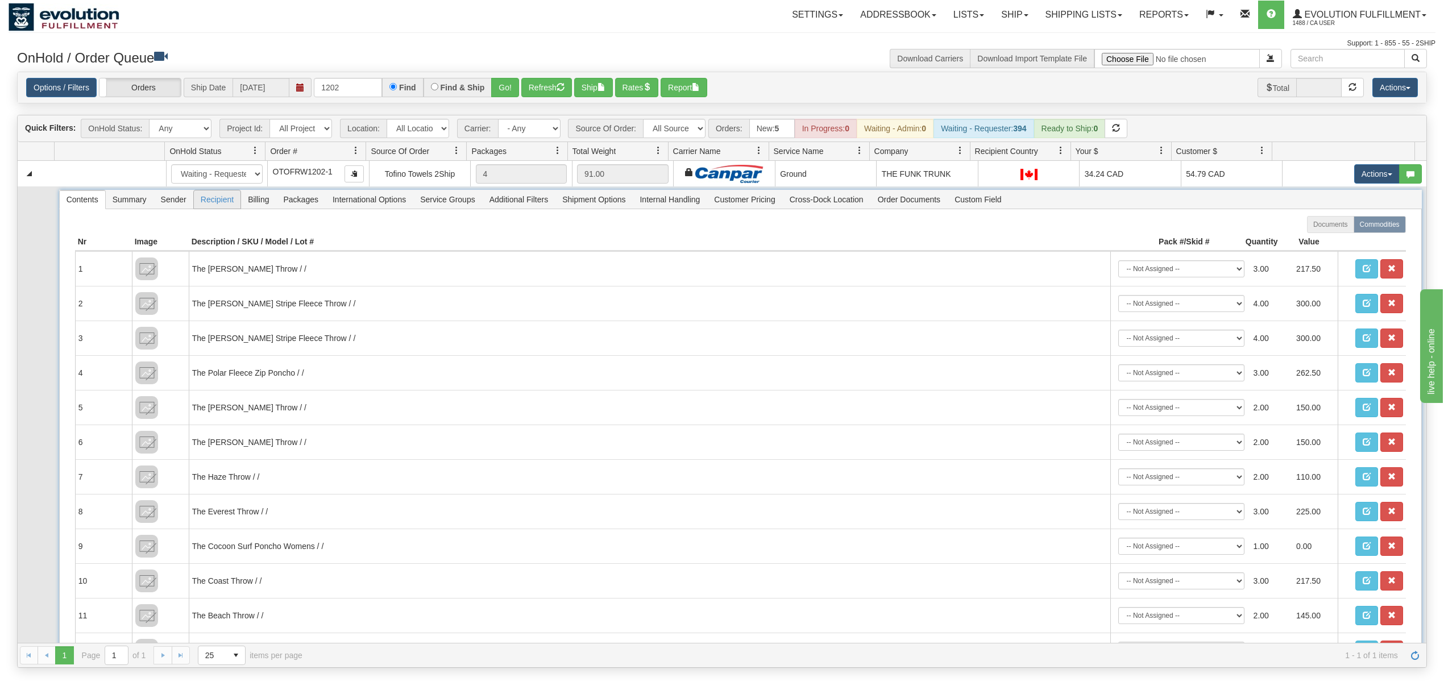
click at [208, 209] on span "Recipient" at bounding box center [217, 199] width 47 height 18
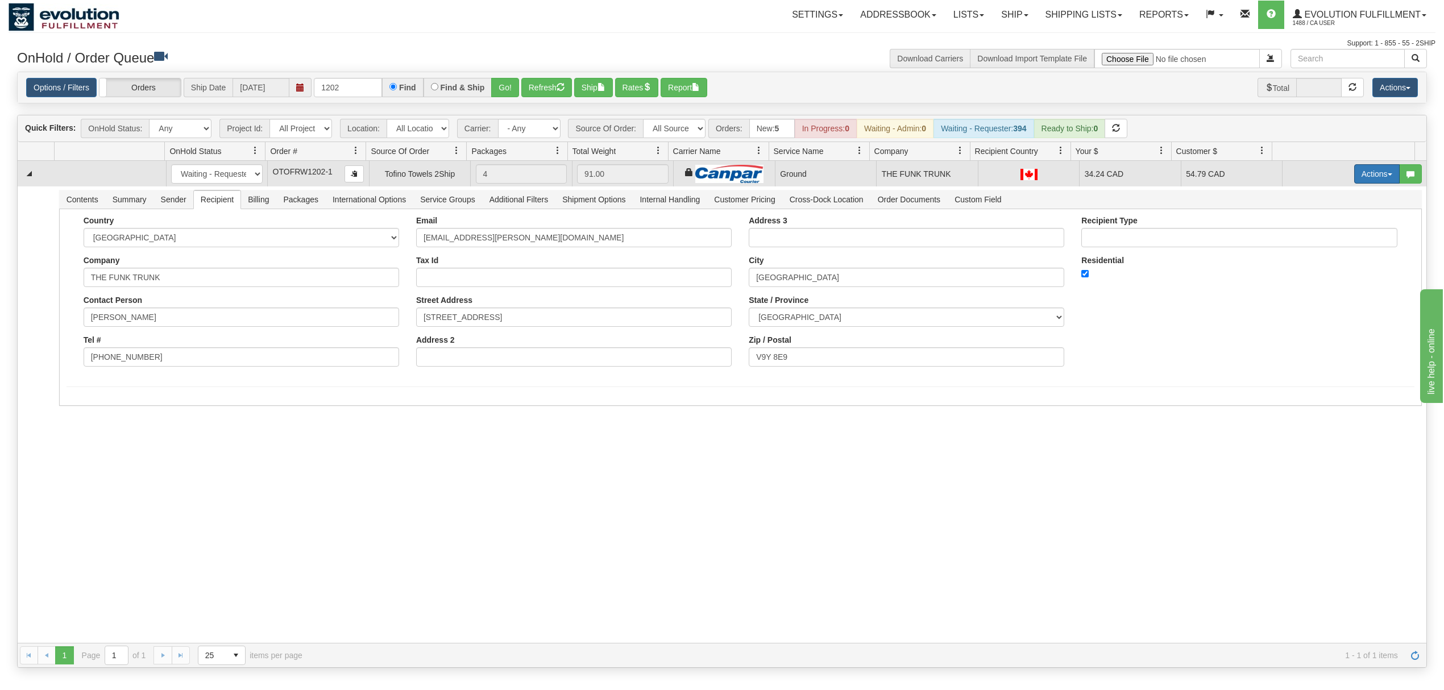
click at [1367, 183] on button "Actions" at bounding box center [1376, 173] width 45 height 19
click at [1319, 244] on span "Ship" at bounding box center [1331, 239] width 24 height 9
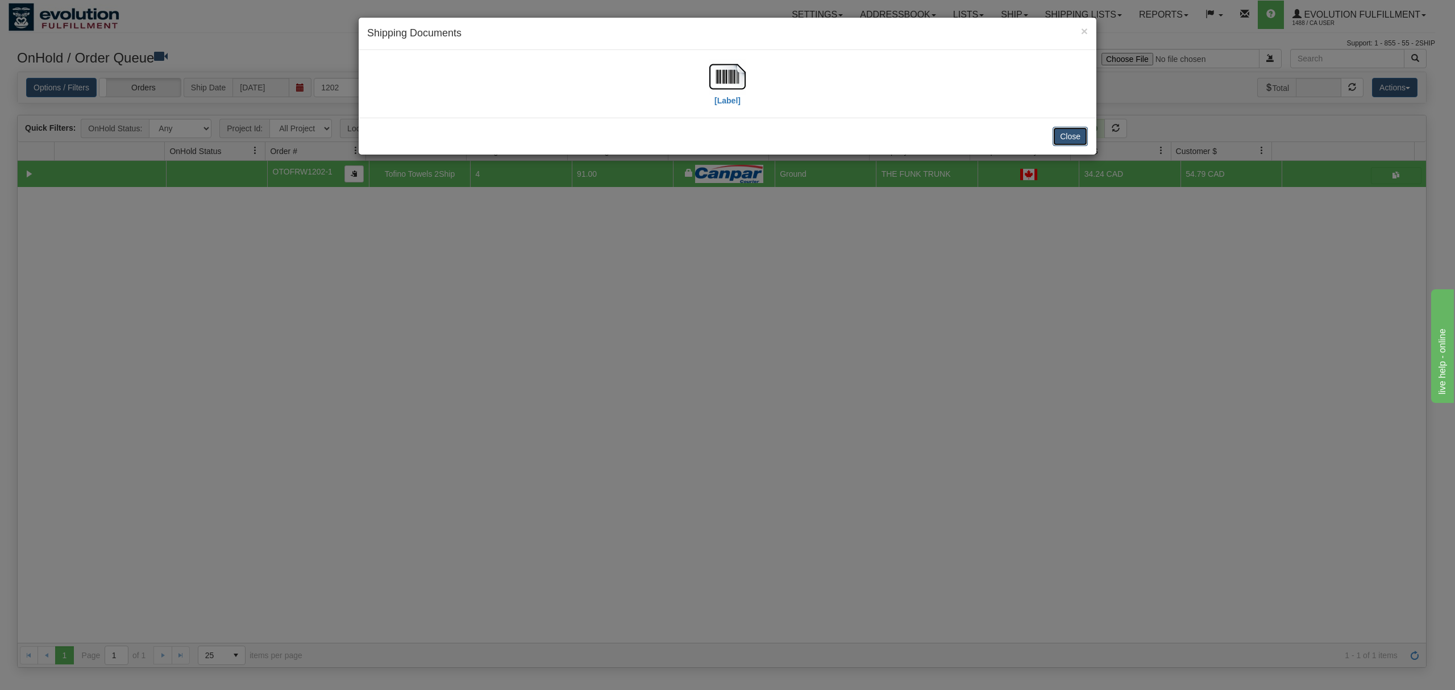
click at [1069, 138] on button "Close" at bounding box center [1070, 136] width 35 height 19
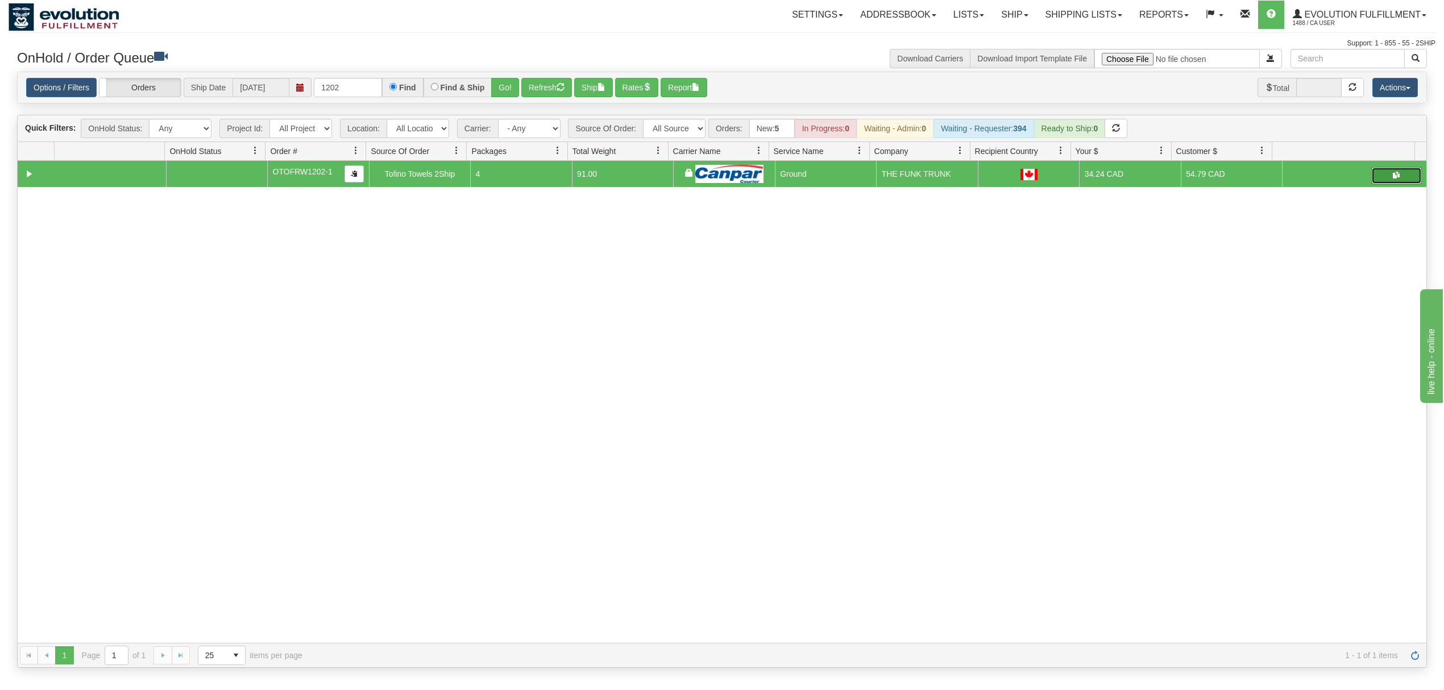
click at [1371, 181] on button "button" at bounding box center [1396, 175] width 51 height 17
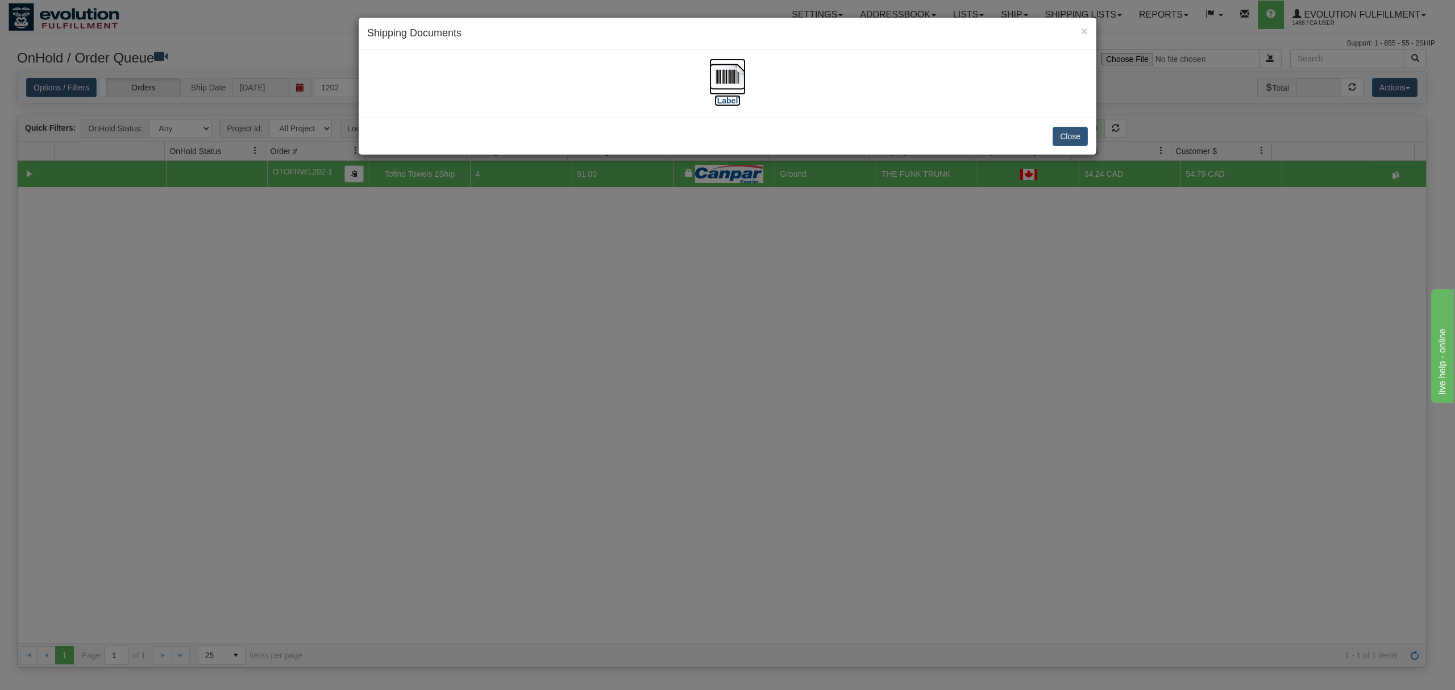
click at [730, 88] on img at bounding box center [727, 77] width 36 height 36
click at [1081, 28] on span "×" at bounding box center [1084, 30] width 7 height 13
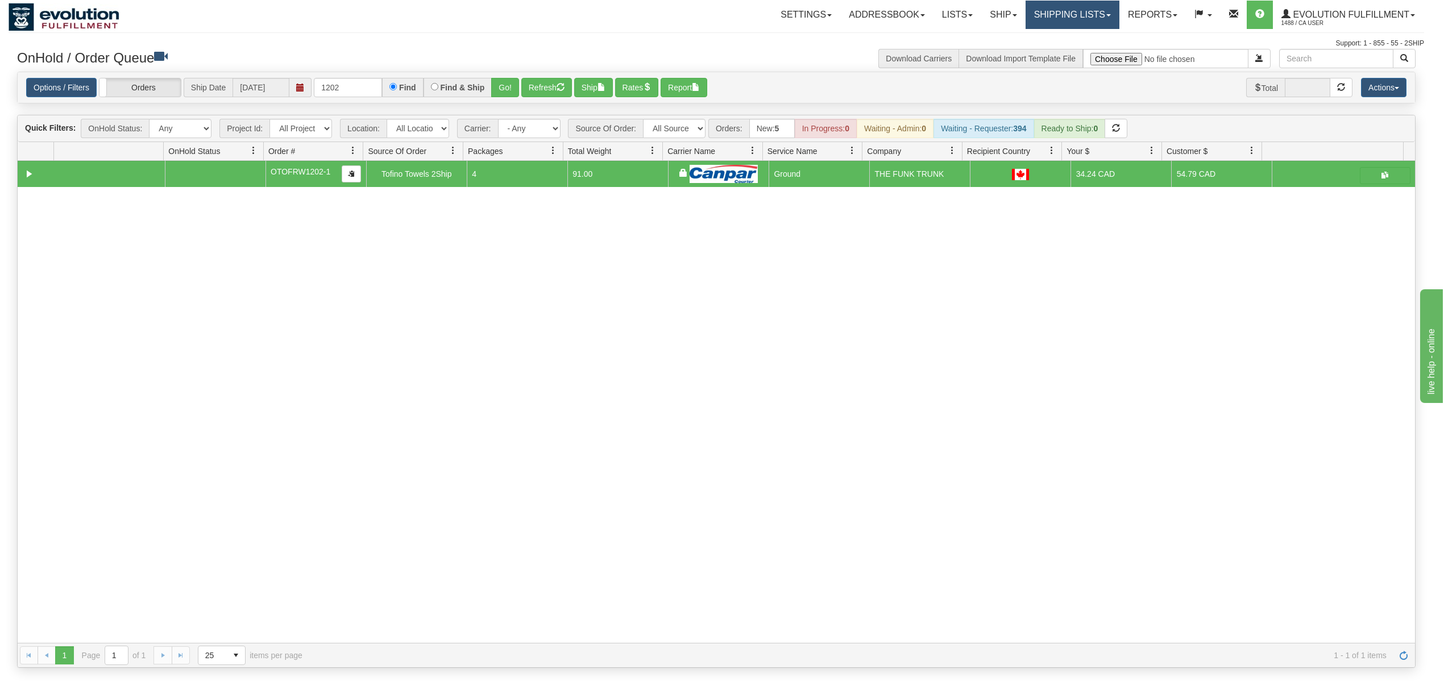
click at [1081, 14] on link "Shipping lists" at bounding box center [1072, 15] width 94 height 28
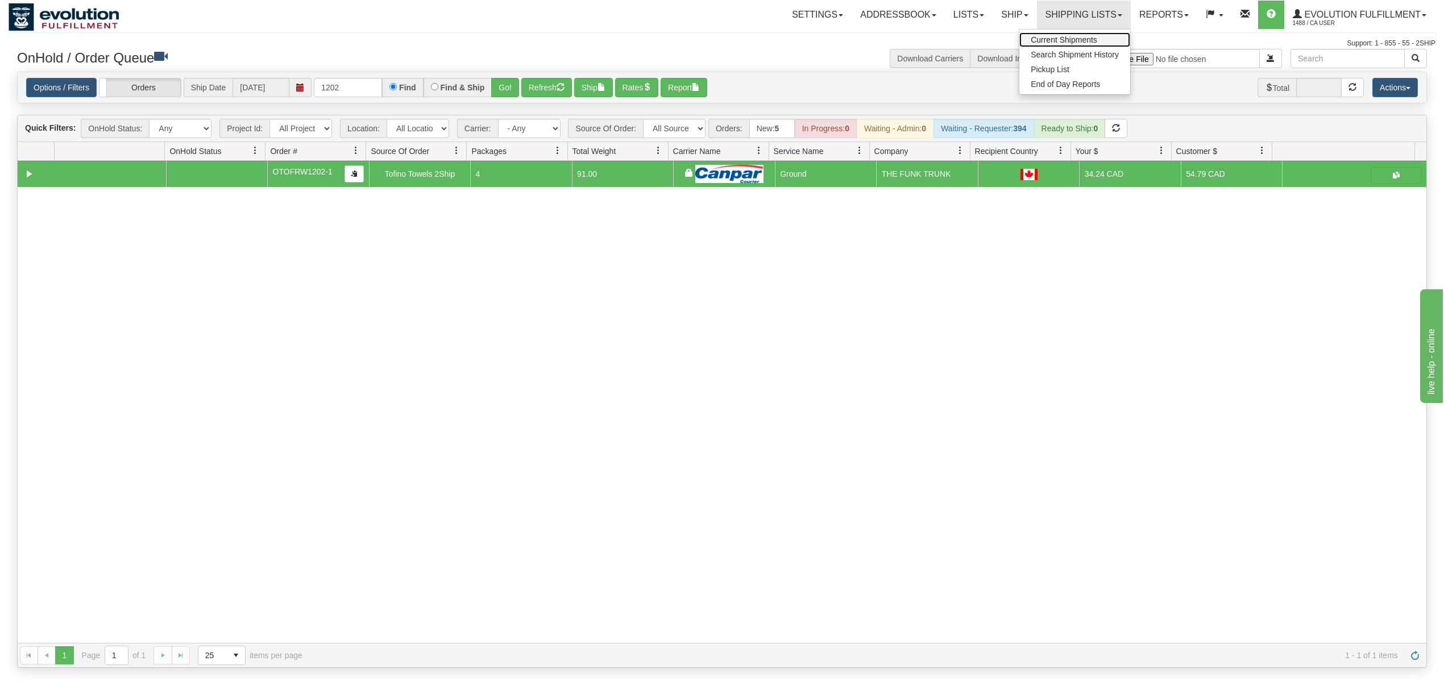
click at [1078, 44] on span "Current Shipments" at bounding box center [1063, 39] width 67 height 9
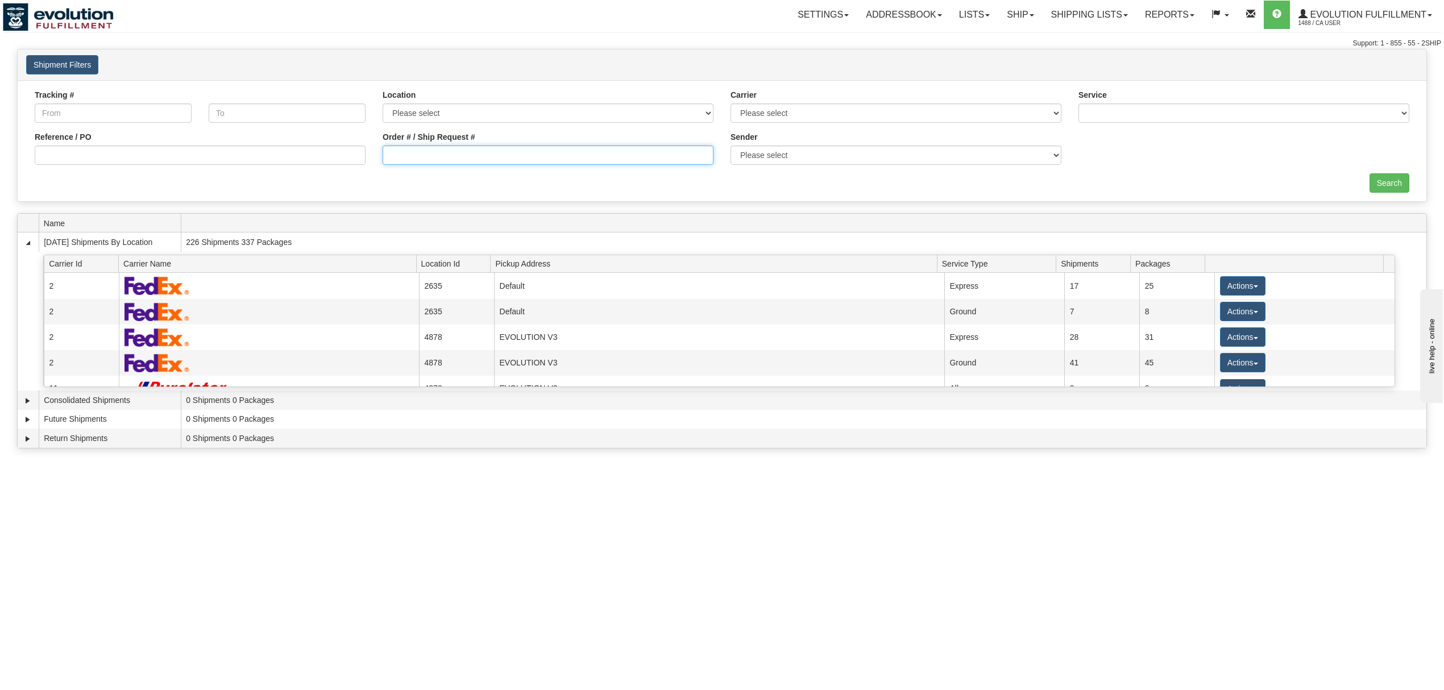
click at [483, 157] on input "Order # / Ship Request #" at bounding box center [548, 155] width 331 height 19
type input "2813"
click at [1378, 185] on input "Search" at bounding box center [1389, 182] width 40 height 19
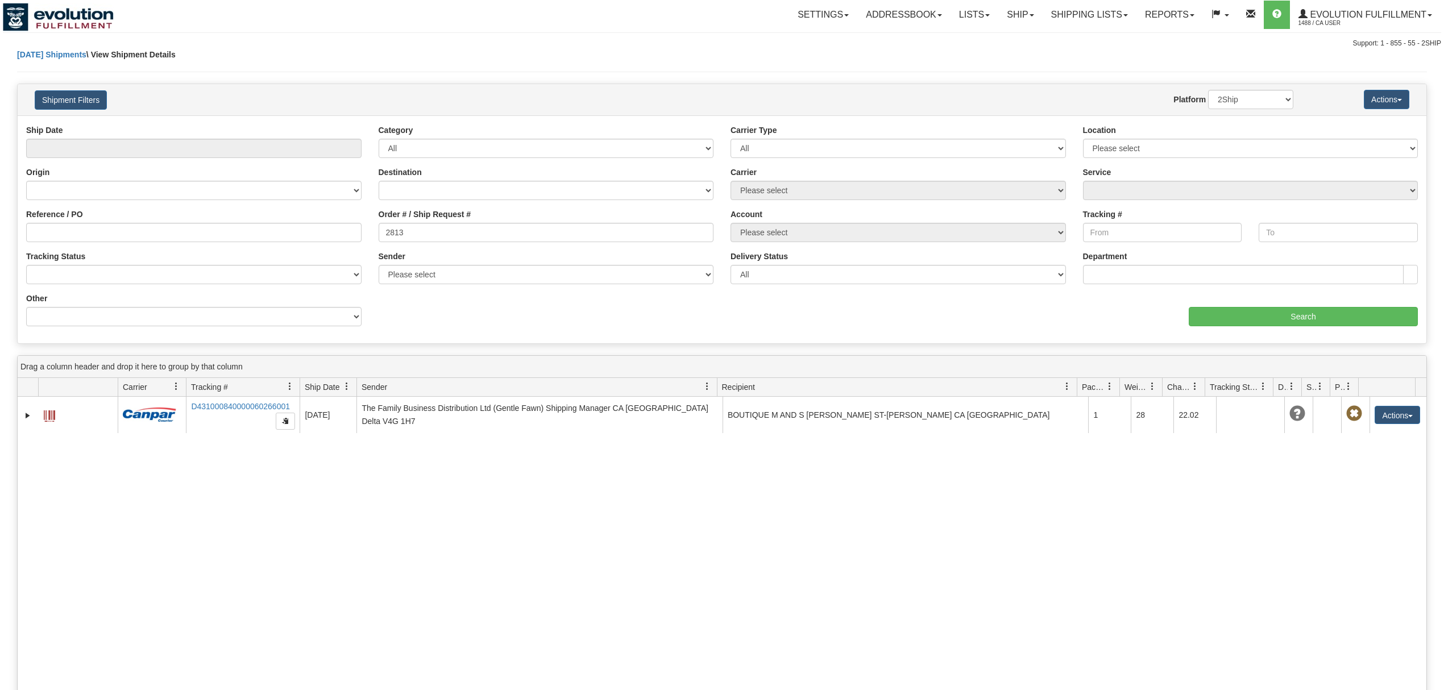
click at [50, 417] on span at bounding box center [49, 415] width 11 height 11
